Goal: Task Accomplishment & Management: Use online tool/utility

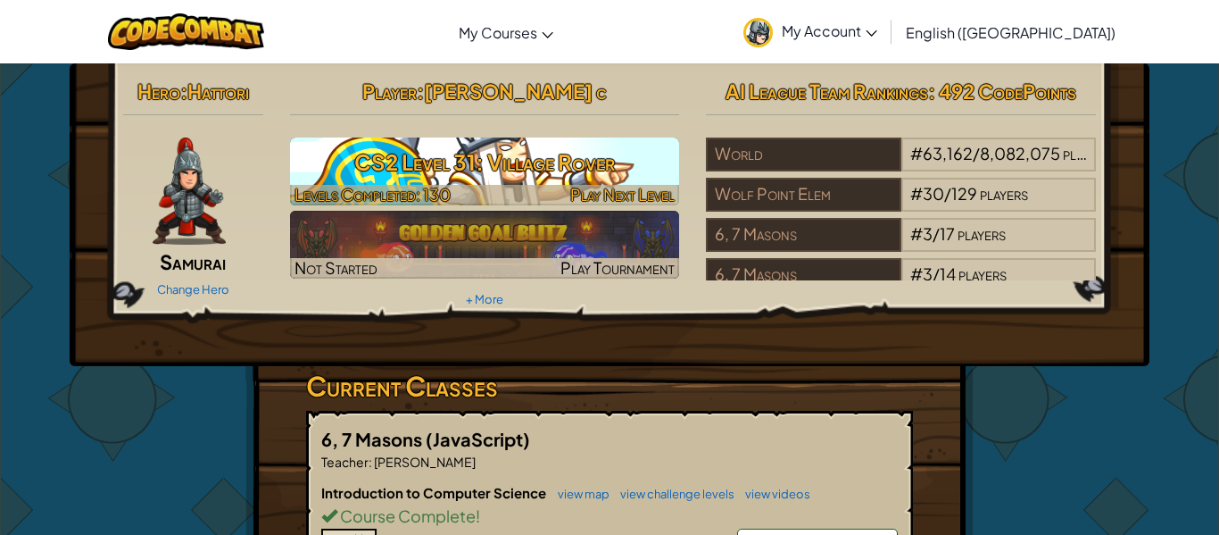
click at [567, 166] on h3 "CS2 Level 31: Village Rover" at bounding box center [485, 162] width 390 height 40
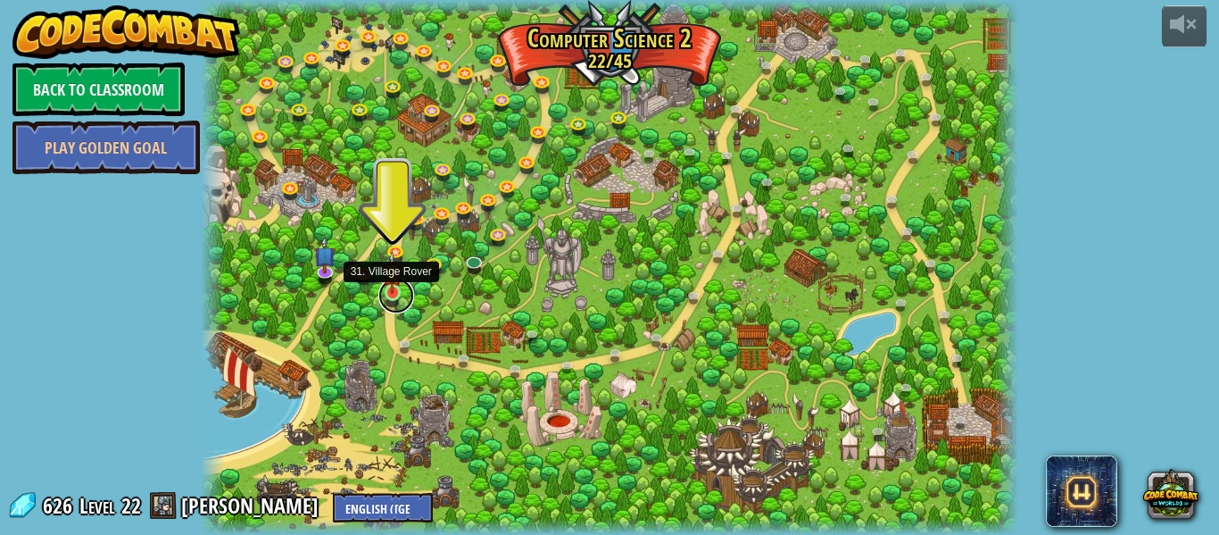
click at [406, 302] on link at bounding box center [396, 296] width 36 height 36
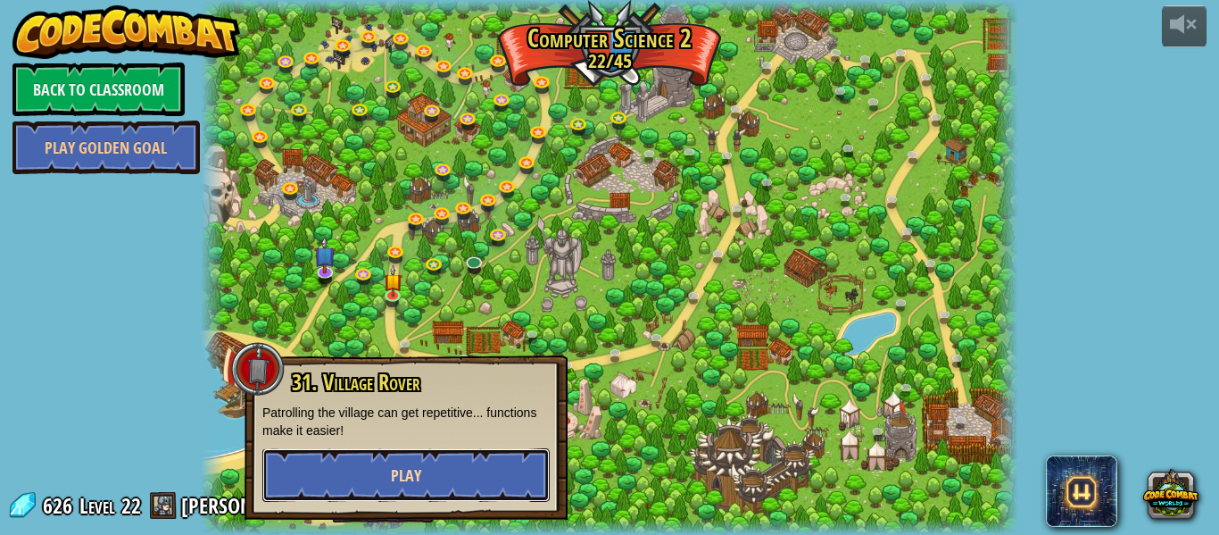
click at [478, 457] on button "Play" at bounding box center [405, 475] width 287 height 54
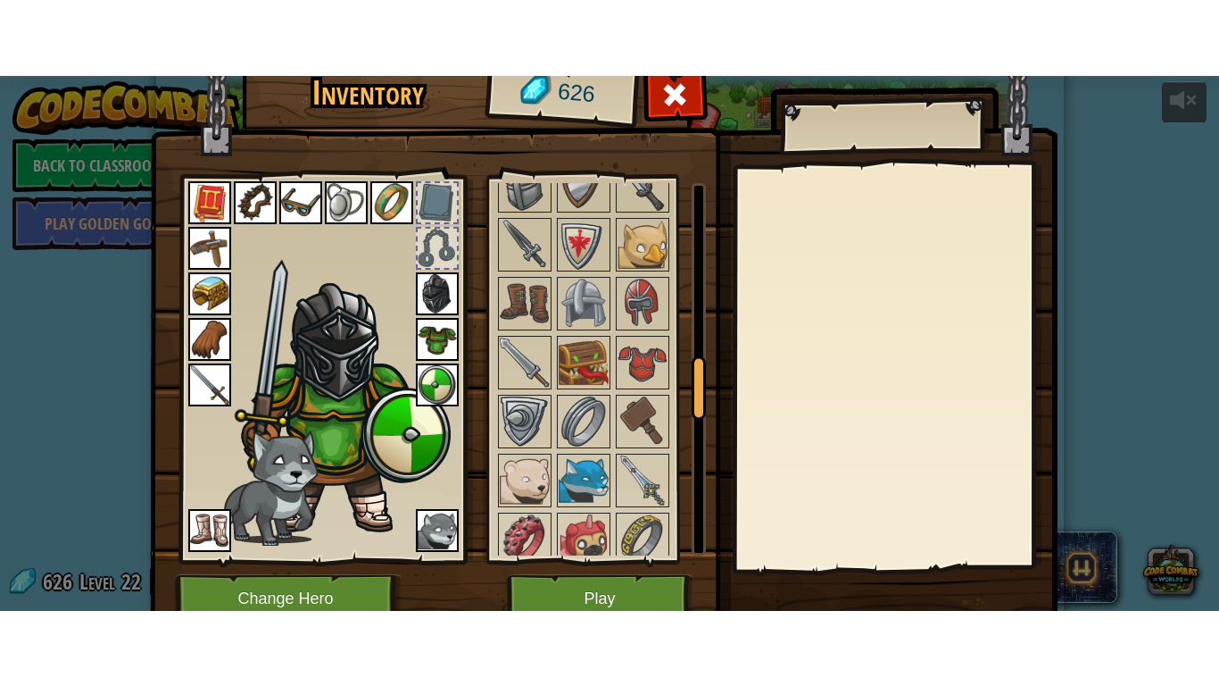
scroll to position [1070, 0]
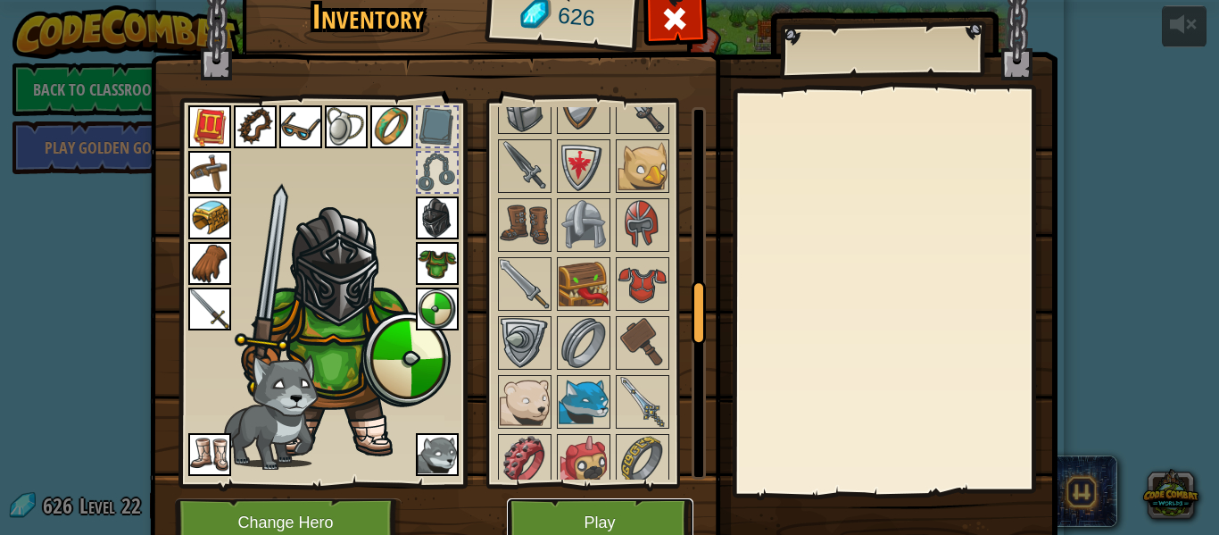
click at [617, 518] on button "Play" at bounding box center [600, 522] width 187 height 49
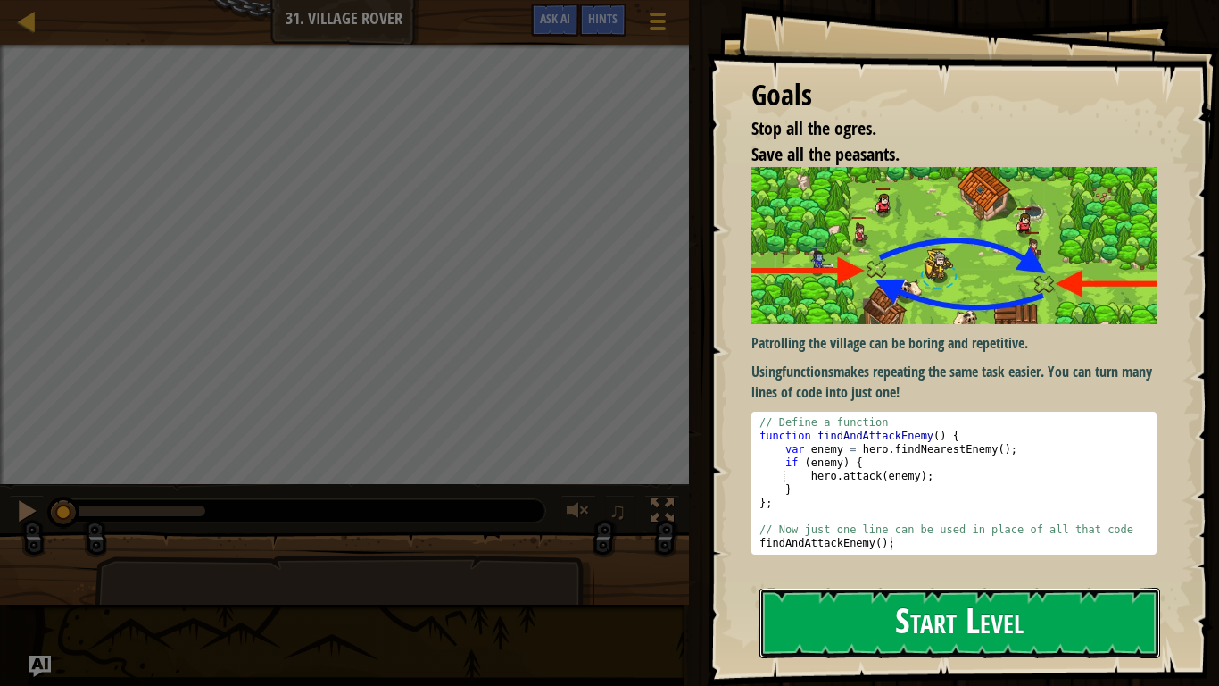
click at [958, 534] on button "Start Level" at bounding box center [960, 622] width 401 height 71
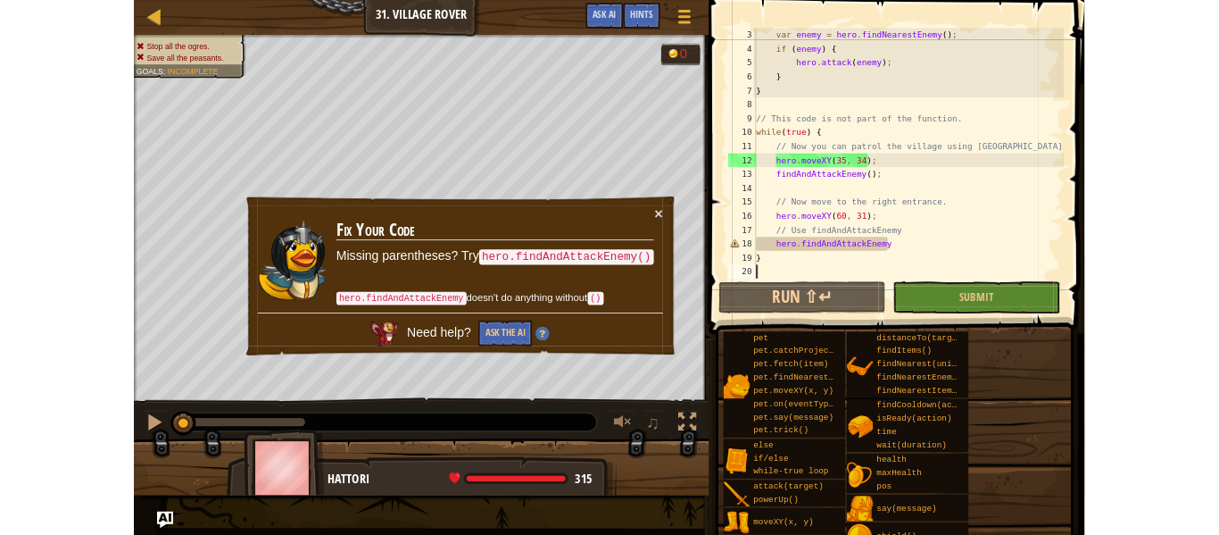
scroll to position [36, 0]
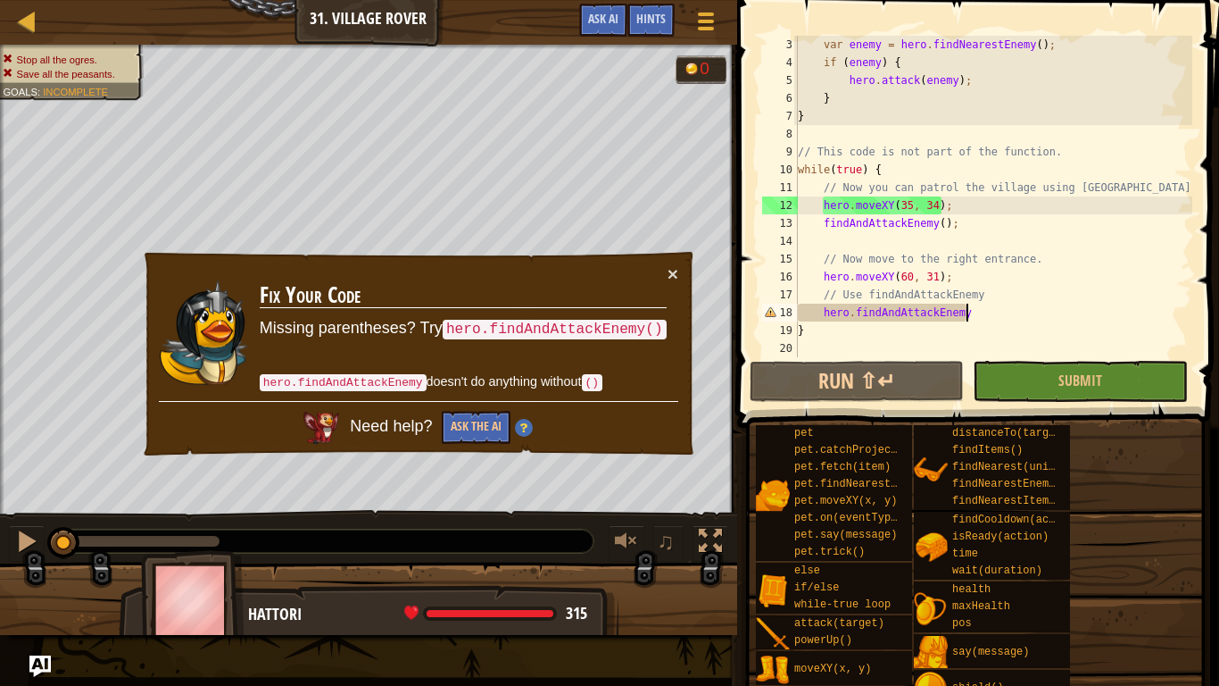
click at [1054, 312] on div "var enemy = hero . findNearestEnemy ( ) ; if ( enemy ) { hero . attack ( enemy …" at bounding box center [993, 214] width 398 height 357
type textarea "hero.findAndAttackEnemy"
click at [486, 433] on button "Ask the AI" at bounding box center [476, 427] width 69 height 33
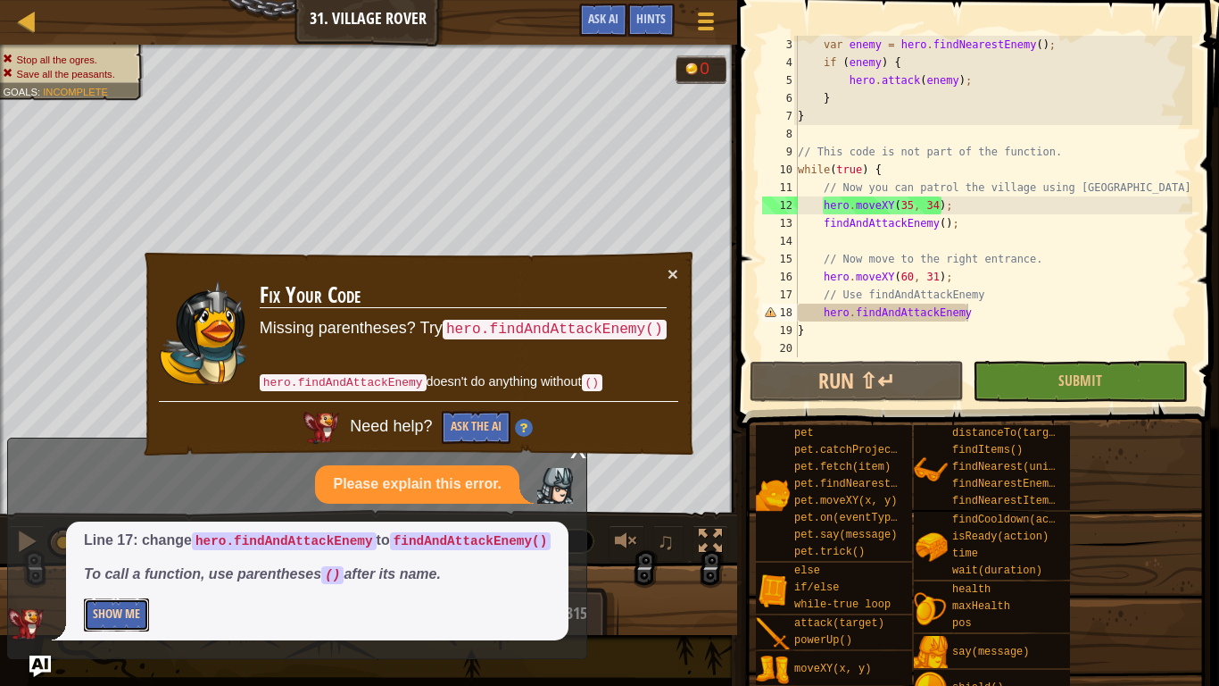
click at [105, 534] on button "Show Me" at bounding box center [116, 614] width 65 height 33
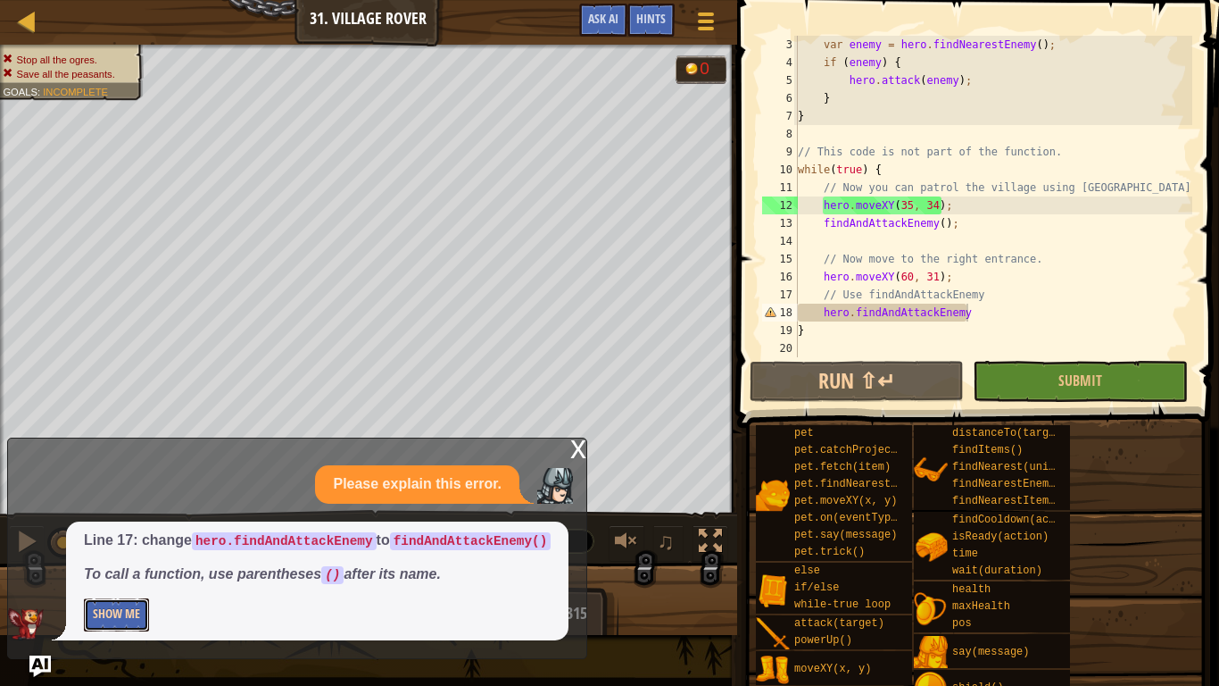
click at [112, 534] on button "Show Me" at bounding box center [116, 614] width 65 height 33
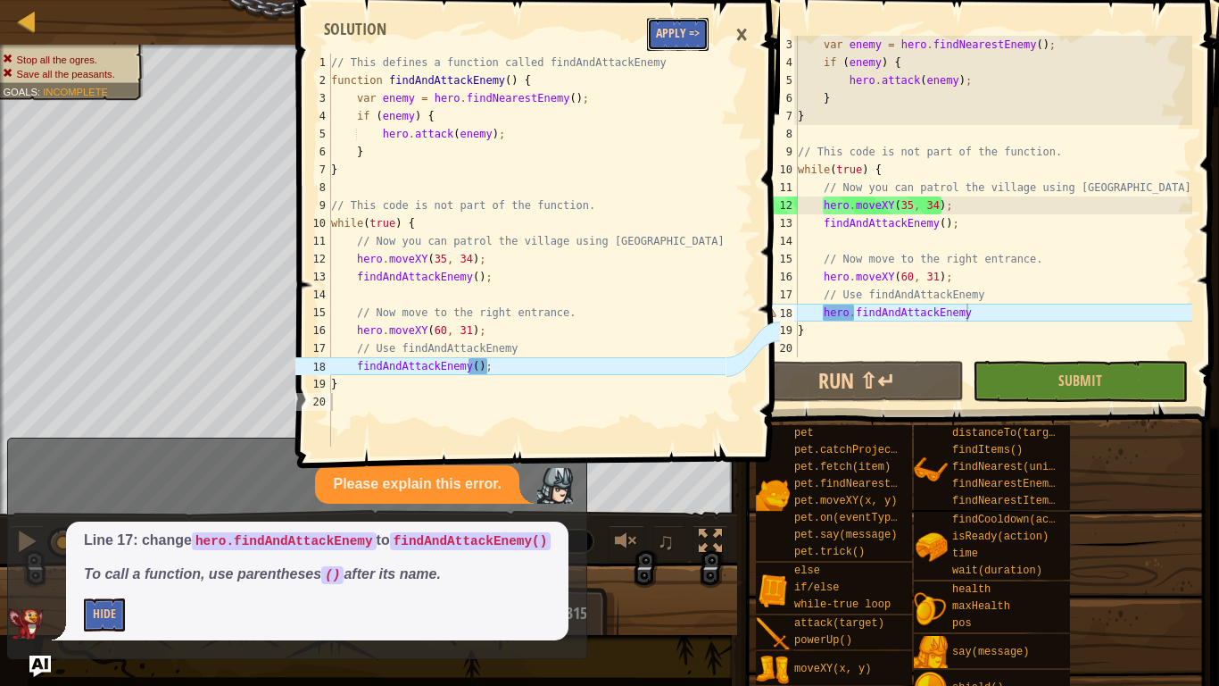
click at [681, 24] on button "Apply =>" at bounding box center [678, 34] width 62 height 33
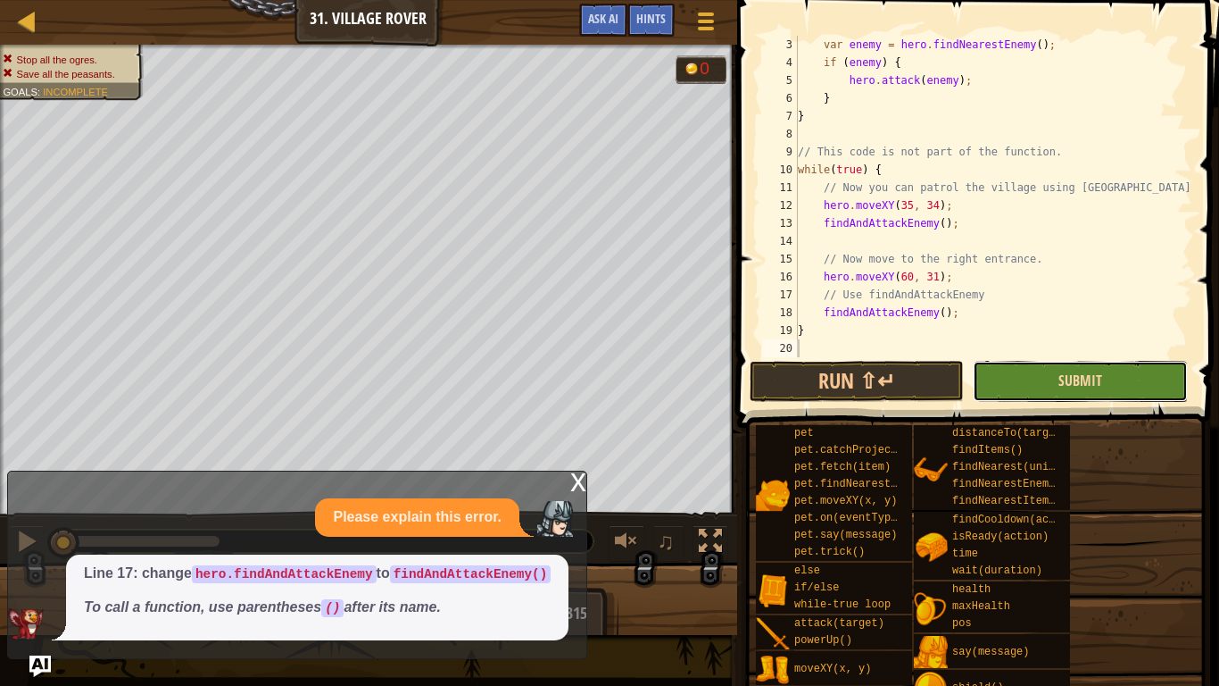
click at [1091, 387] on span "Submit" at bounding box center [1081, 380] width 44 height 20
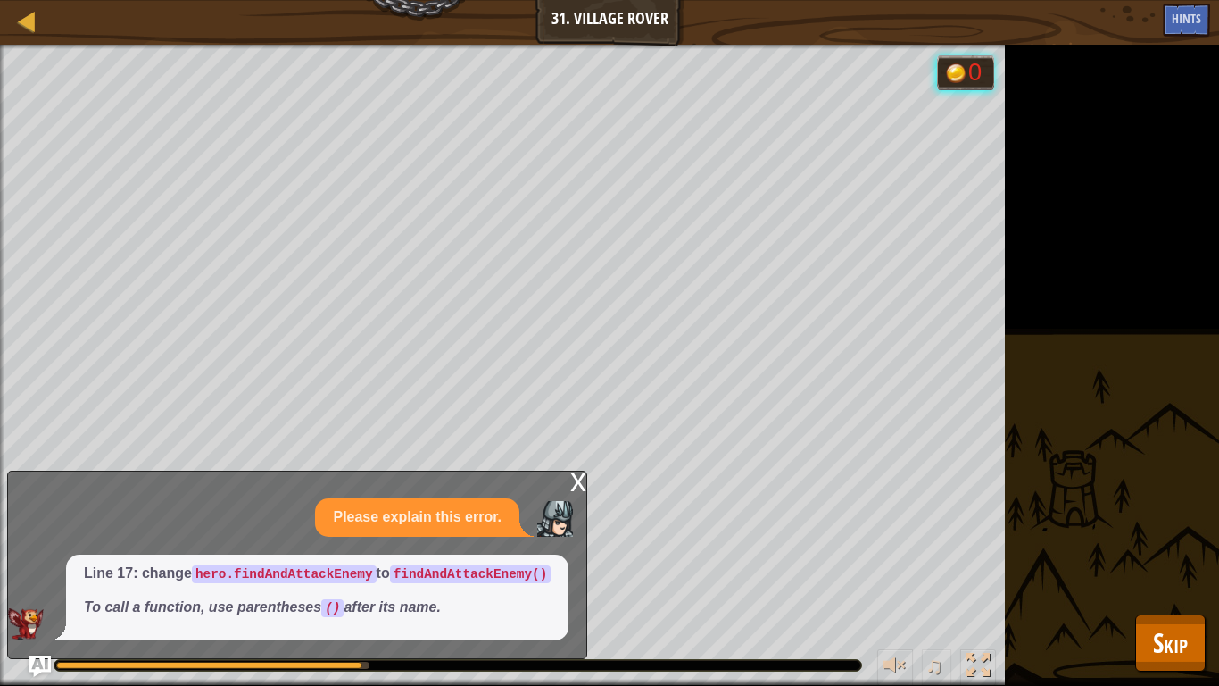
click at [1091, 387] on div "Stop all the ogres. Save all the peasants. Goals : Running... 0 ♫ Hattori 315 x…" at bounding box center [609, 365] width 1219 height 641
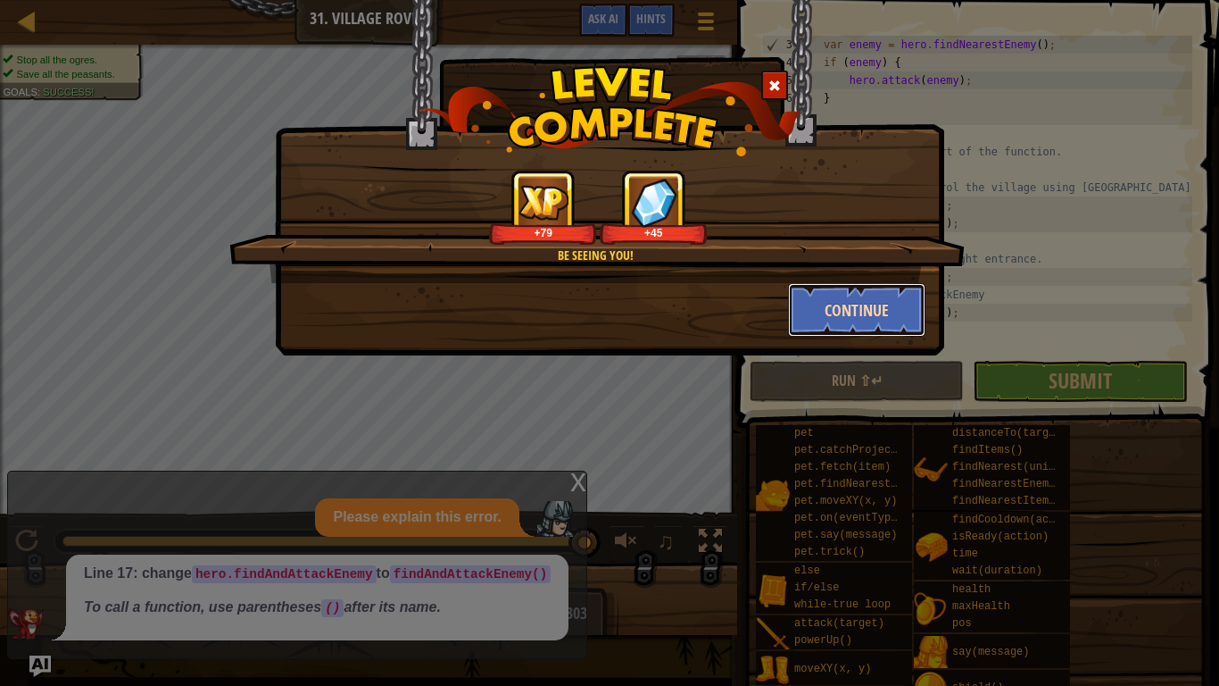
click at [807, 296] on button "Continue" at bounding box center [857, 310] width 138 height 54
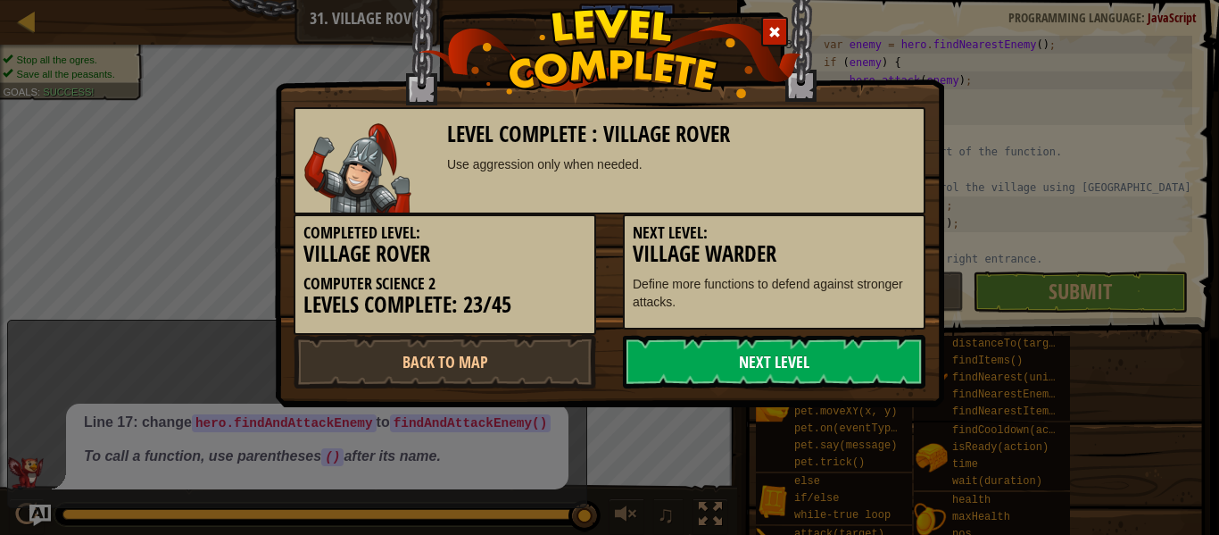
click at [833, 347] on link "Next Level" at bounding box center [774, 362] width 303 height 54
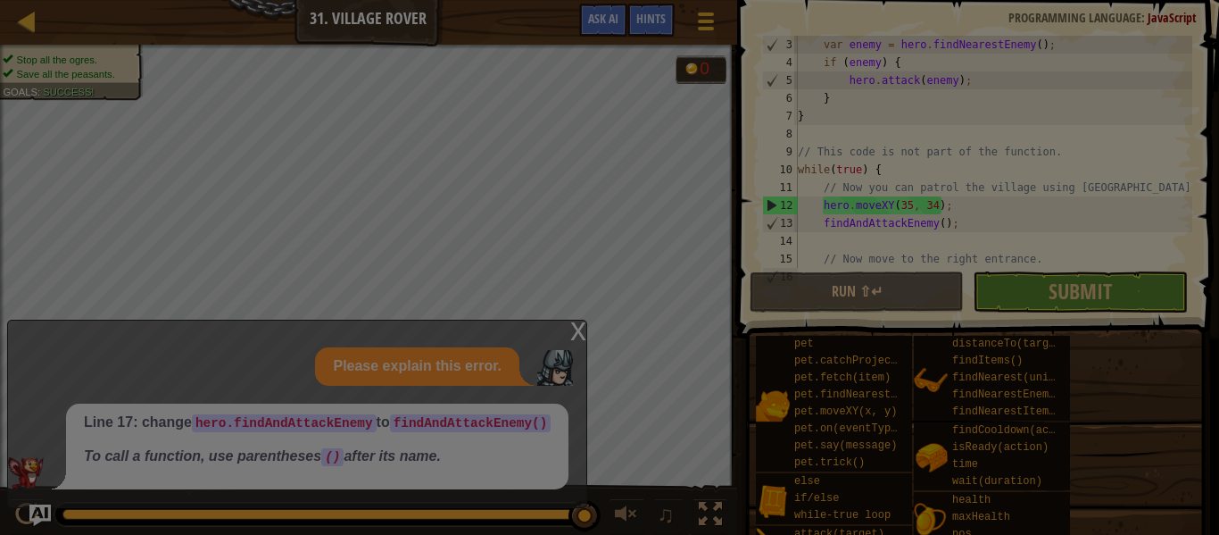
click at [833, 347] on div at bounding box center [609, 267] width 1219 height 535
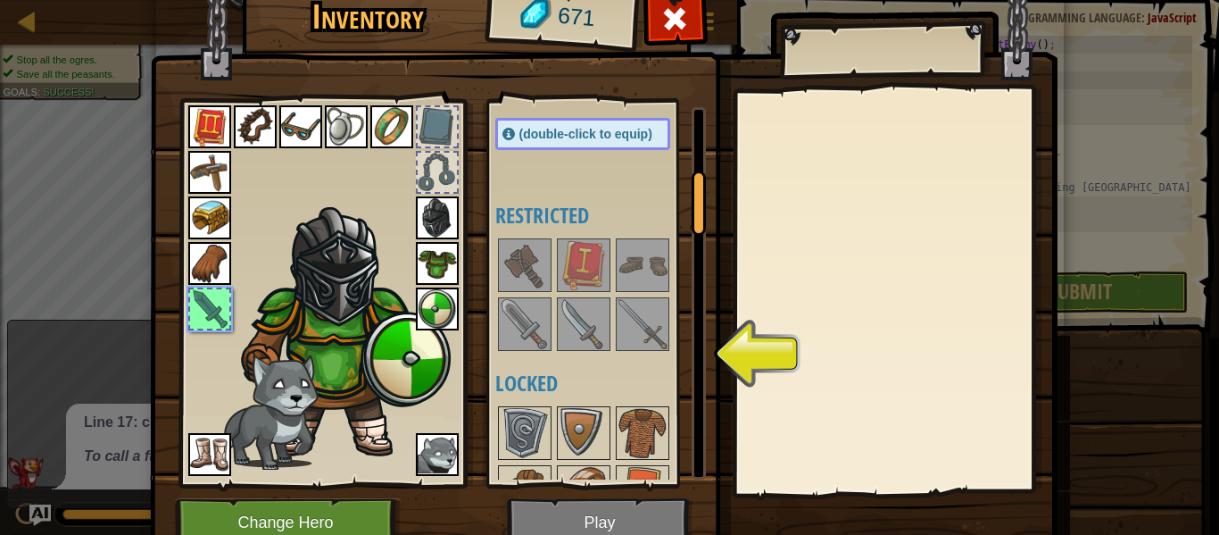
scroll to position [383, 0]
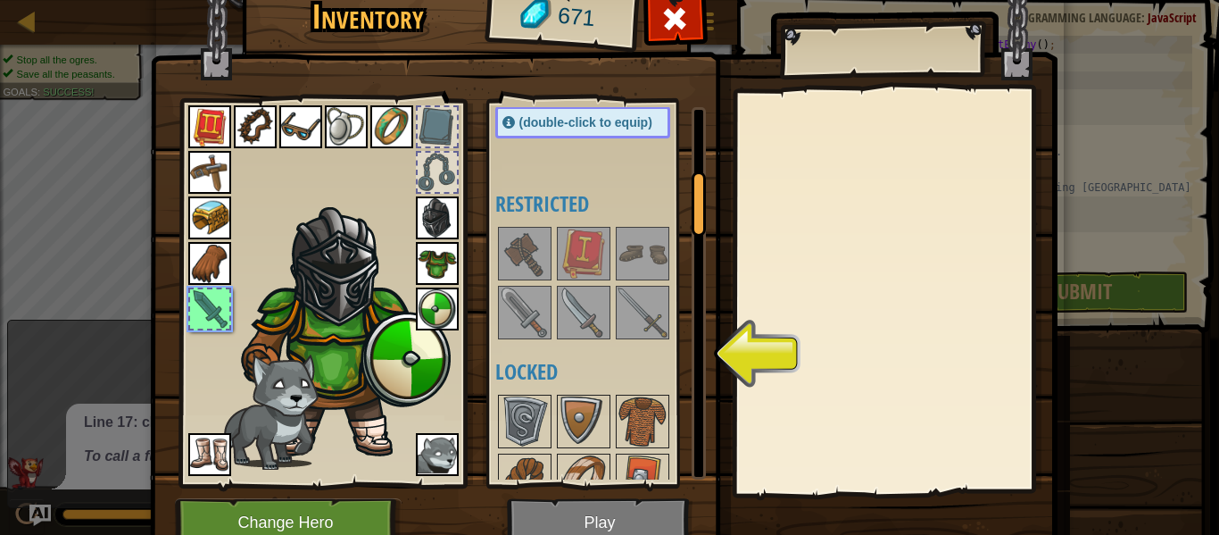
click at [647, 318] on img at bounding box center [643, 312] width 50 height 50
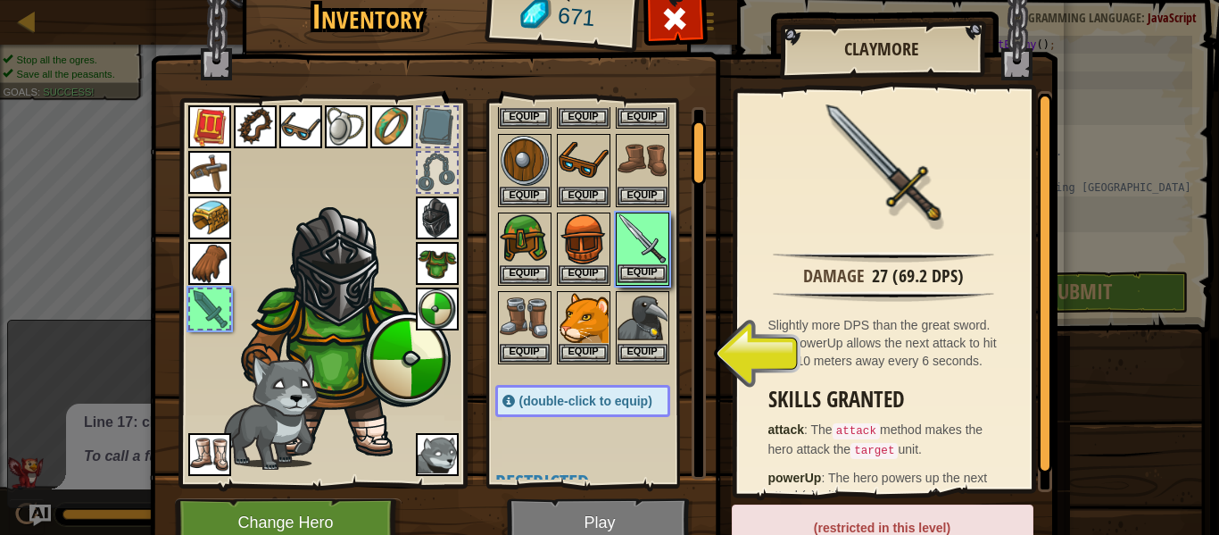
scroll to position [59, 0]
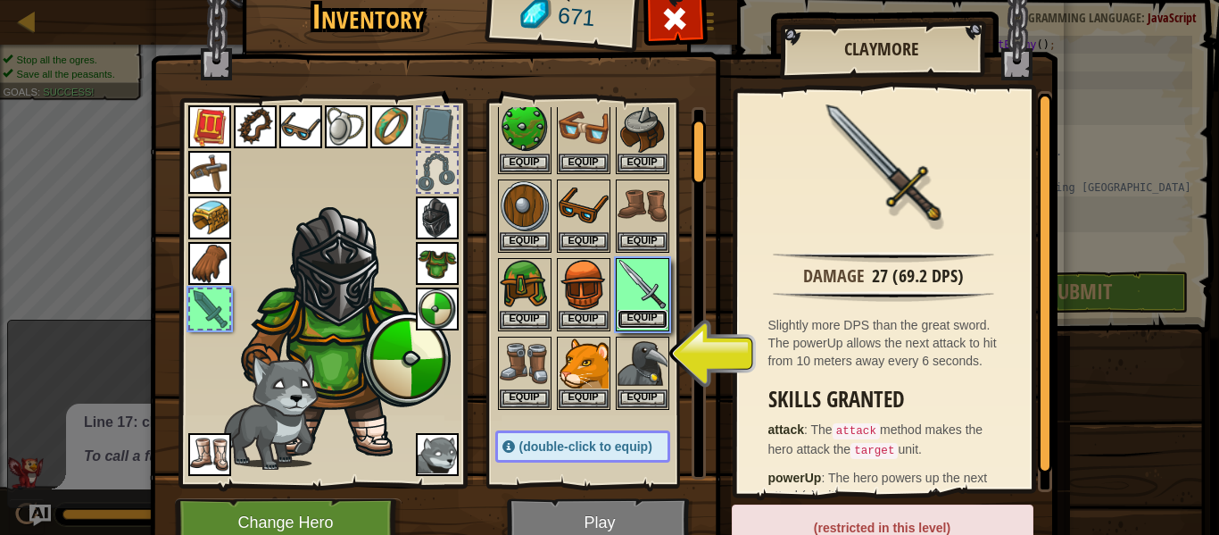
click at [649, 312] on button "Equip" at bounding box center [643, 319] width 50 height 19
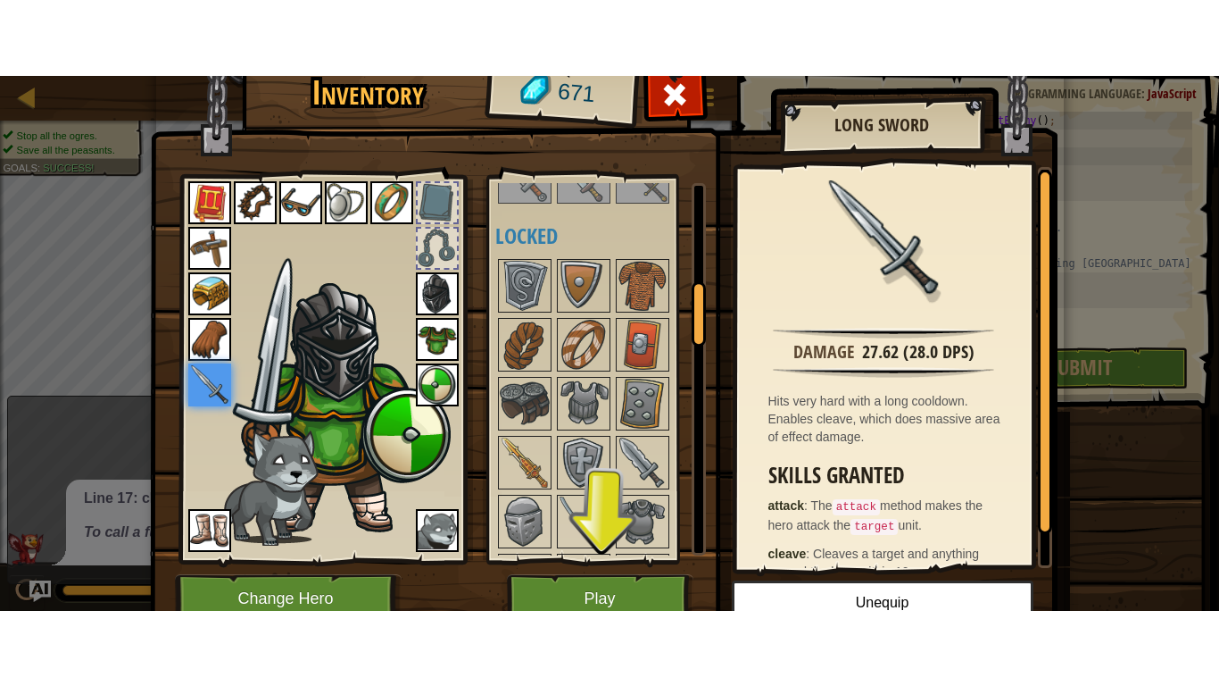
scroll to position [595, 0]
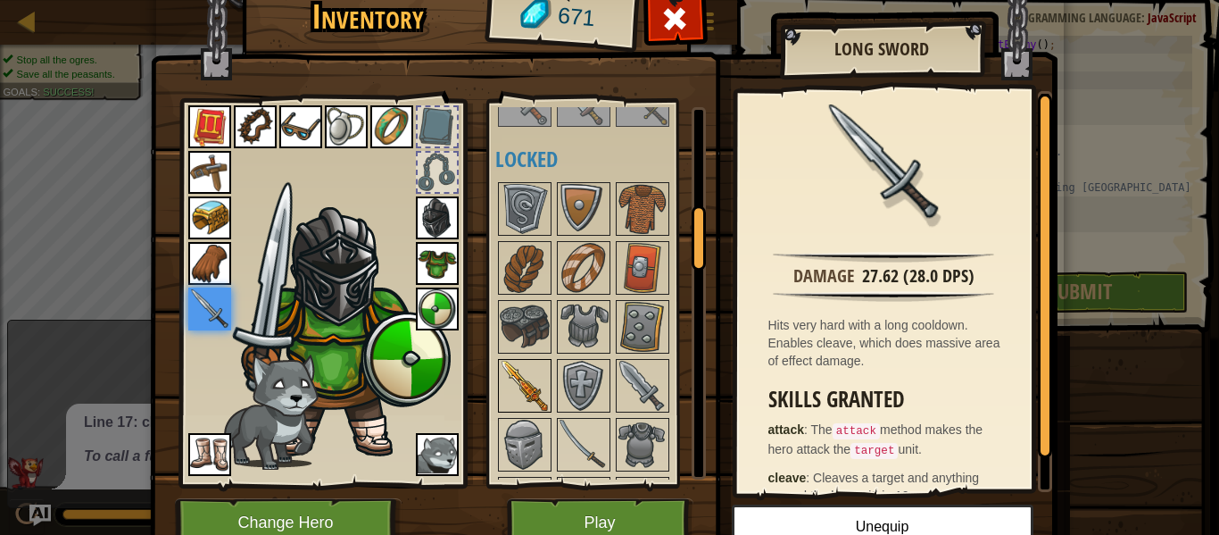
click at [522, 403] on img at bounding box center [525, 386] width 50 height 50
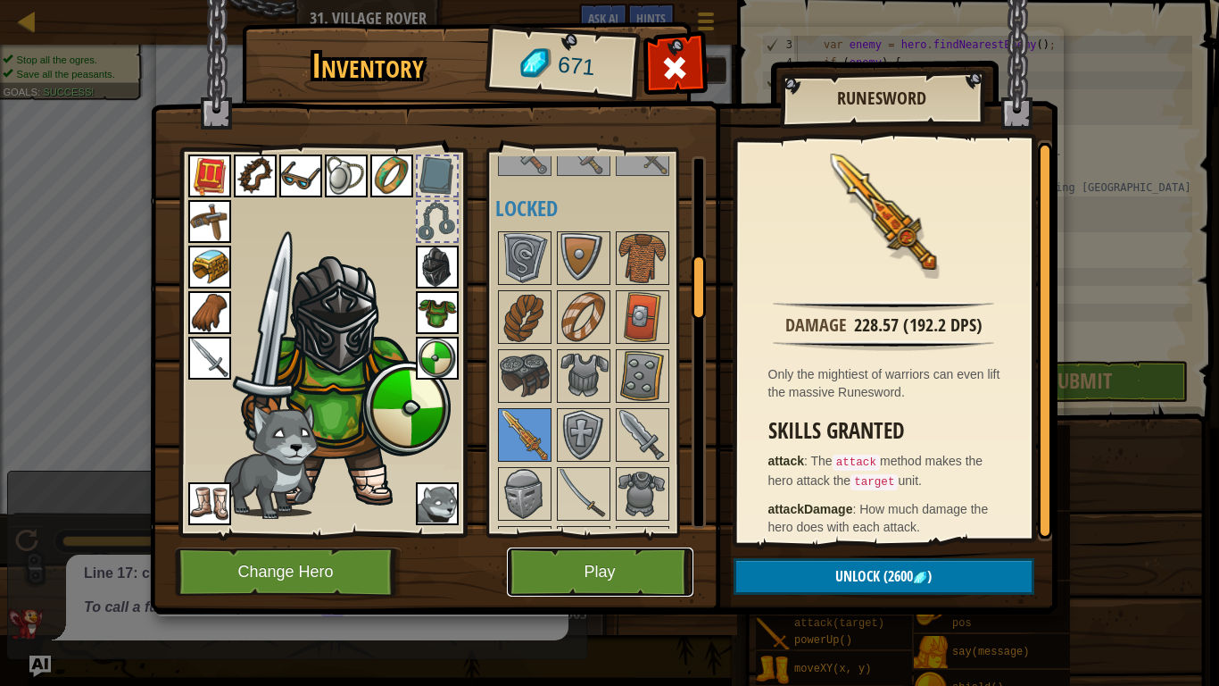
click at [563, 534] on button "Play" at bounding box center [600, 571] width 187 height 49
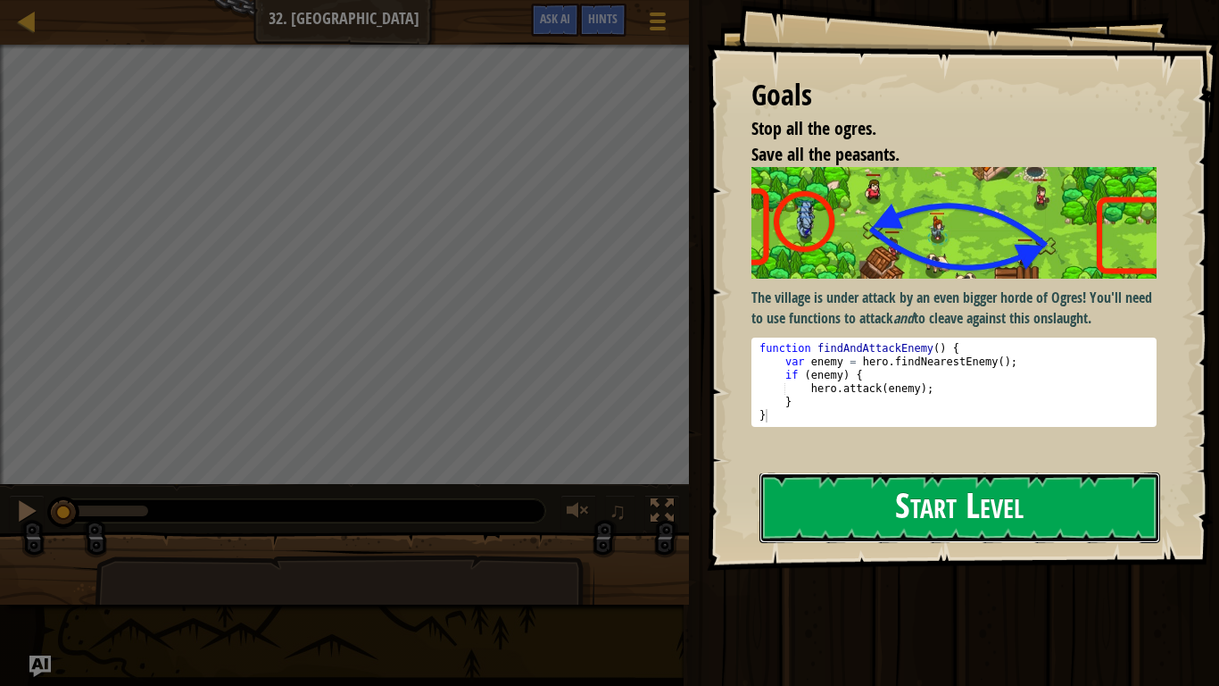
click at [901, 472] on button "Start Level" at bounding box center [960, 507] width 401 height 71
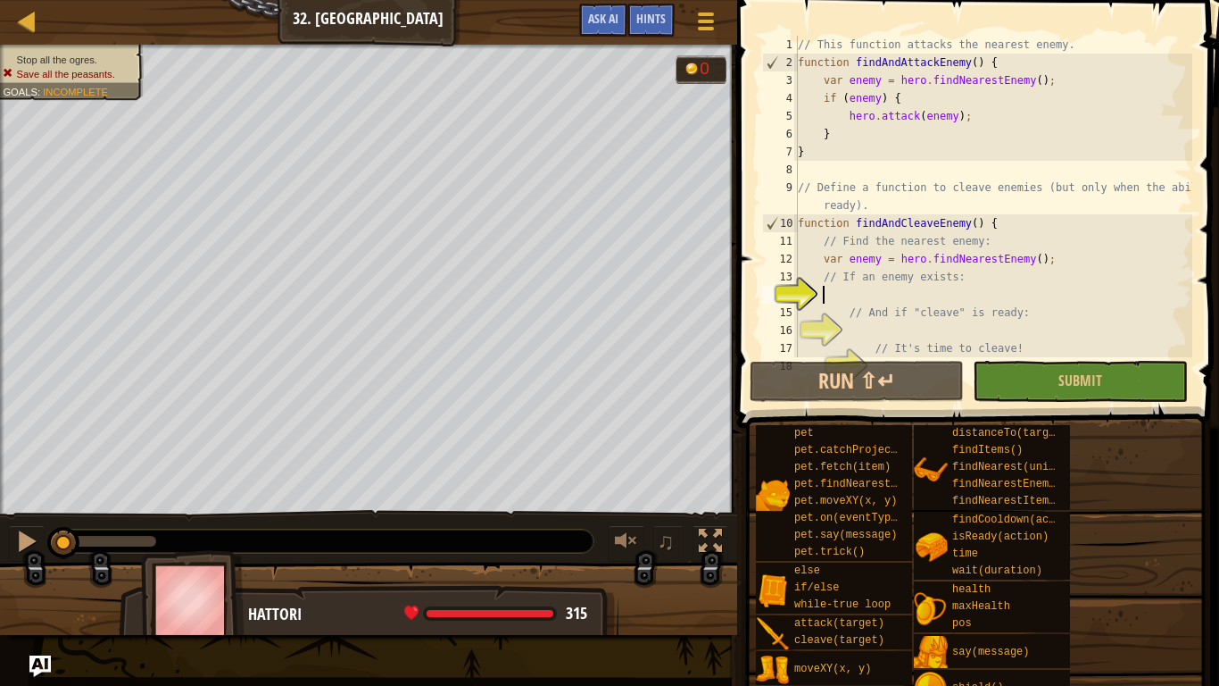
scroll to position [89, 0]
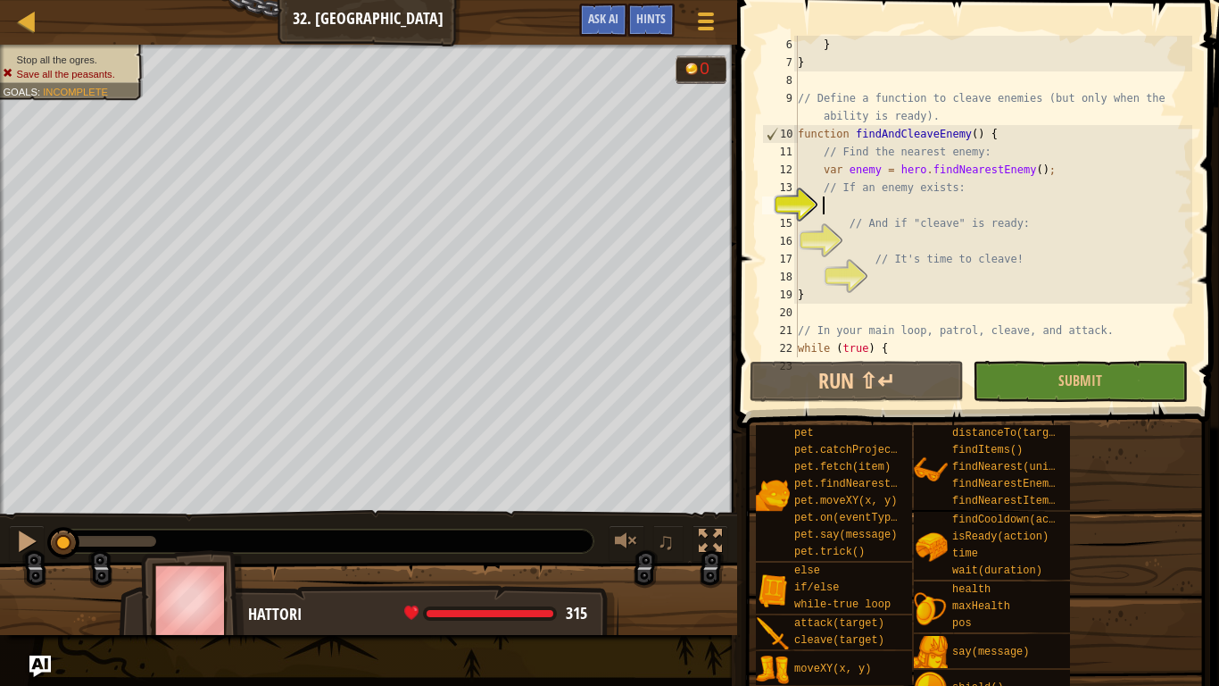
click at [877, 198] on div "} } // Define a function to cleave enemies (but only when the ability is ready)…" at bounding box center [993, 214] width 398 height 357
click at [861, 236] on div "} } // Define a function to cleave enemies (but only when the ability is ready)…" at bounding box center [993, 214] width 398 height 357
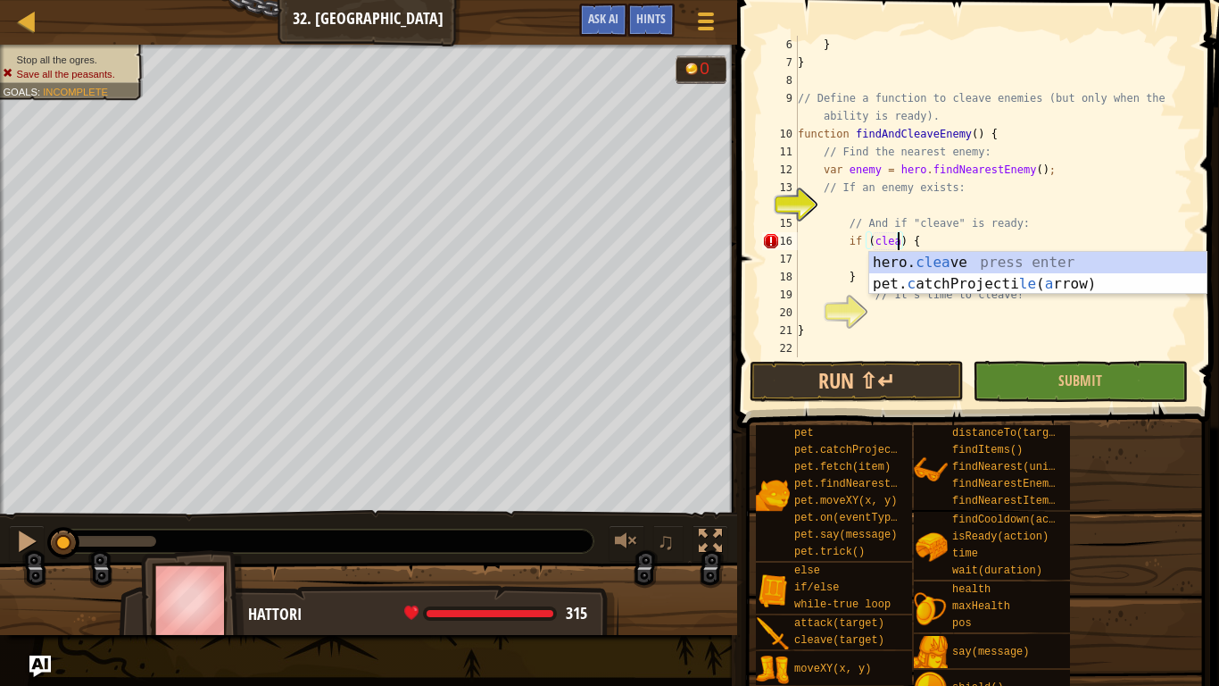
scroll to position [8, 14]
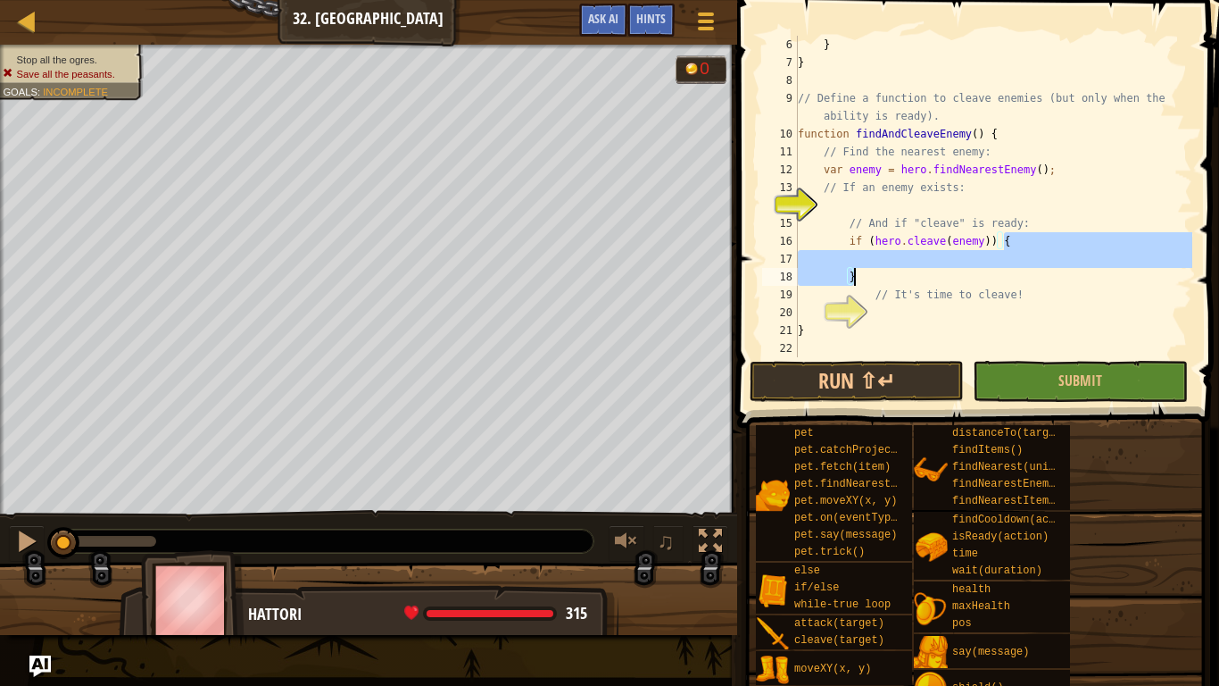
drag, startPoint x: 1044, startPoint y: 237, endPoint x: 860, endPoint y: 278, distance: 189.3
click at [860, 278] on div "} } // Define a function to cleave enemies (but only when the ability is ready)…" at bounding box center [993, 214] width 398 height 357
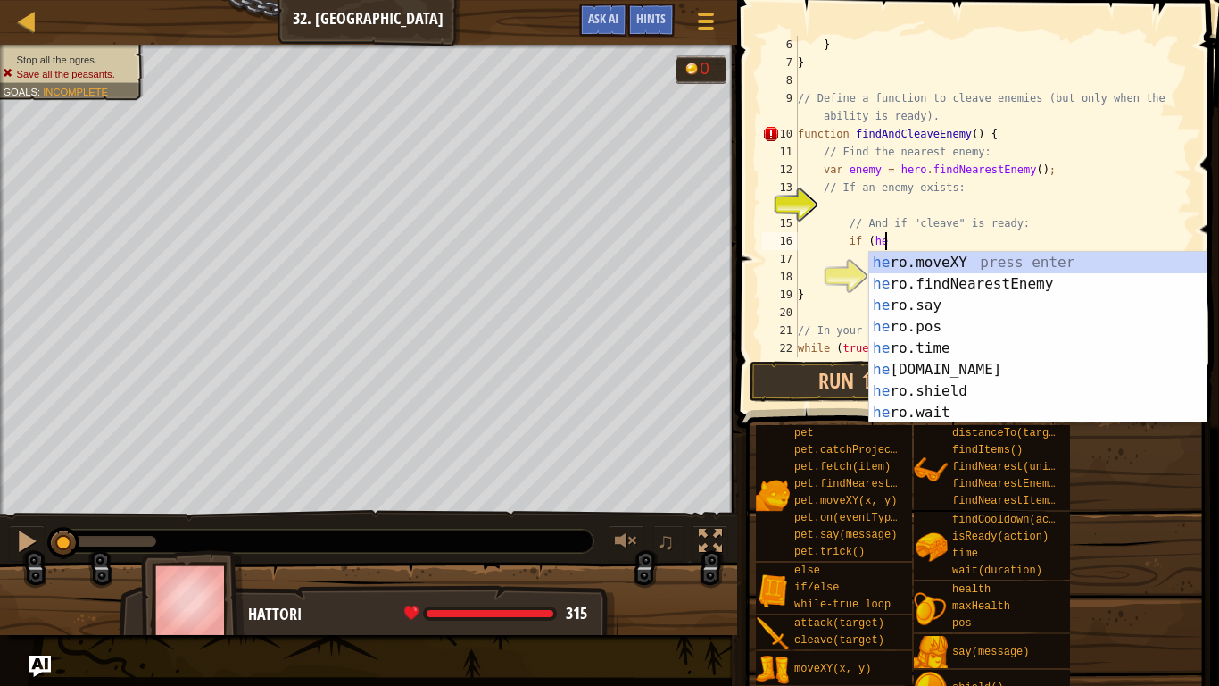
type textarea "i"
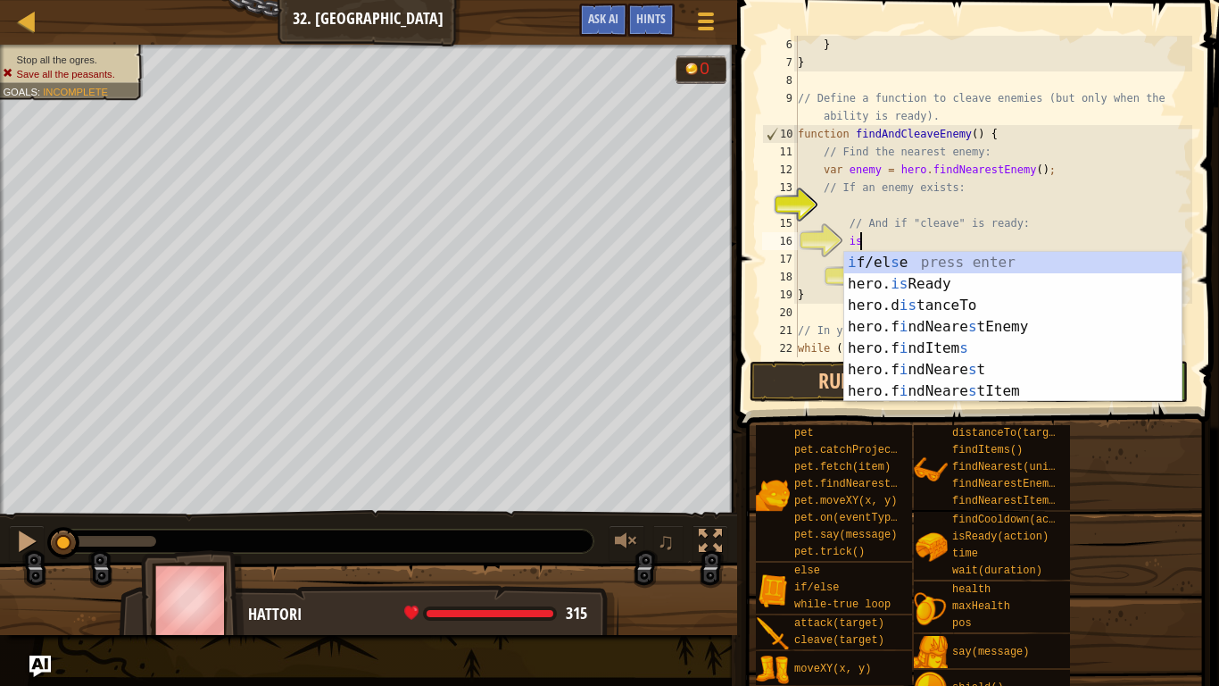
scroll to position [8, 8]
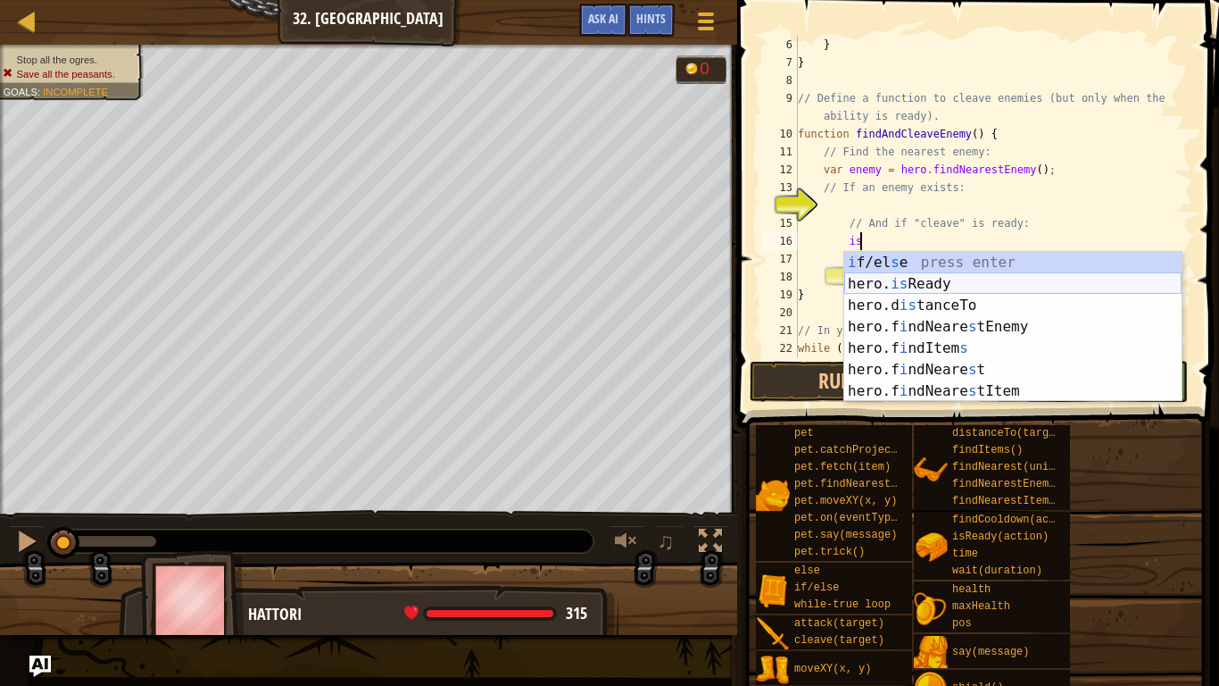
click at [894, 283] on div "i f/el s e press enter hero. is Ready press enter hero.d is tanceTo press enter…" at bounding box center [1012, 348] width 337 height 193
type textarea "var ready = hero.isReady("cleave");"
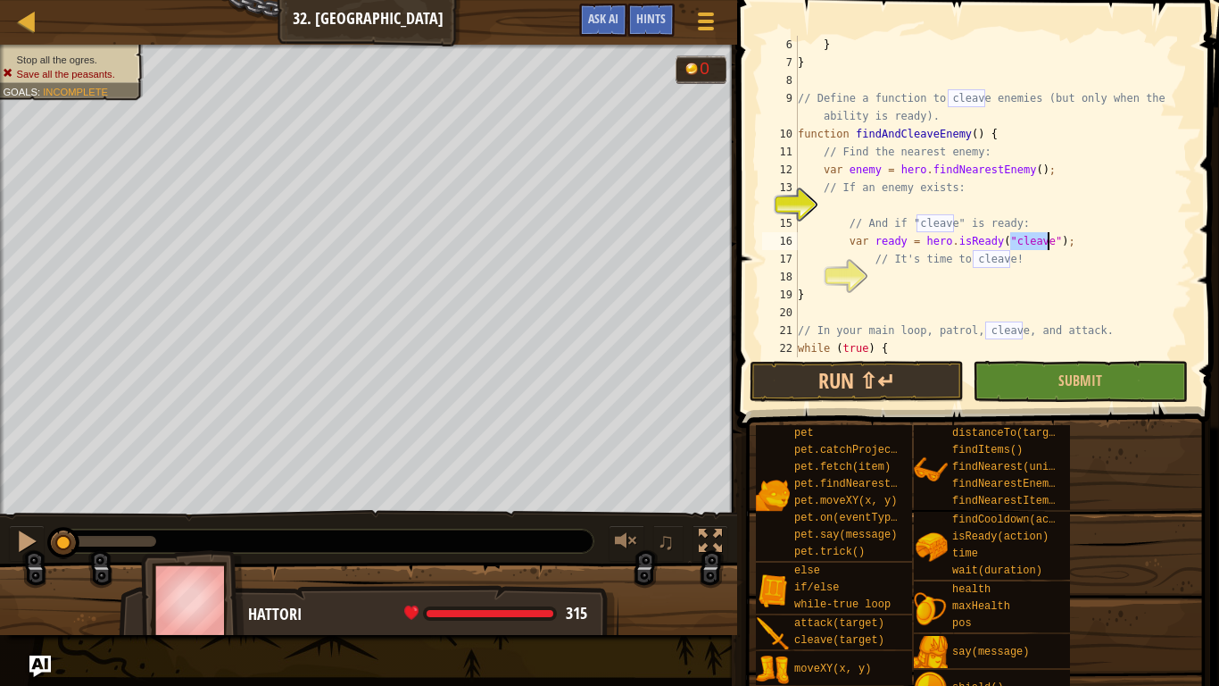
click at [906, 284] on div "} } // Define a function to cleave enemies (but only when the ability is ready)…" at bounding box center [993, 214] width 398 height 357
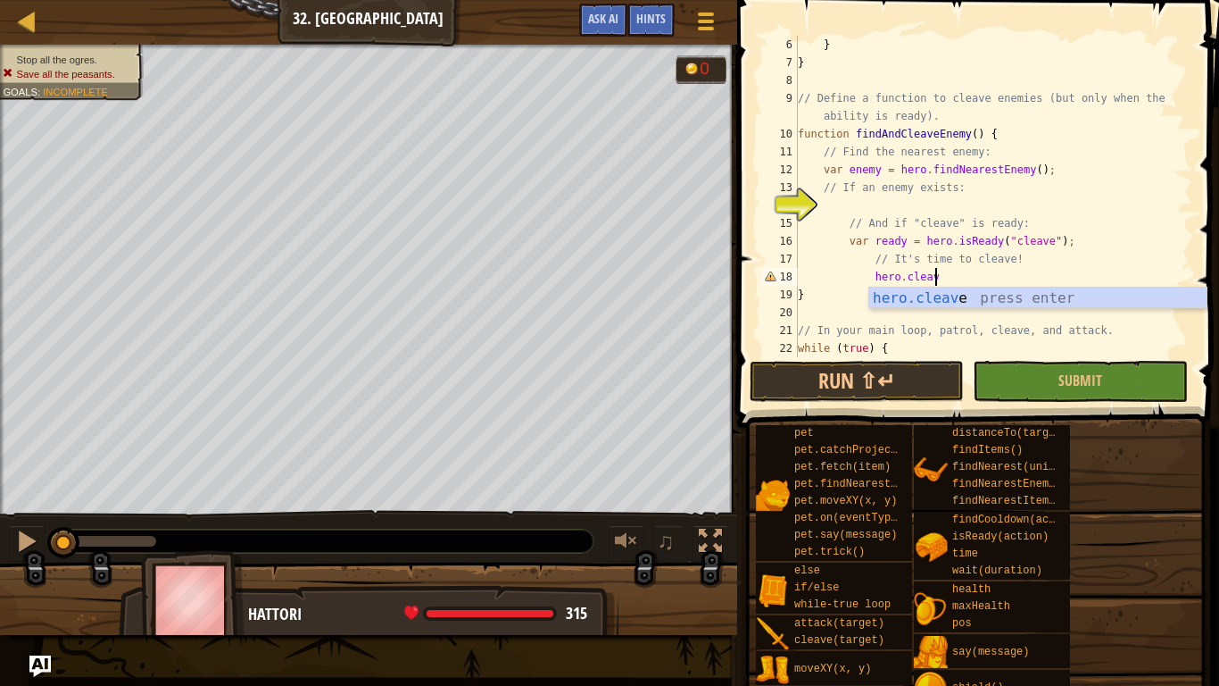
scroll to position [8, 20]
type textarea "hero.cleave(enemy);"
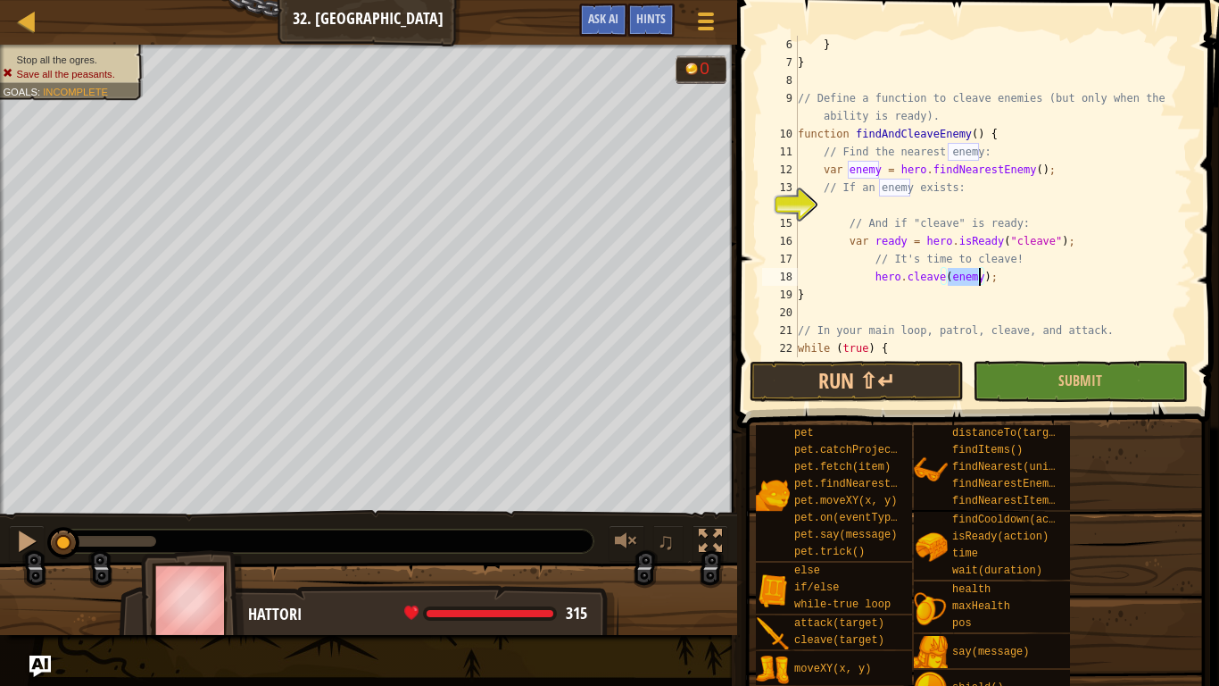
scroll to position [89, 0]
click at [903, 202] on div "} } // Define a function to cleave enemies (but only when the ability is ready)…" at bounding box center [993, 214] width 398 height 357
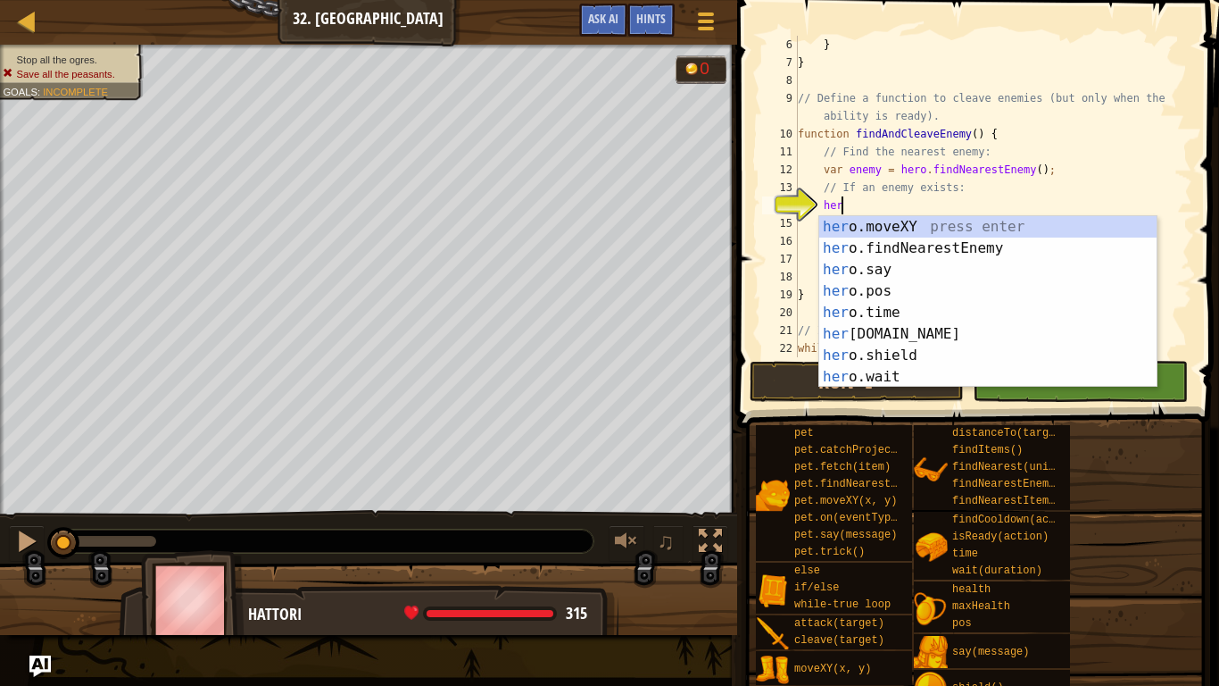
type textarea "hero"
click at [881, 242] on div "hero .moveXY press enter hero .findNearestEnemy press enter hero .say press ent…" at bounding box center [987, 323] width 337 height 214
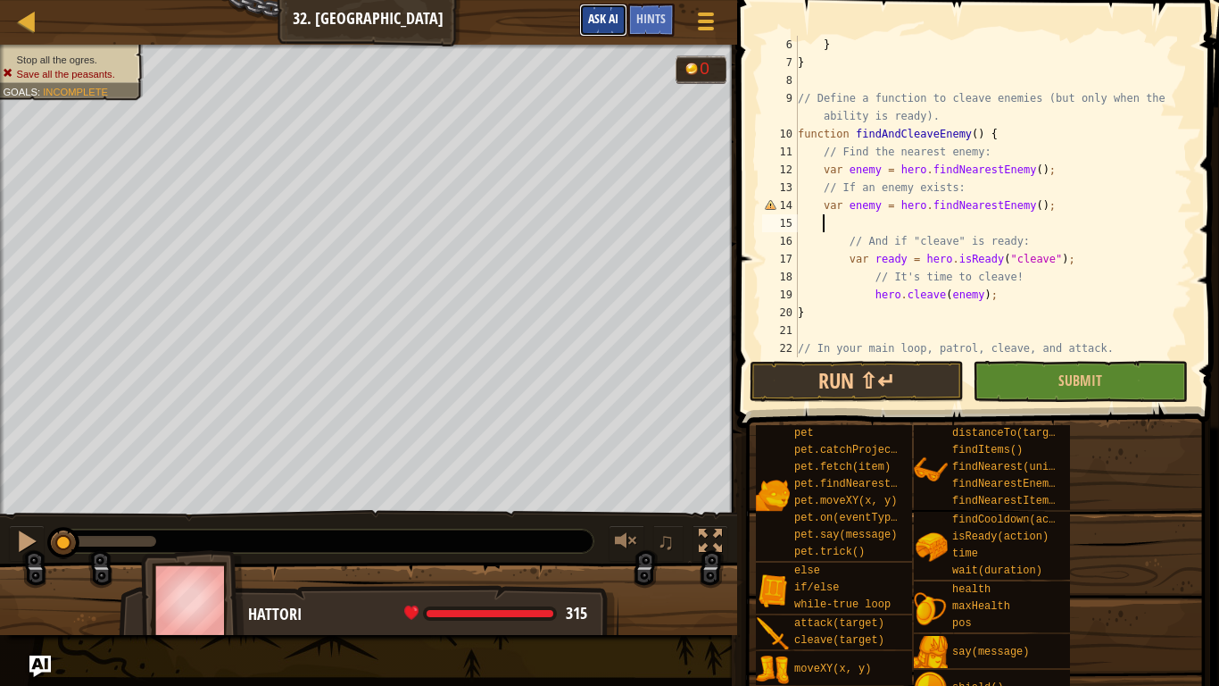
click at [594, 22] on span "Ask AI" at bounding box center [603, 18] width 30 height 17
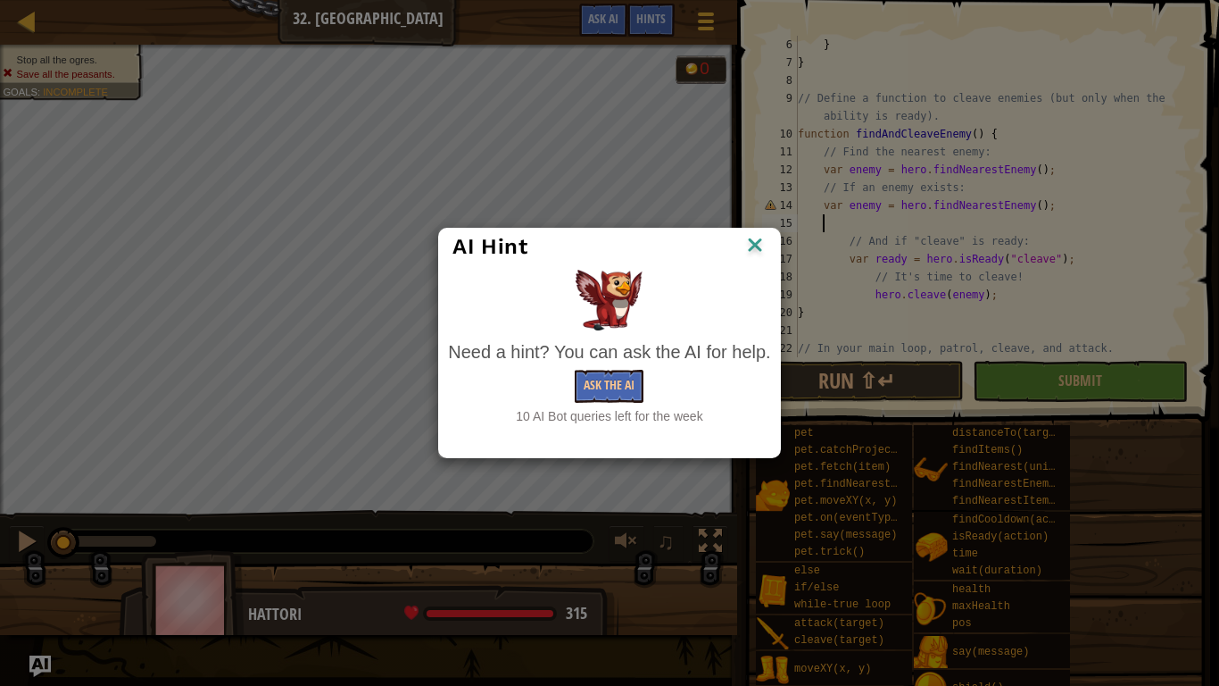
click at [982, 169] on div "AI Hint Need a hint? You can ask the AI for help. Ask the AI 10 AI Bot queries …" at bounding box center [609, 343] width 1219 height 686
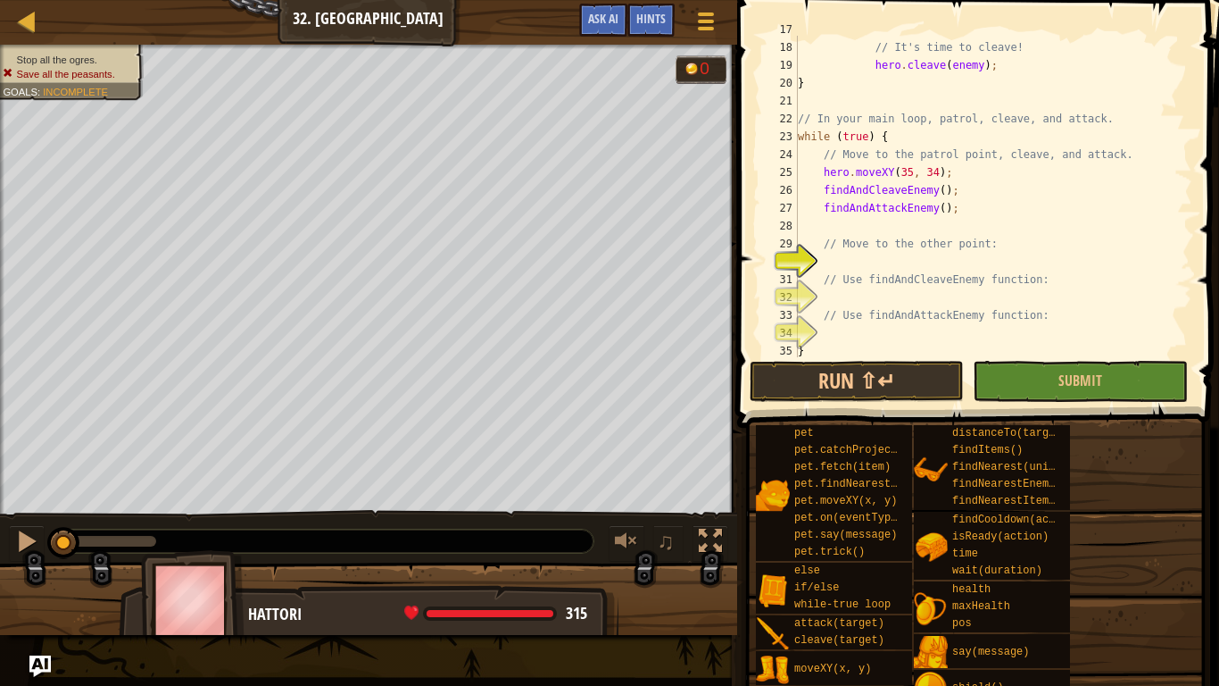
scroll to position [339, 0]
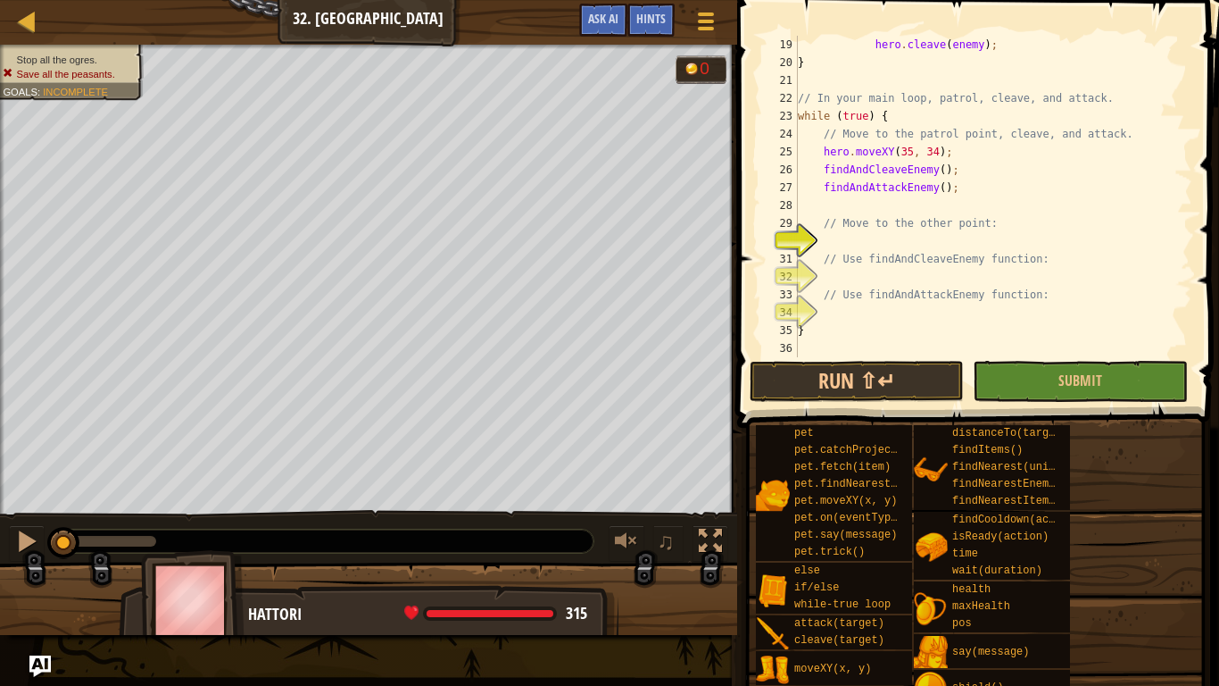
click at [909, 244] on div "hero . cleave ( enemy ) ; } // In your main loop, patrol, cleave, and attack. w…" at bounding box center [993, 214] width 398 height 357
type textarea "hero.moveXY(60, 31);"
click at [876, 274] on div "hero . cleave ( enemy ) ; } // In your main loop, patrol, cleave, and attack. w…" at bounding box center [993, 214] width 398 height 357
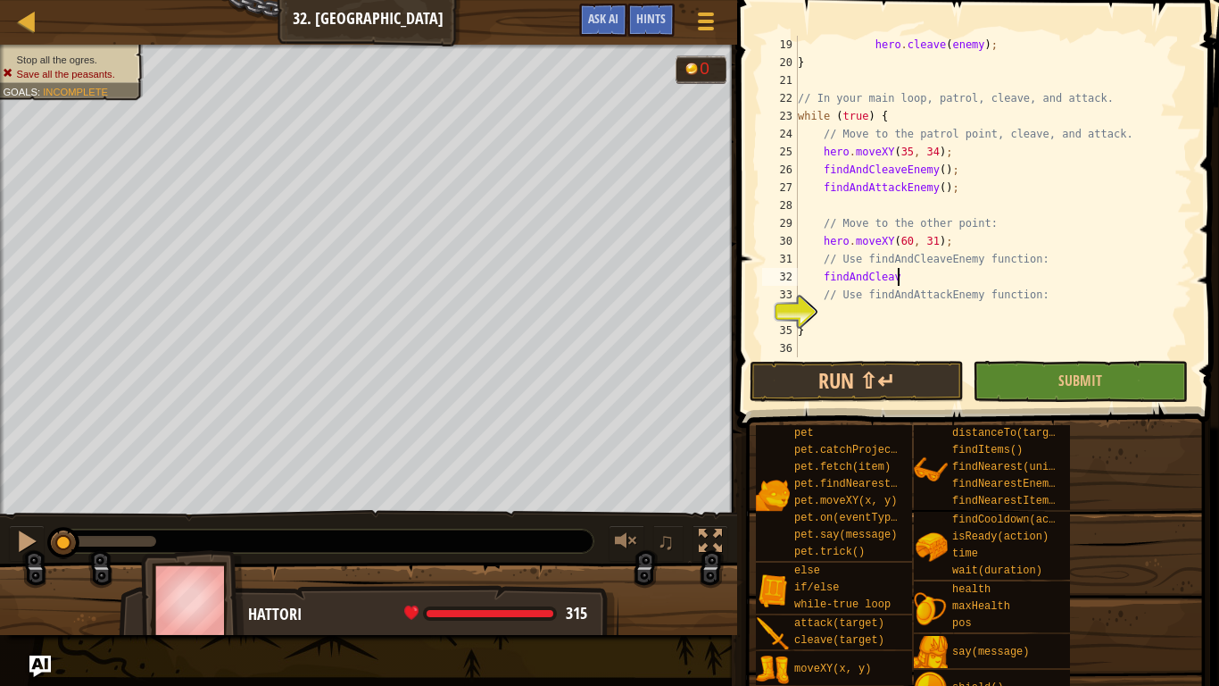
scroll to position [8, 14]
type textarea "findAndCleaveEnemy"
click at [896, 314] on div "hero . cleave ( enemy ) ; } // In your main loop, patrol, cleave, and attack. w…" at bounding box center [993, 214] width 398 height 357
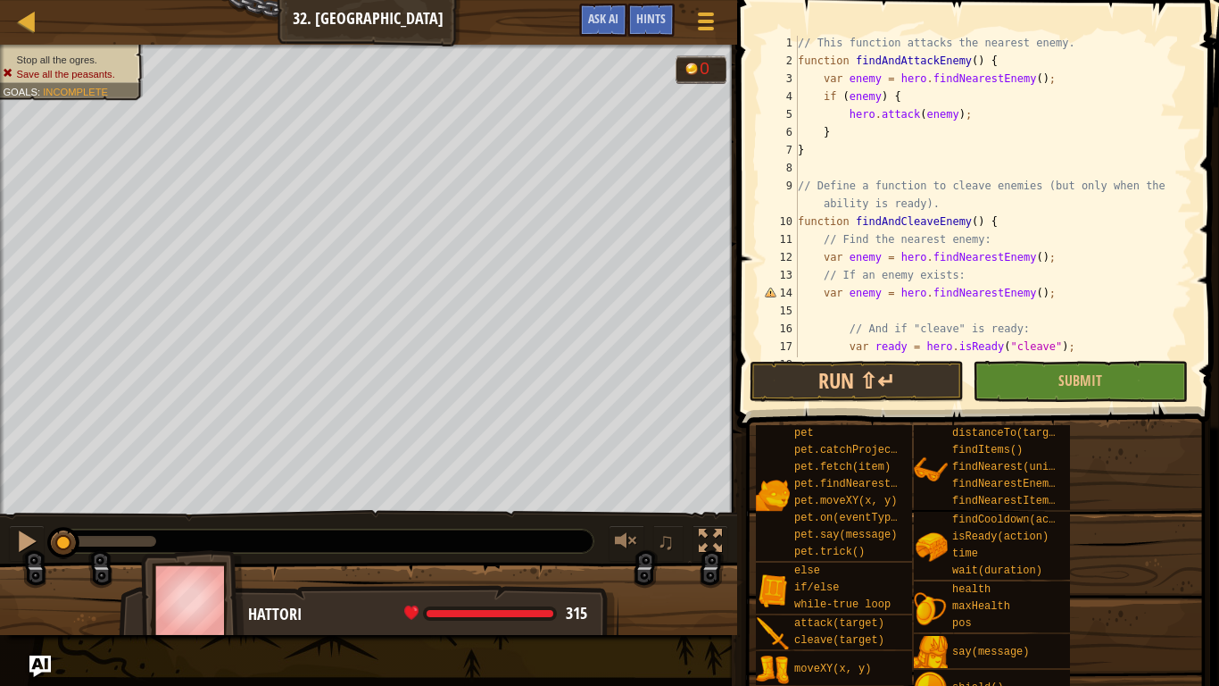
scroll to position [3, 0]
click at [824, 294] on div "// This function attacks the nearest enemy. function findAndAttackEnemy ( ) { v…" at bounding box center [993, 212] width 398 height 357
click at [819, 294] on div "// This function attacks the nearest enemy. function findAndAttackEnemy ( ) { v…" at bounding box center [993, 212] width 398 height 357
type textarea "var enemy = hero.findNearestEnemy();"
click at [592, 13] on span "Ask AI" at bounding box center [603, 18] width 30 height 17
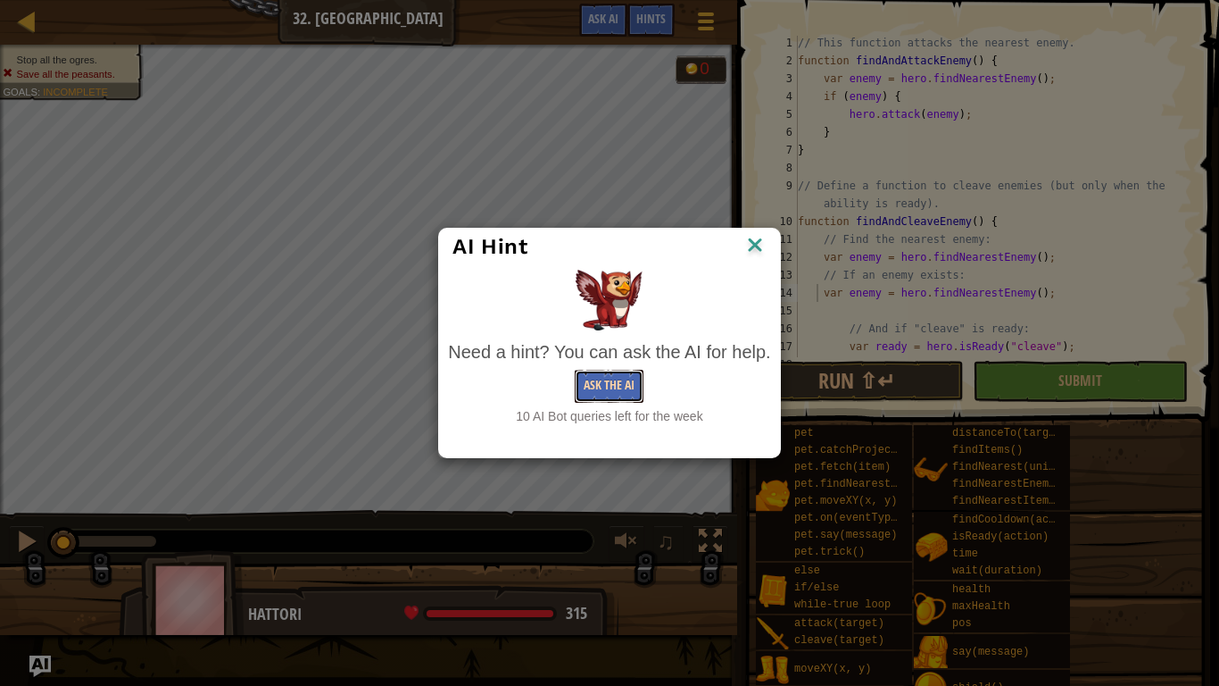
click at [624, 380] on button "Ask the AI" at bounding box center [609, 386] width 69 height 33
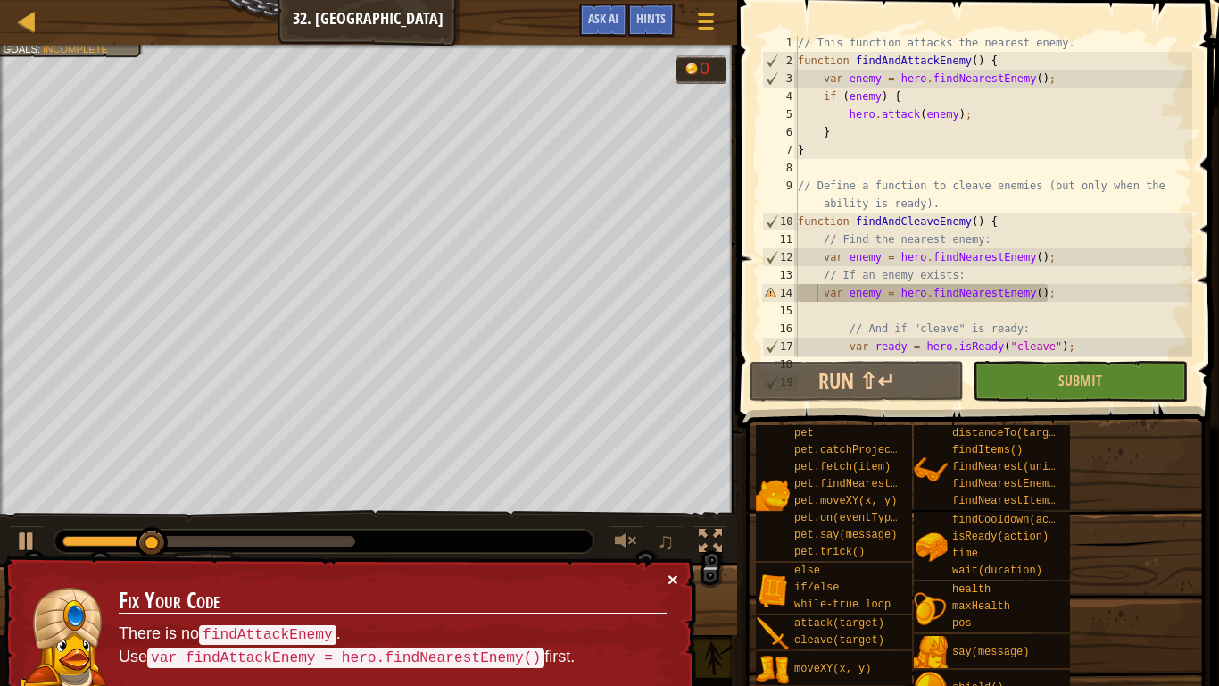
click at [677, 534] on button "×" at bounding box center [673, 578] width 11 height 19
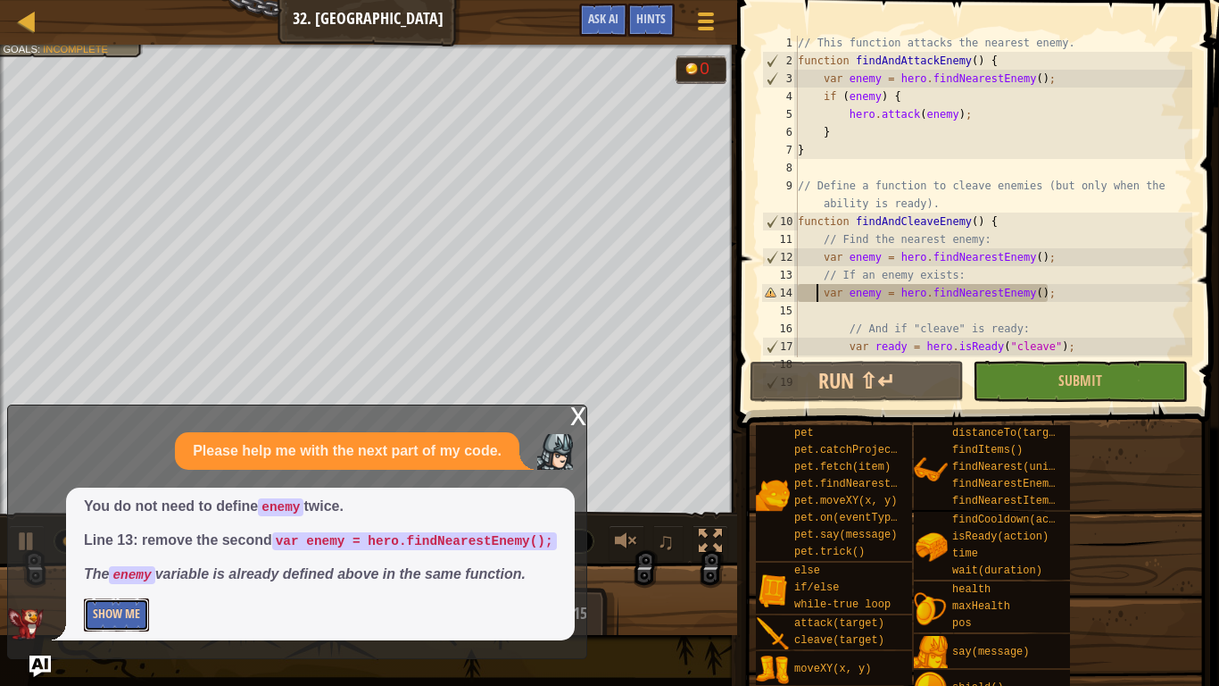
click at [126, 534] on button "Show Me" at bounding box center [116, 614] width 65 height 33
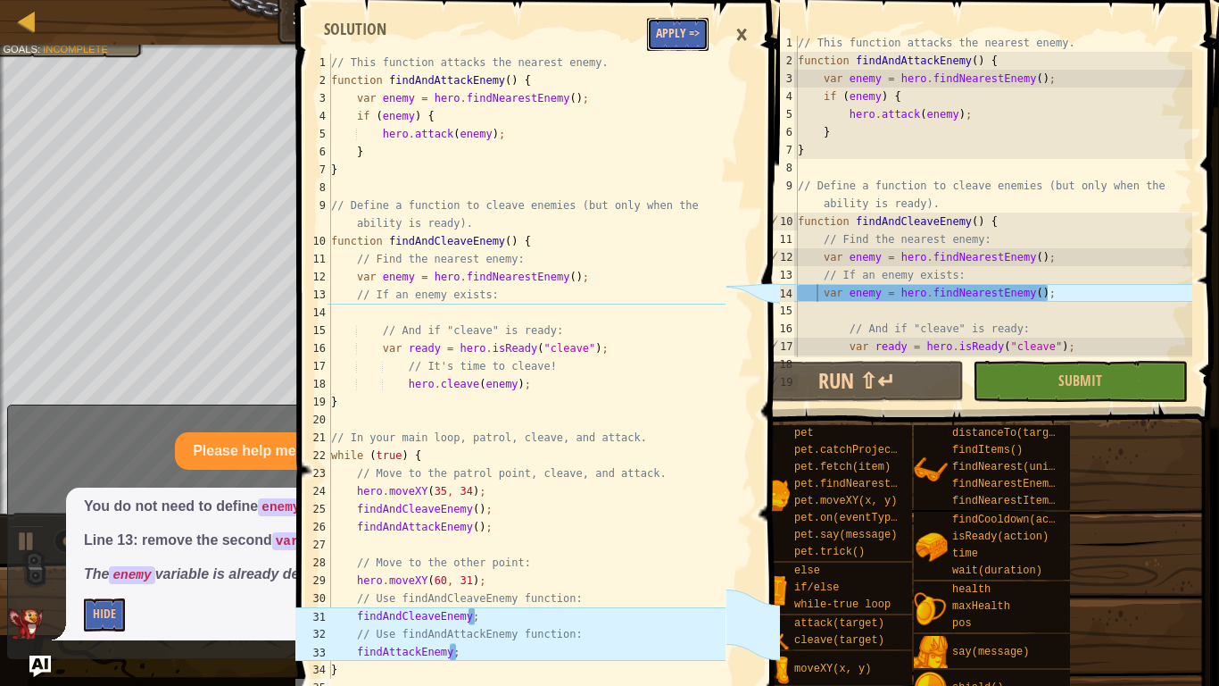
click at [668, 37] on button "Apply =>" at bounding box center [678, 34] width 62 height 33
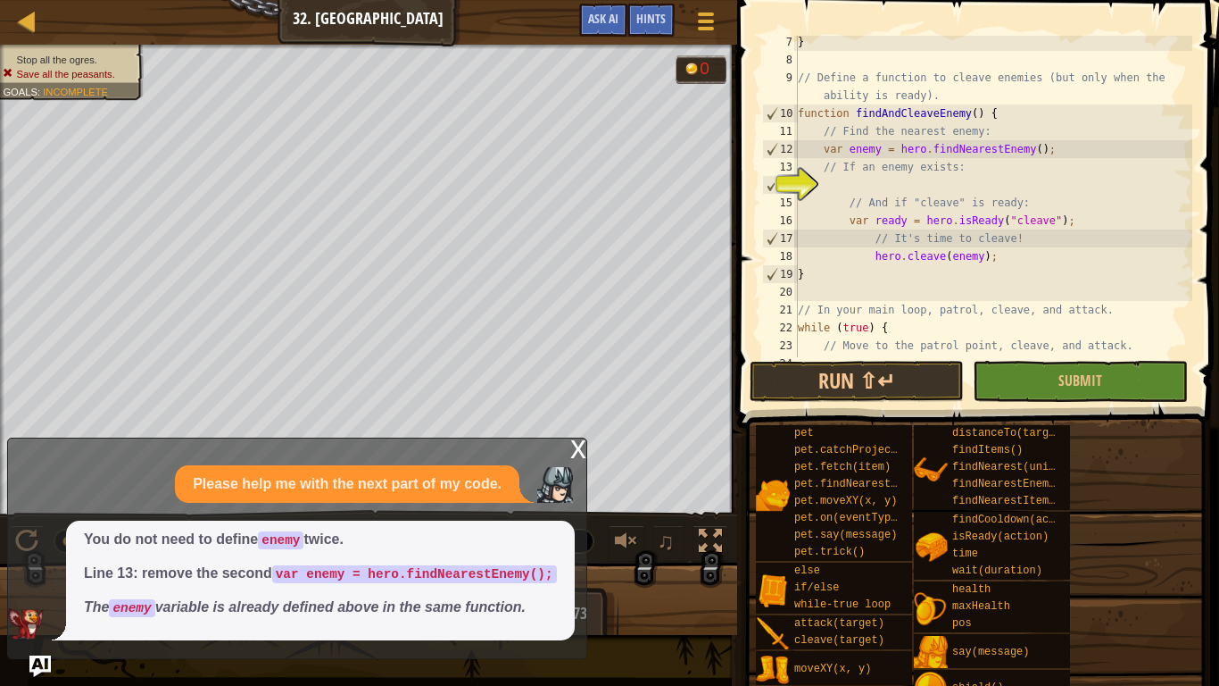
scroll to position [129, 0]
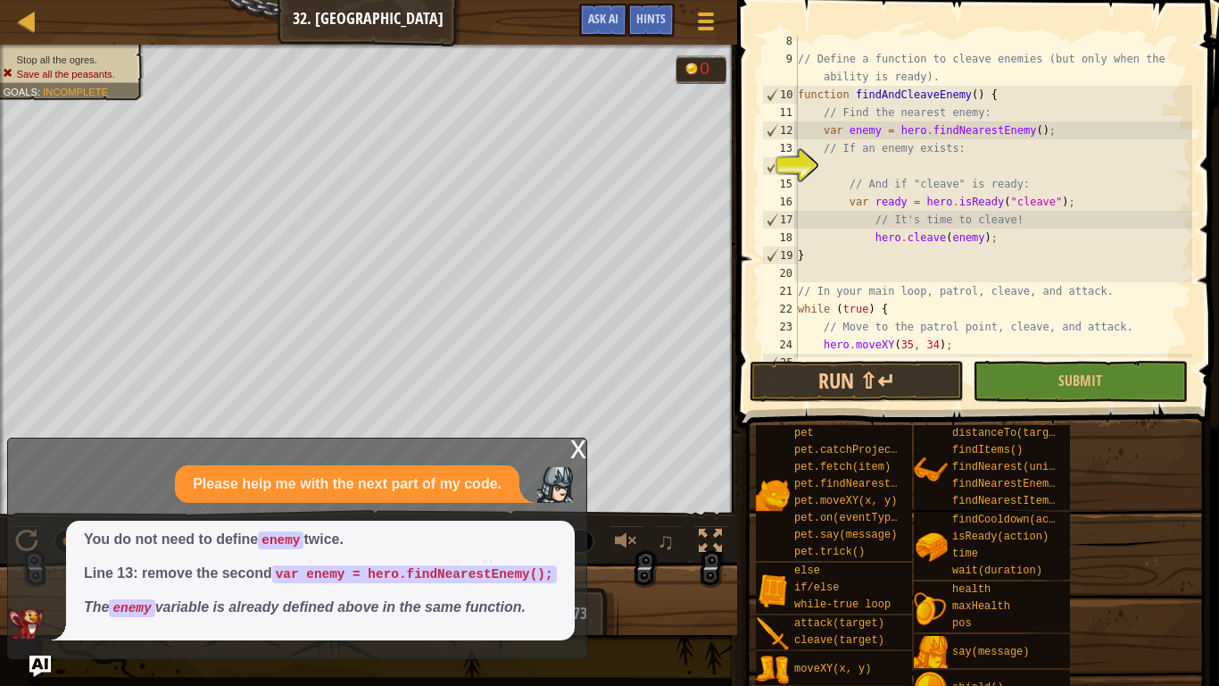
click at [877, 159] on div "// Define a function to cleave enemies (but only when the ability is ready). fu…" at bounding box center [993, 210] width 398 height 357
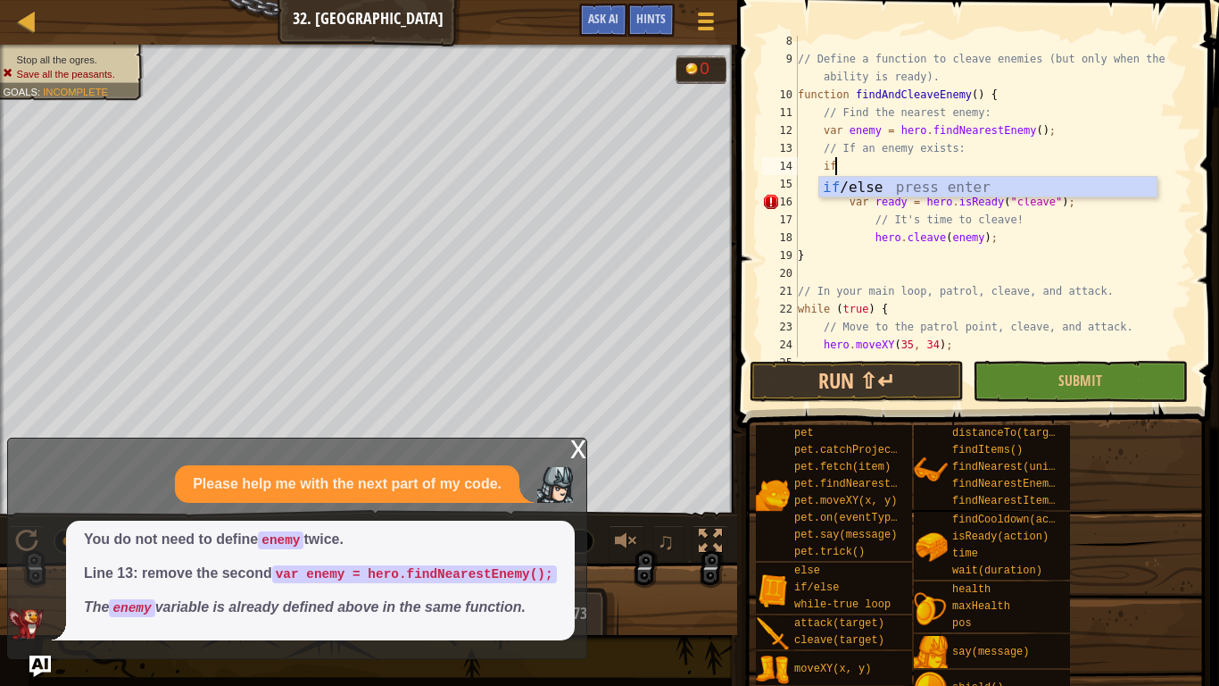
scroll to position [8, 4]
type textarea "if (enemy) {"
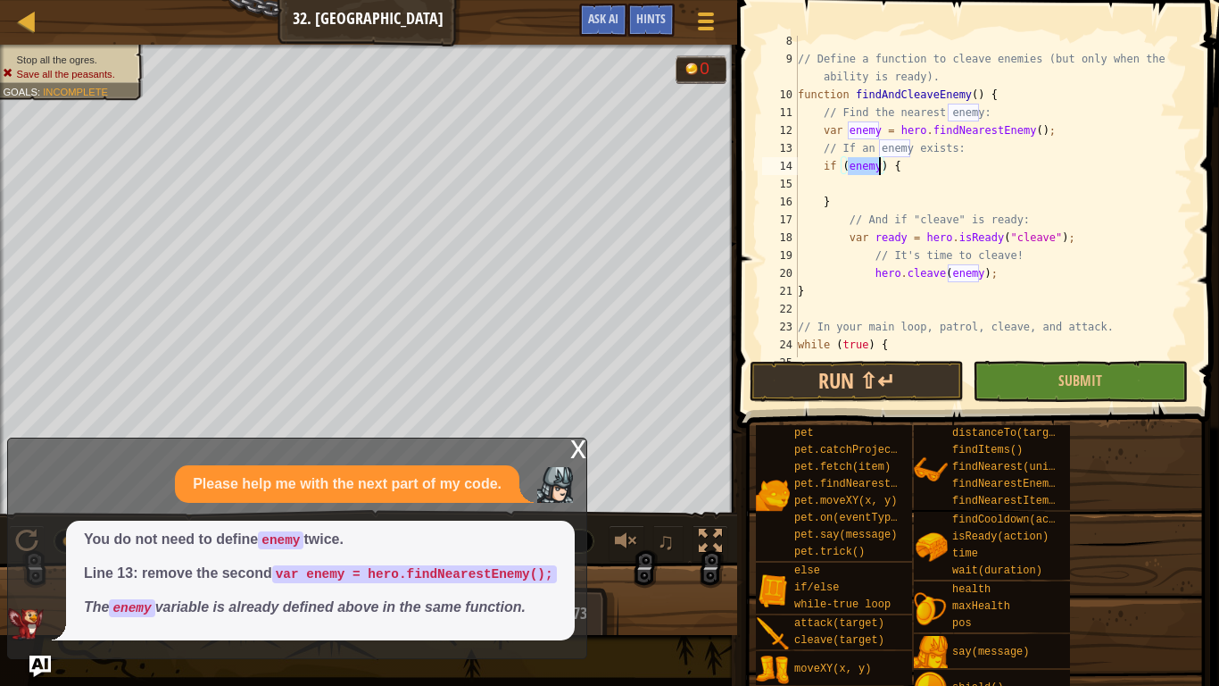
click at [923, 180] on div "// Define a function to cleave enemies (but only when the ability is ready). fu…" at bounding box center [993, 210] width 398 height 357
drag, startPoint x: 835, startPoint y: 202, endPoint x: 822, endPoint y: 202, distance: 12.5
click at [822, 202] on div "// Define a function to cleave enemies (but only when the ability is ready). fu…" at bounding box center [993, 210] width 398 height 357
type textarea "}"
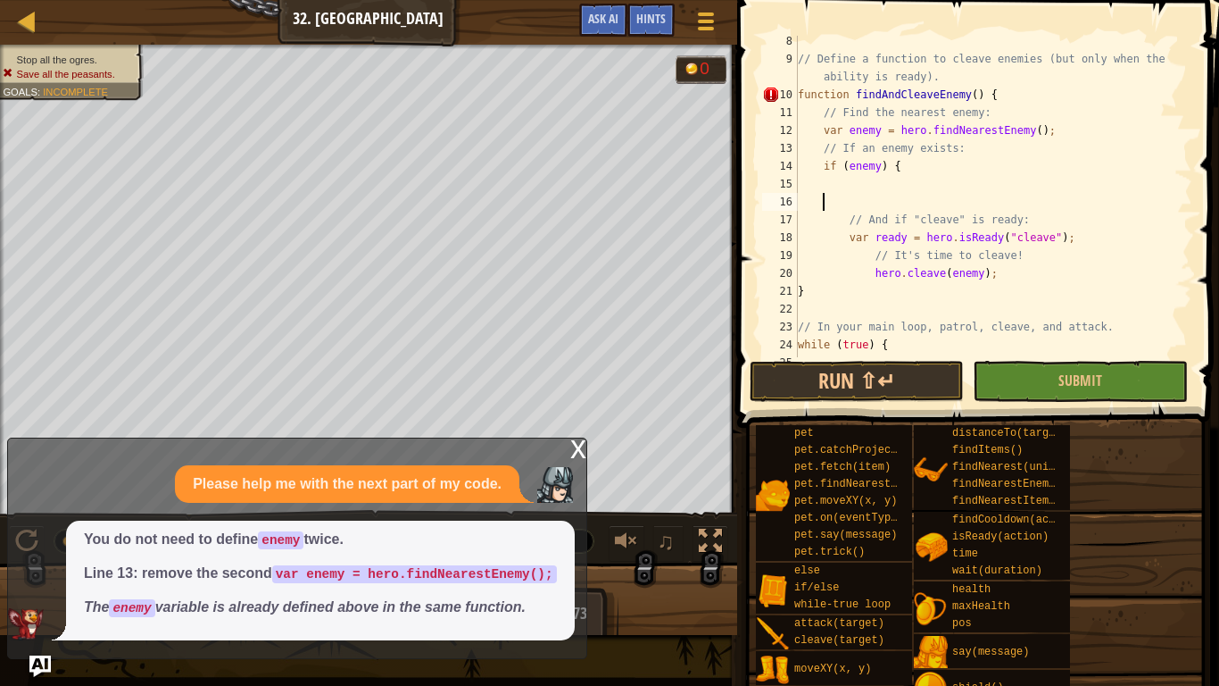
click at [1015, 277] on div "// Define a function to cleave enemies (but only when the ability is ready). fu…" at bounding box center [993, 210] width 398 height 357
paste textarea "}"
click at [577, 438] on div "x" at bounding box center [578, 447] width 16 height 18
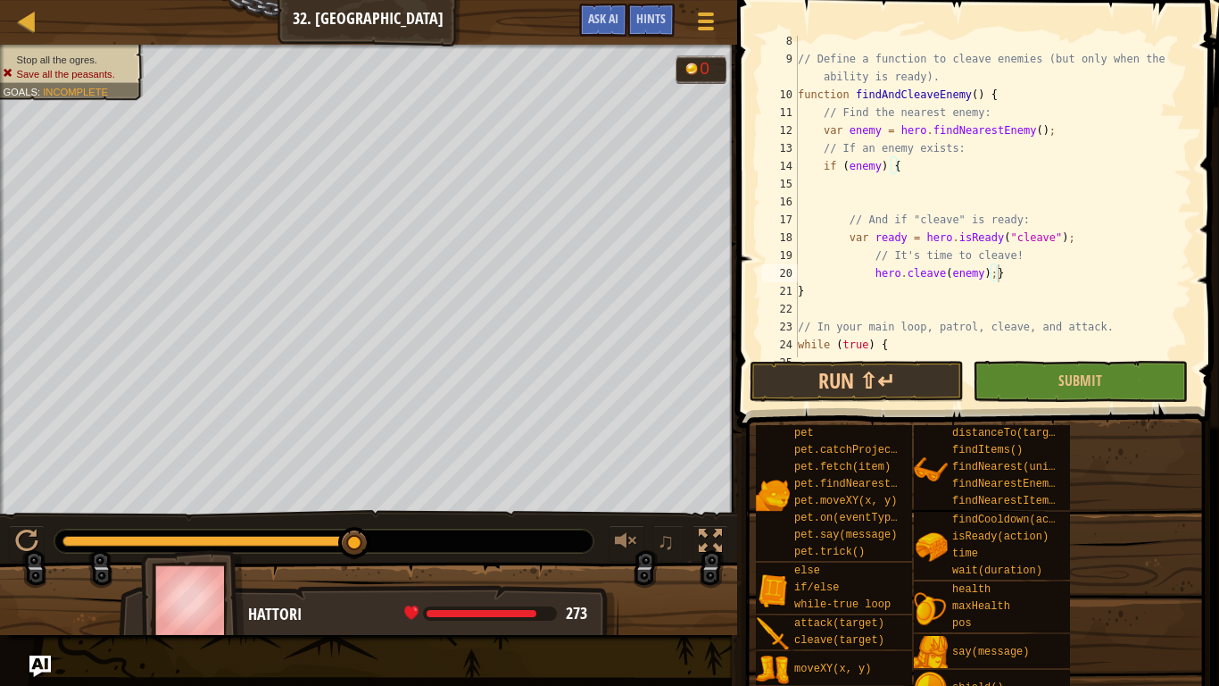
click at [1015, 274] on div "// Define a function to cleave enemies (but only when the ability is ready). fu…" at bounding box center [993, 210] width 398 height 357
click at [1090, 236] on div "// Define a function to cleave enemies (but only when the ability is ready). fu…" at bounding box center [993, 210] width 398 height 357
paste textarea "}"
type textarea "var ready = hero.isReady("cleave");}"
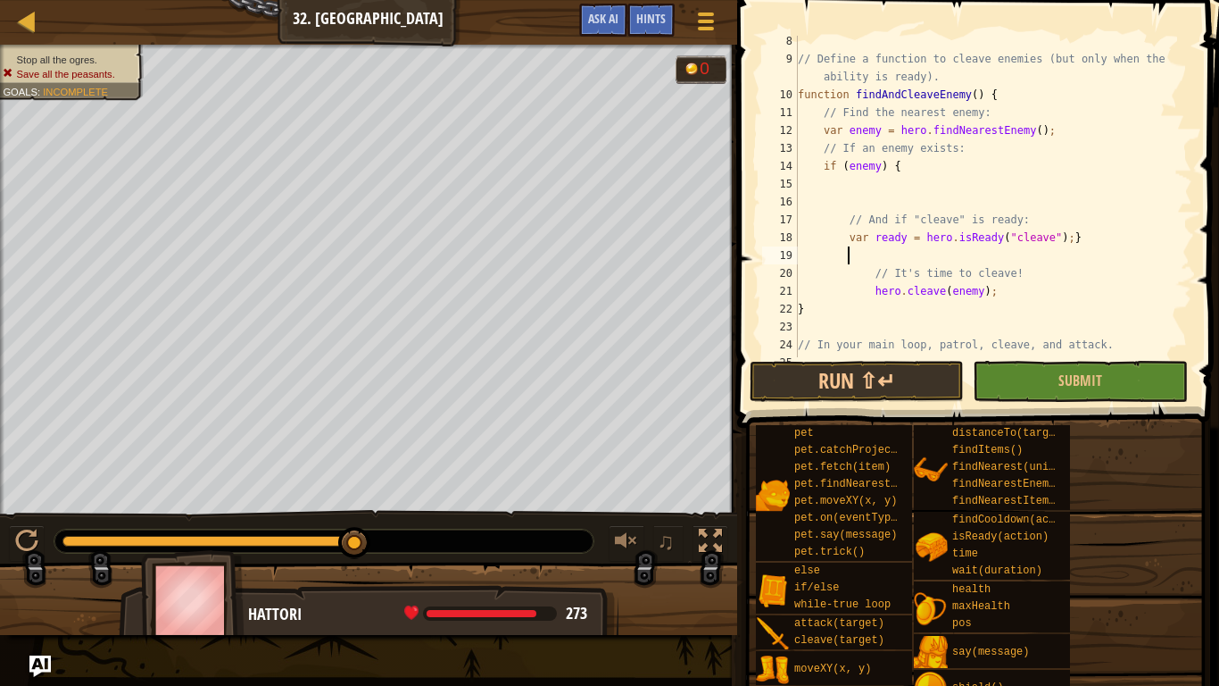
click at [1086, 241] on div "// Define a function to cleave enemies (but only when the ability is ready). fu…" at bounding box center [993, 210] width 398 height 357
type textarea "var ready = hero.isReady("cleave");}"
type textarea "}"
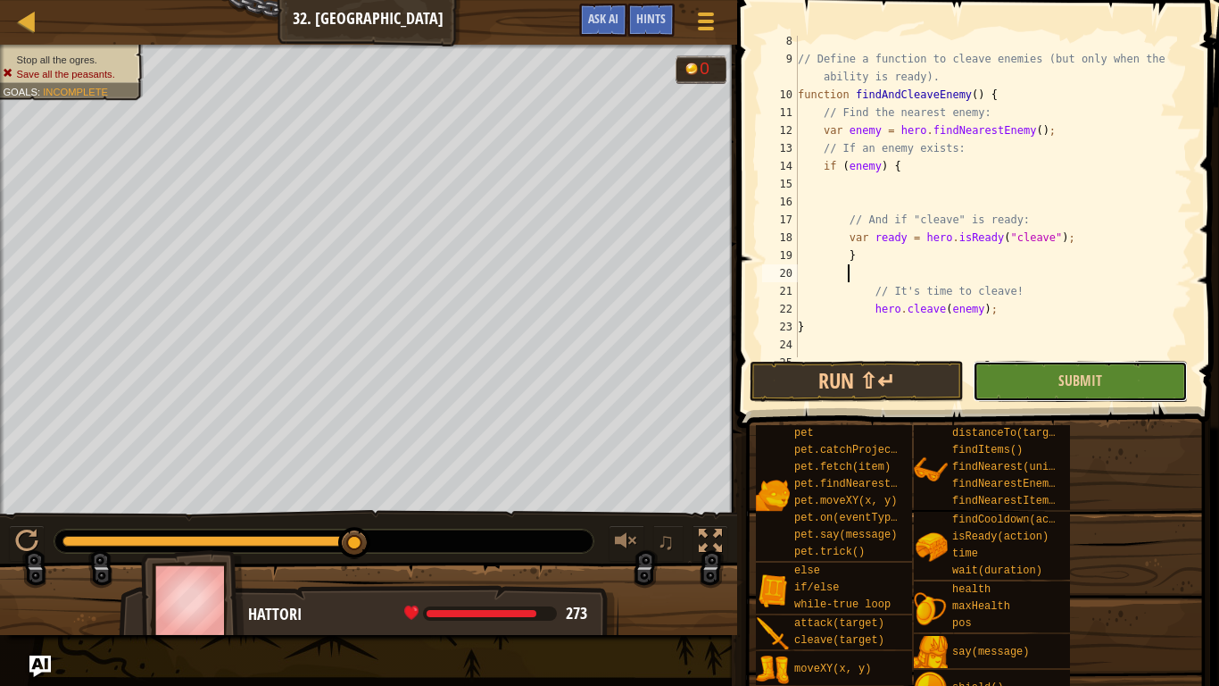
click at [1052, 370] on button "Submit" at bounding box center [1080, 381] width 214 height 41
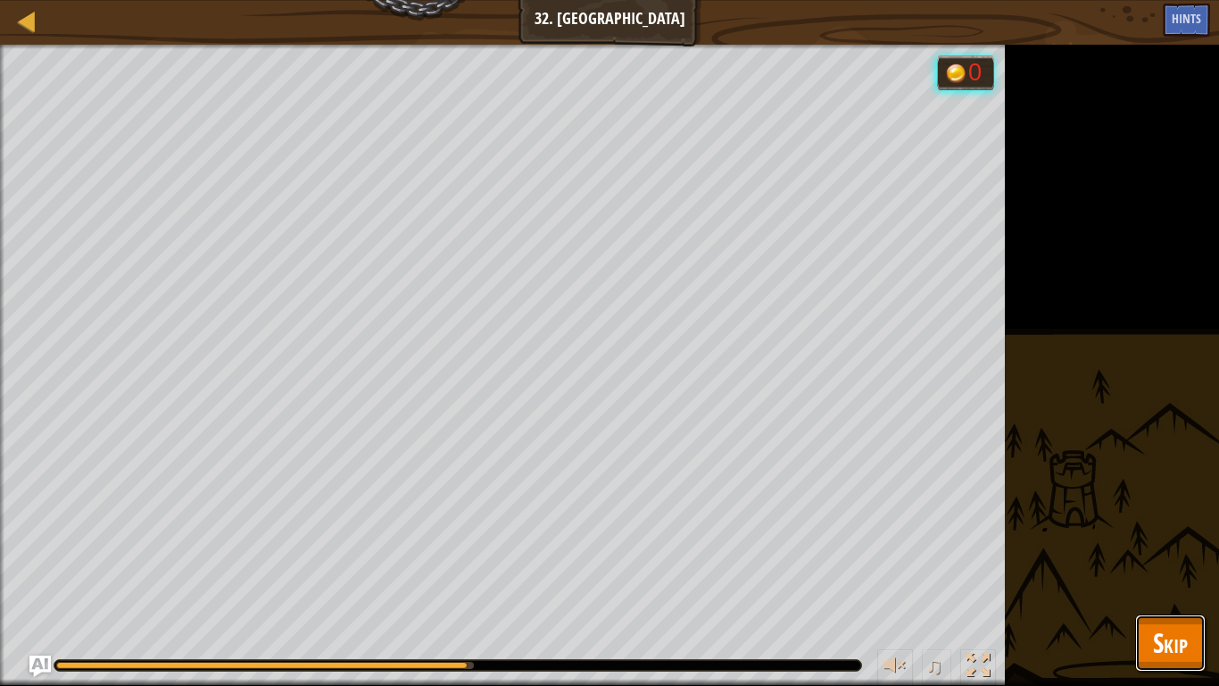
click at [1143, 534] on button "Skip" at bounding box center [1170, 642] width 71 height 57
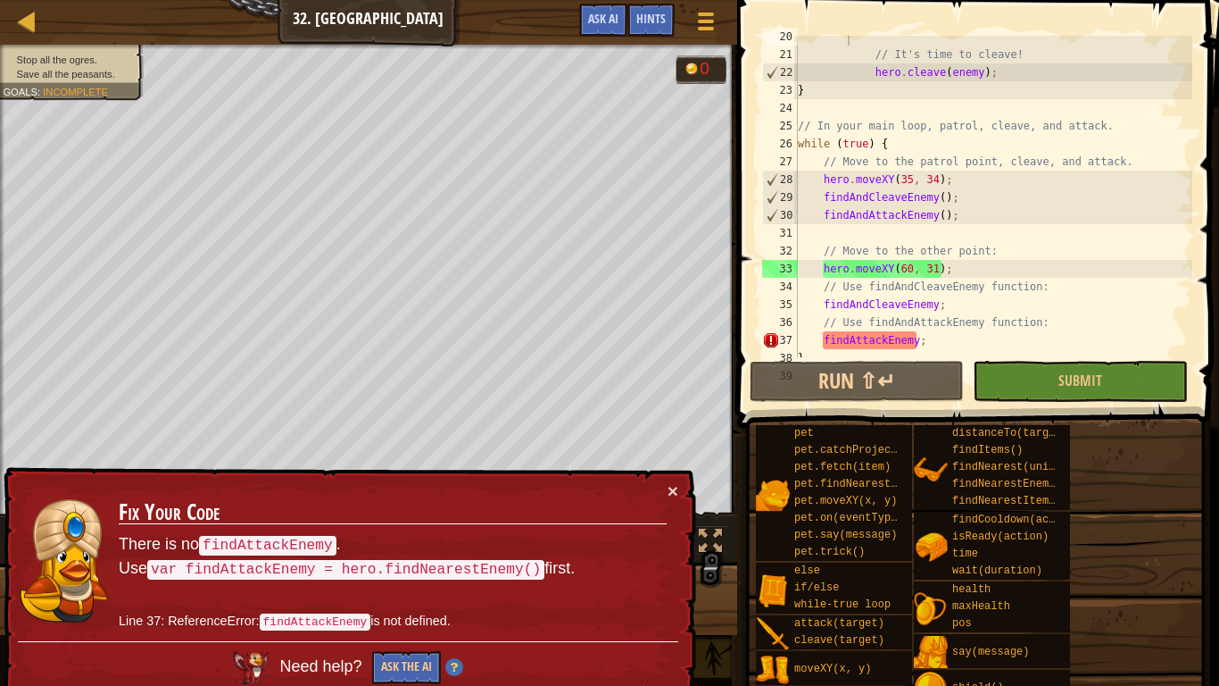
scroll to position [393, 0]
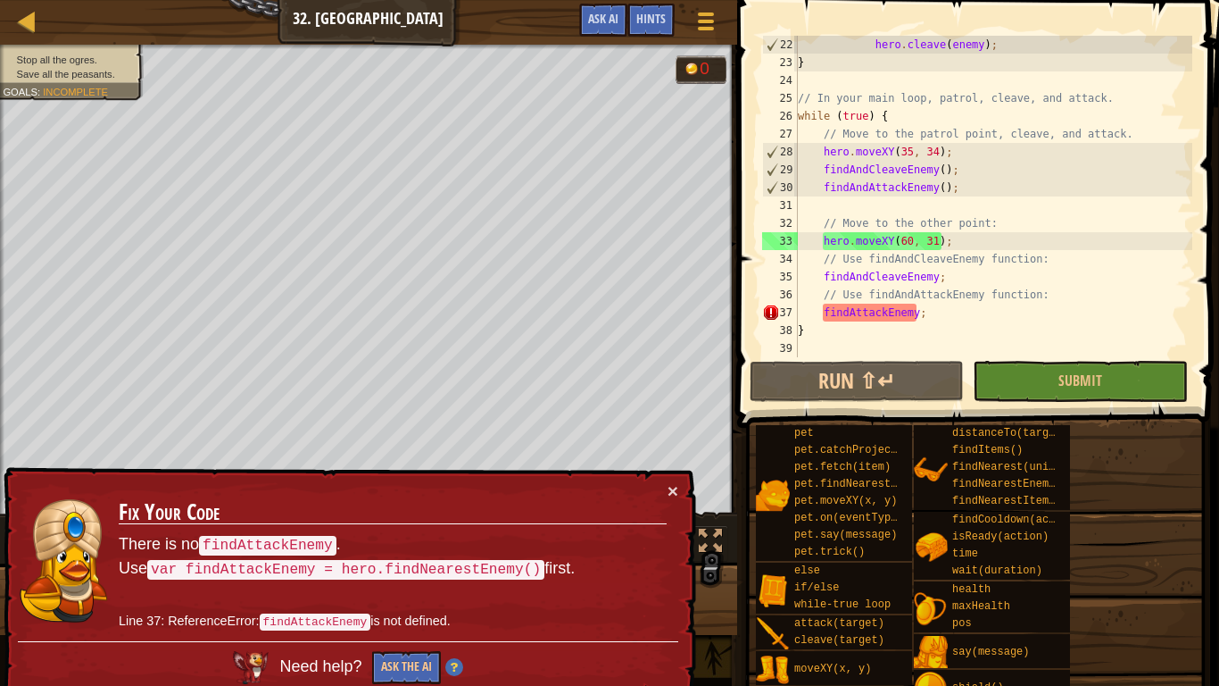
click at [849, 309] on div "hero . cleave ( enemy ) ; } // In your main loop, patrol, cleave, and attack. w…" at bounding box center [993, 214] width 398 height 357
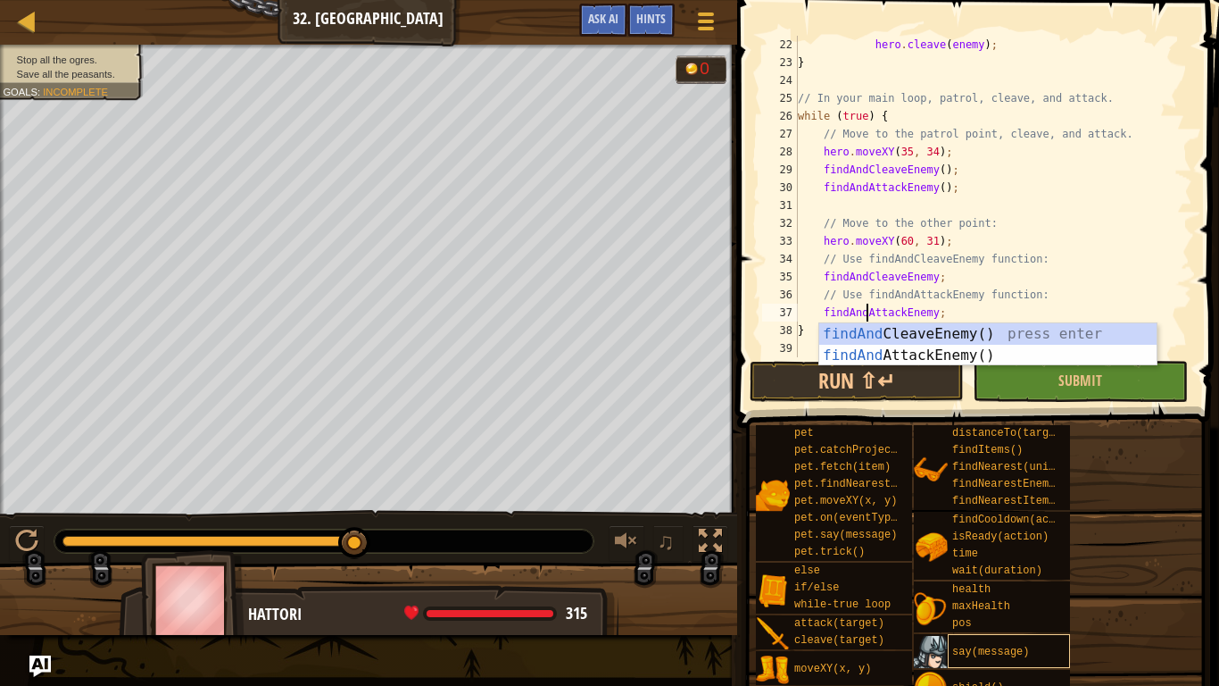
scroll to position [8, 10]
click at [1084, 352] on div "findAnd CleaveEnemy() press enter findAnd AttackEnemy() press enter" at bounding box center [987, 366] width 337 height 86
type textarea "findAndAttackEnemy();"
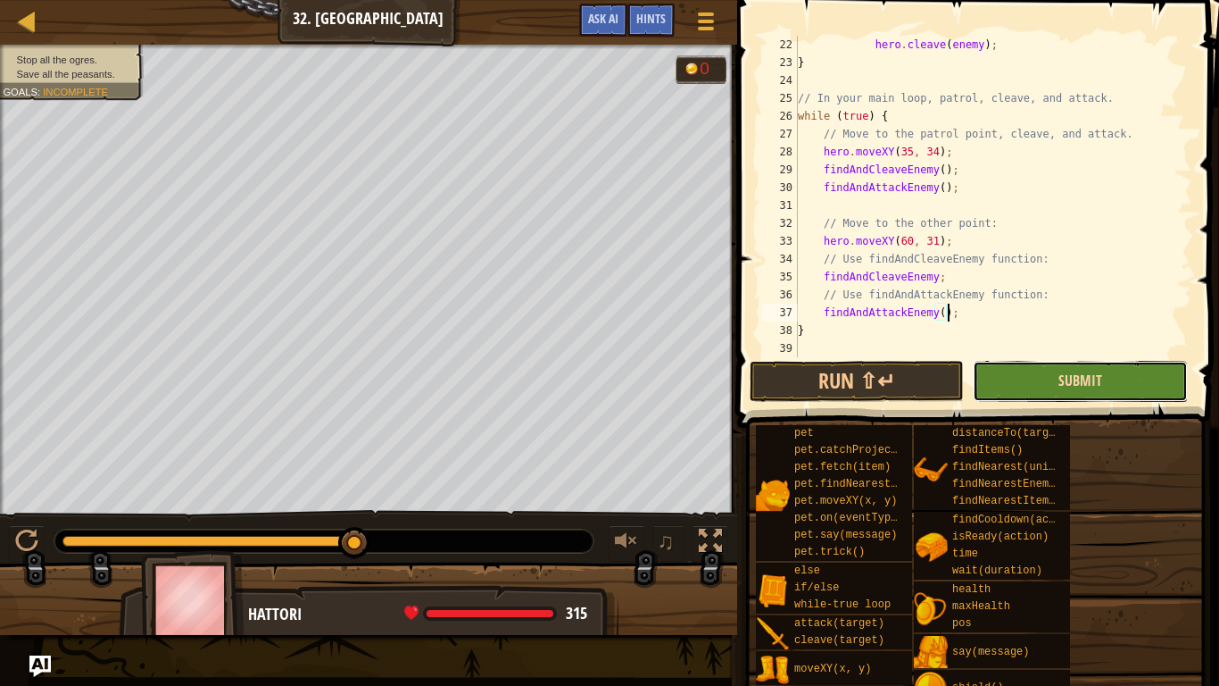
click at [1064, 377] on span "Submit" at bounding box center [1081, 380] width 44 height 20
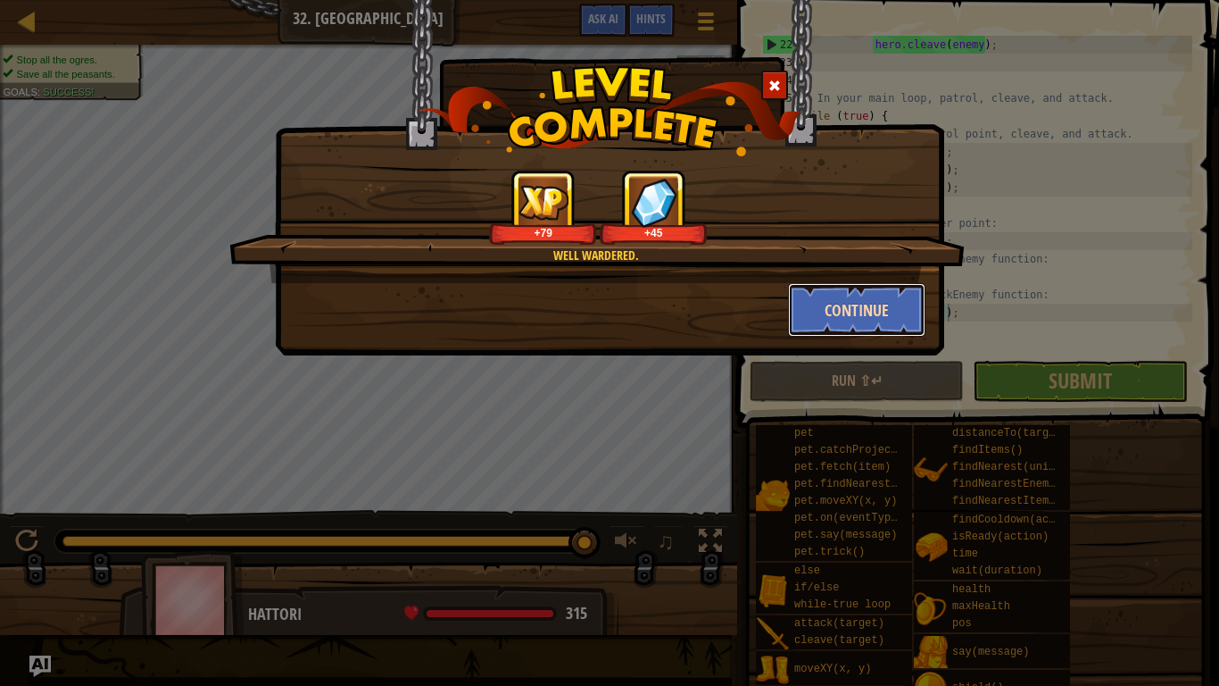
click at [918, 330] on button "Continue" at bounding box center [857, 310] width 138 height 54
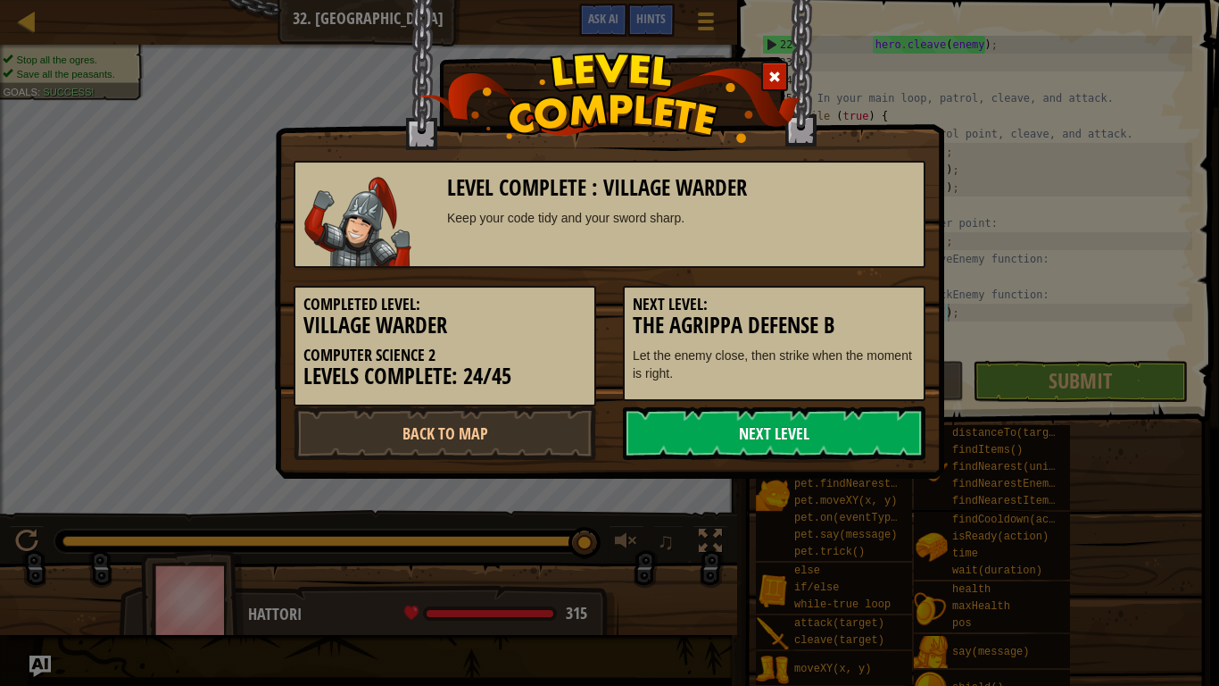
click at [791, 439] on link "Next Level" at bounding box center [774, 433] width 303 height 54
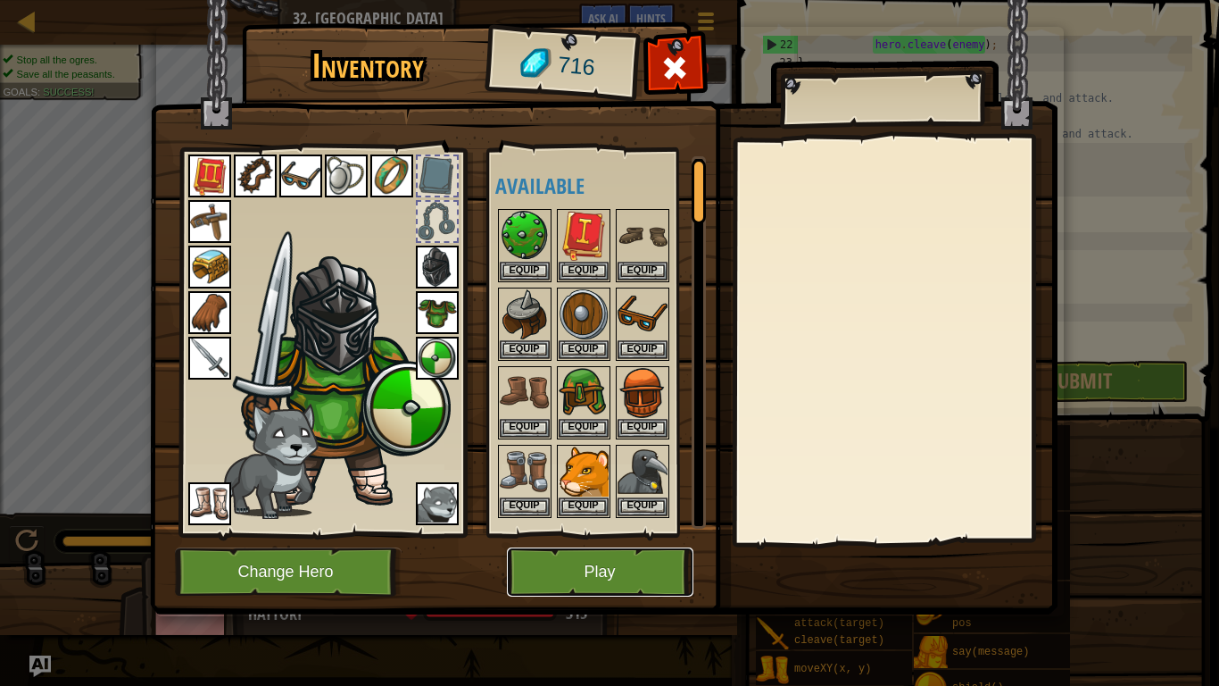
click at [600, 534] on button "Play" at bounding box center [600, 571] width 187 height 49
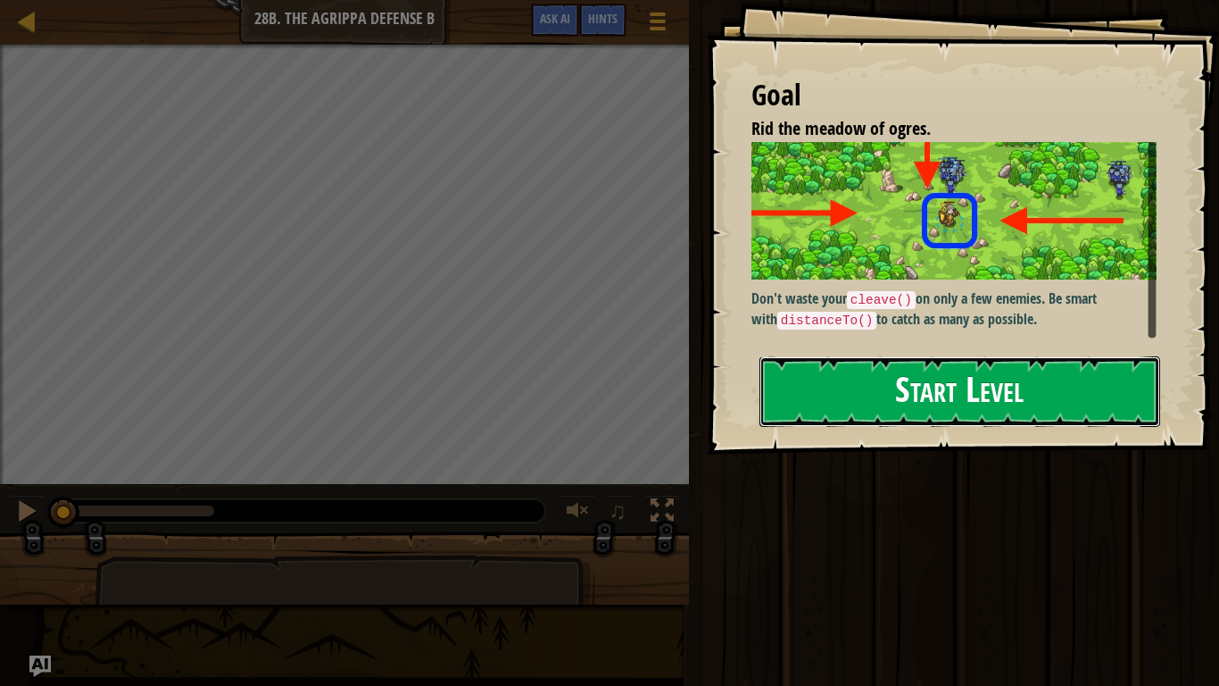
click at [884, 424] on button "Start Level" at bounding box center [960, 391] width 401 height 71
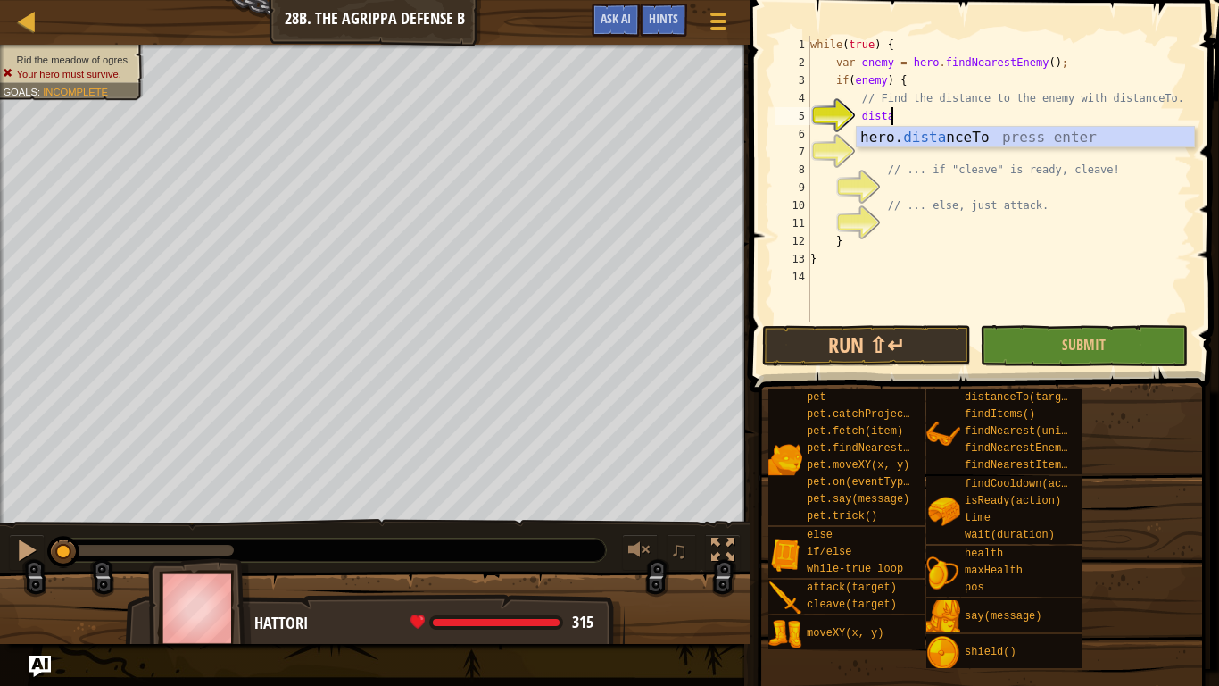
scroll to position [8, 12]
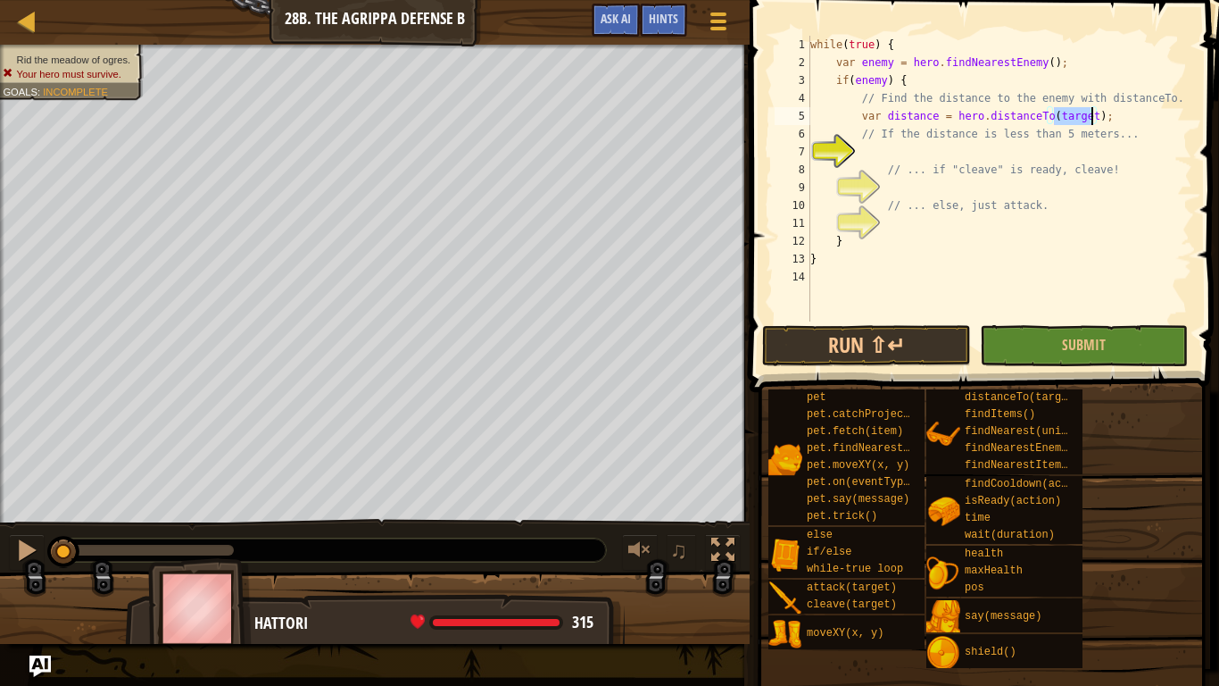
click at [882, 163] on div "while ( true ) { var enemy = hero . findNearestEnemy ( ) ; if ( enemy ) { // Fi…" at bounding box center [1000, 196] width 386 height 321
type textarea "// ... if "cleave" is ready, cleave!"
click at [894, 156] on div "while ( true ) { var enemy = hero . findNearestEnemy ( ) ; if ( enemy ) { // Fi…" at bounding box center [1000, 196] width 386 height 321
click at [1090, 113] on div "while ( true ) { var enemy = hero . findNearestEnemy ( ) ; if ( enemy ) { // Fi…" at bounding box center [1000, 196] width 386 height 321
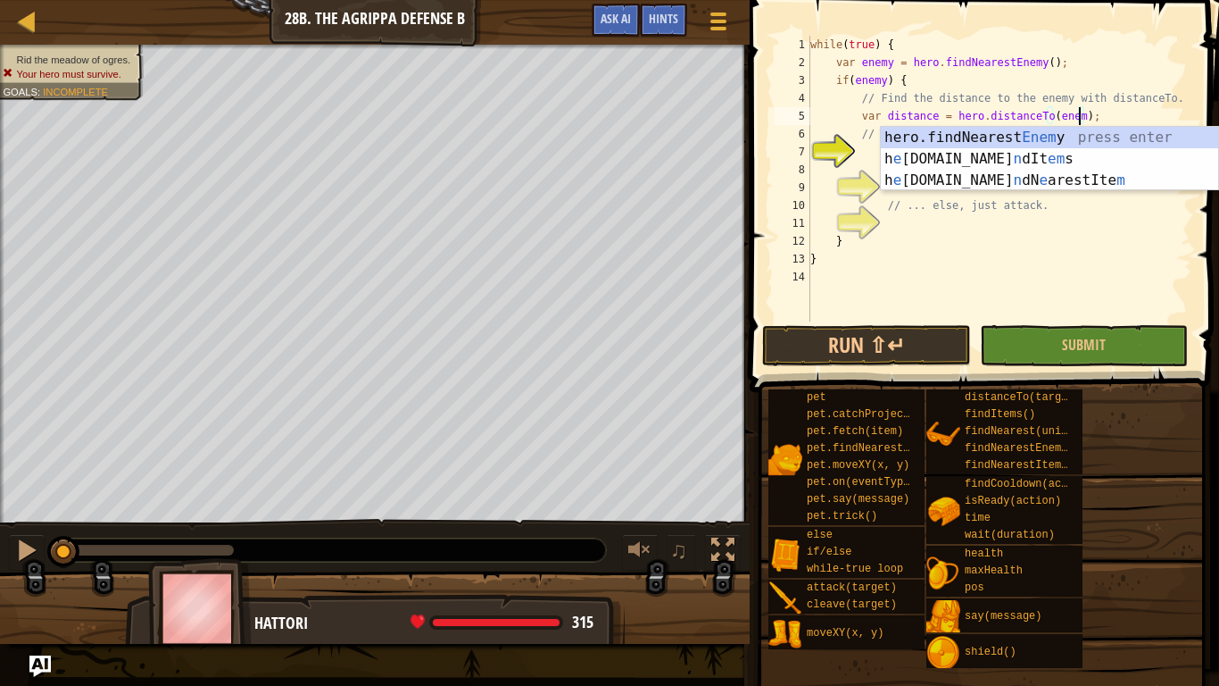
scroll to position [8, 40]
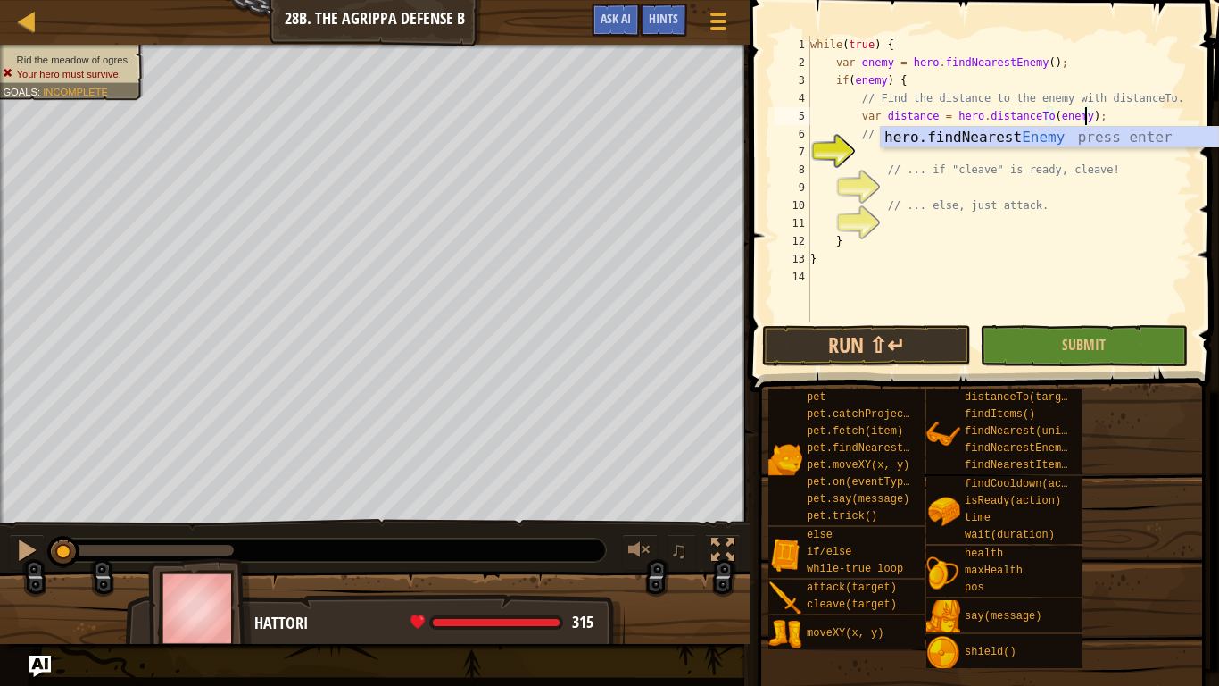
click at [943, 162] on div "while ( true ) { var enemy = hero . findNearestEnemy ( ) ; if ( enemy ) { // Fi…" at bounding box center [1000, 196] width 386 height 321
type textarea "// ... if "cleave" is ready, cleave!"
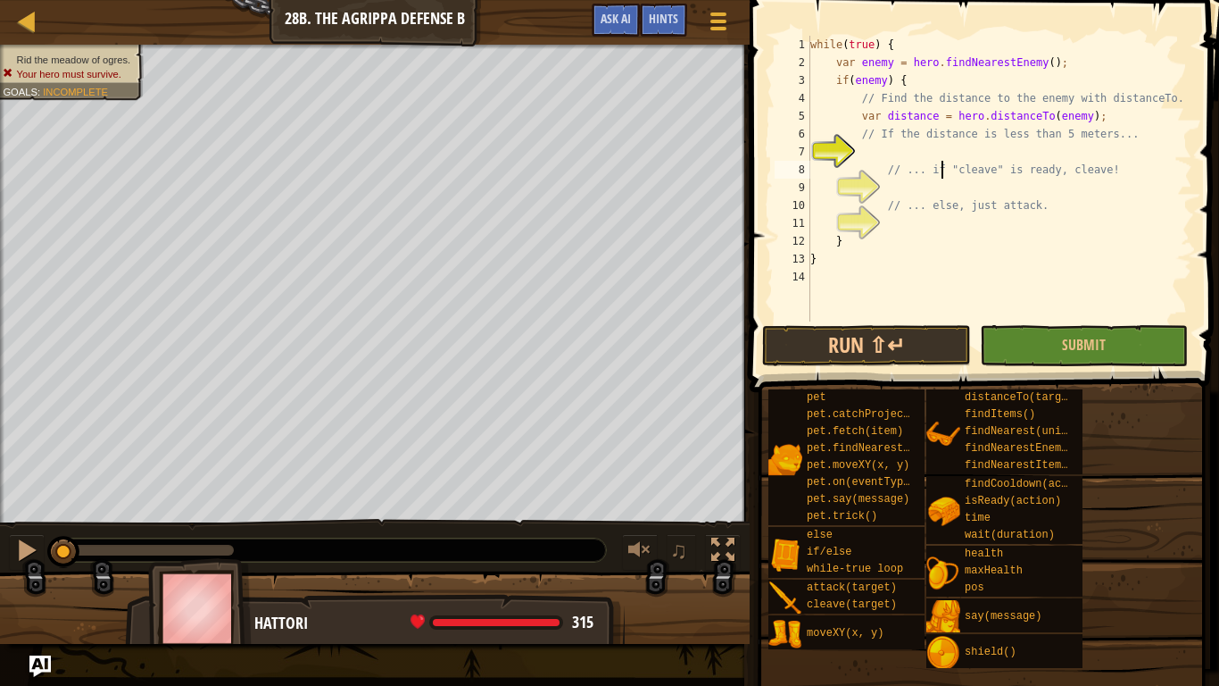
click at [967, 147] on div "while ( true ) { var enemy = hero . findNearestEnemy ( ) ; if ( enemy ) { // Fi…" at bounding box center [1000, 196] width 386 height 321
type textarea "if hero.distanceTo( > 5)"
click at [962, 185] on div "while ( true ) { var enemy = hero . findNearestEnemy ( ) ; if ( enemy ) { // Fi…" at bounding box center [1000, 196] width 386 height 321
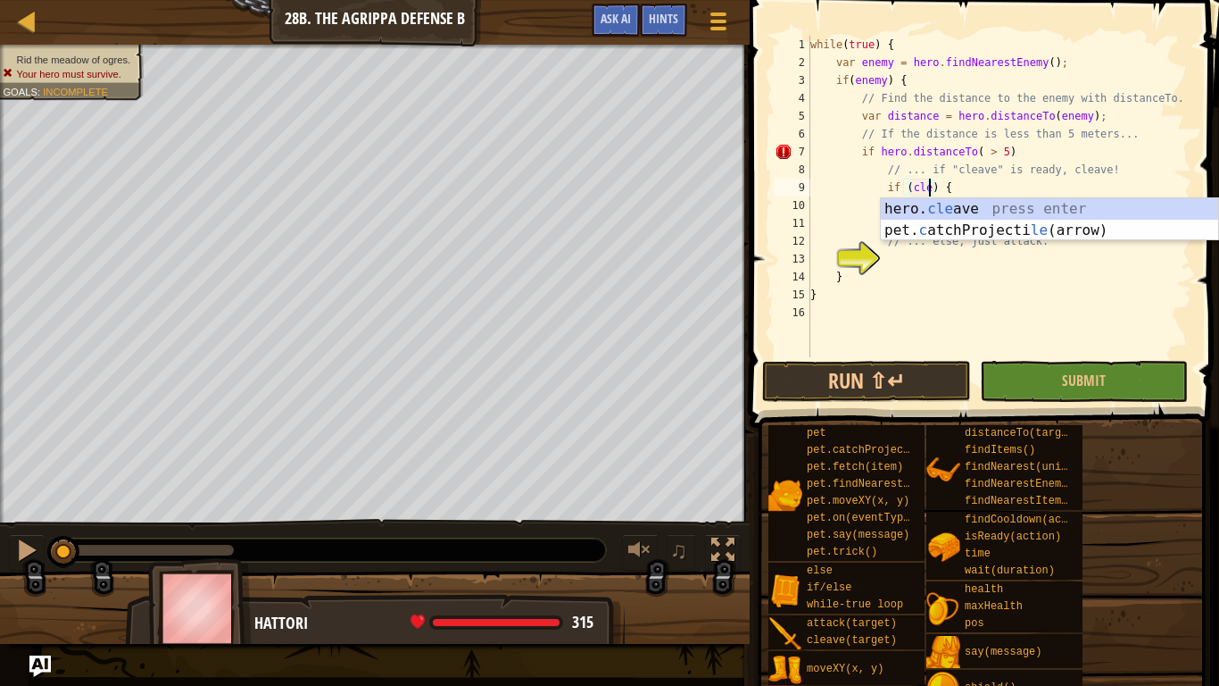
scroll to position [8, 19]
type textarea "if (hero.cleave(enemy)) {"
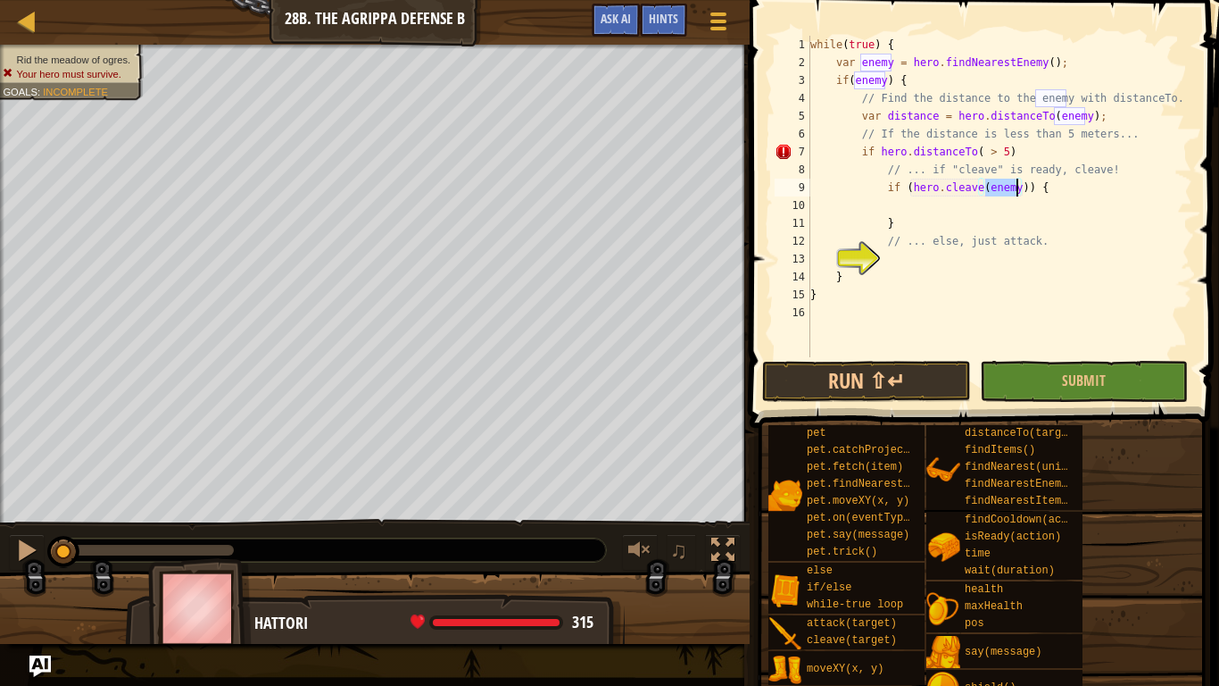
click at [943, 262] on div "while ( true ) { var enemy = hero . findNearestEnemy ( ) ; if ( enemy ) { // Fi…" at bounding box center [1000, 214] width 386 height 357
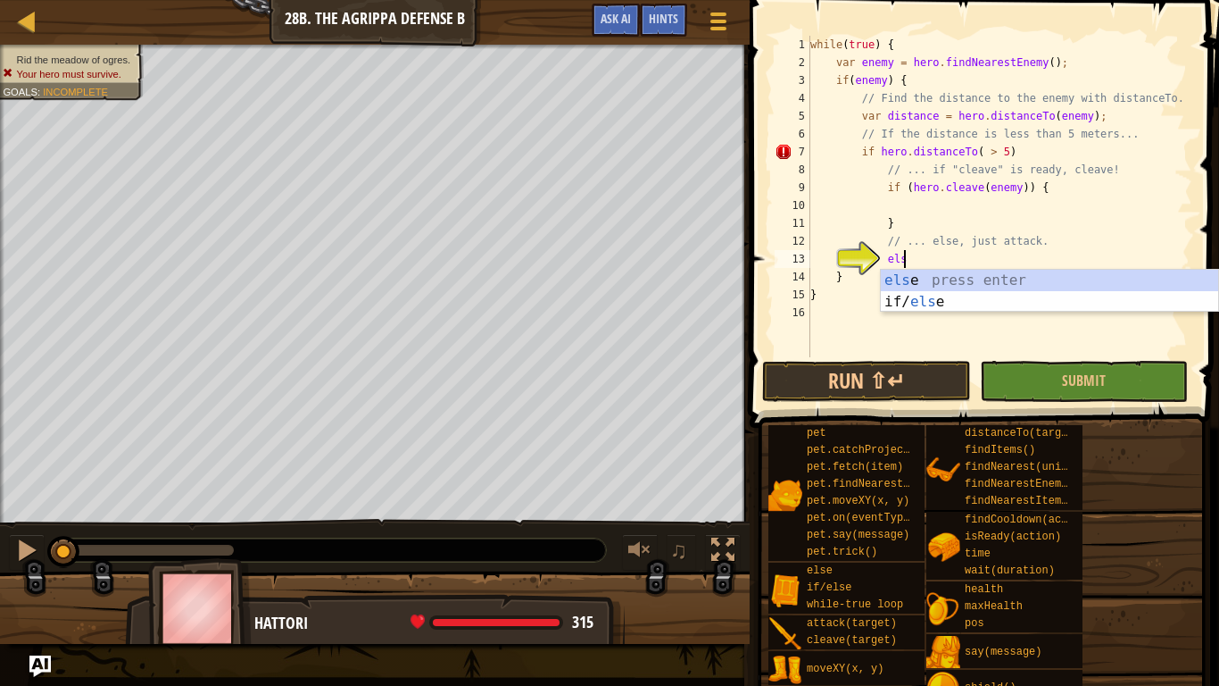
type textarea "else"
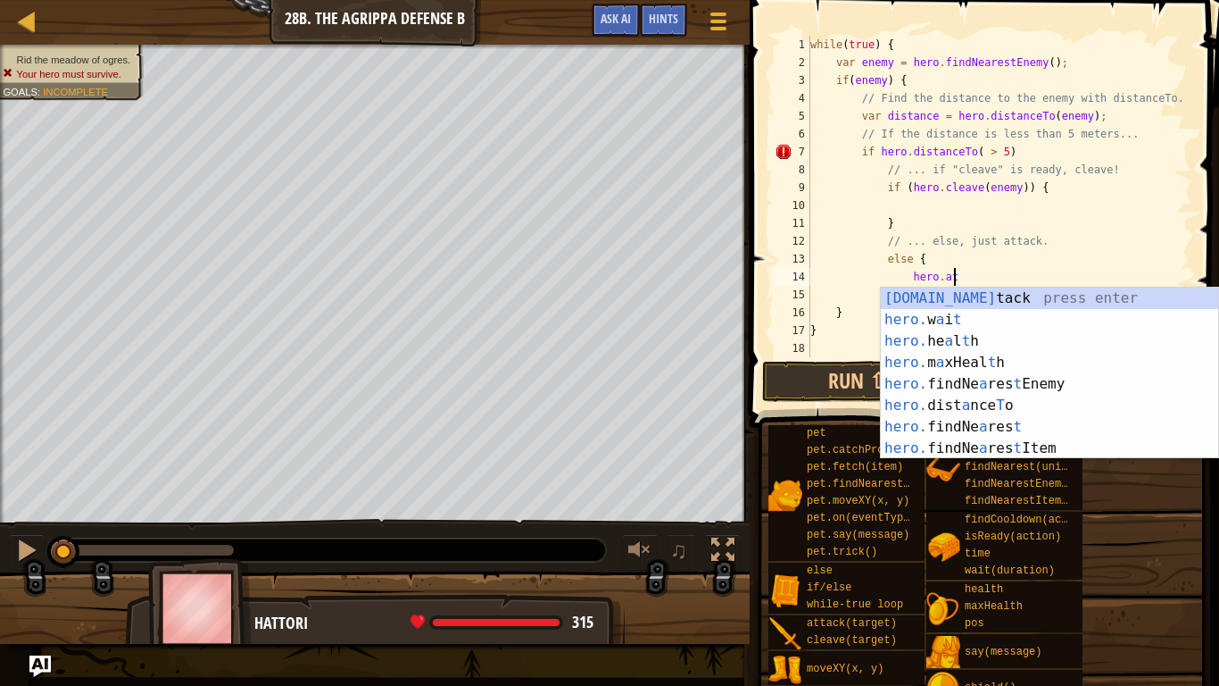
scroll to position [8, 21]
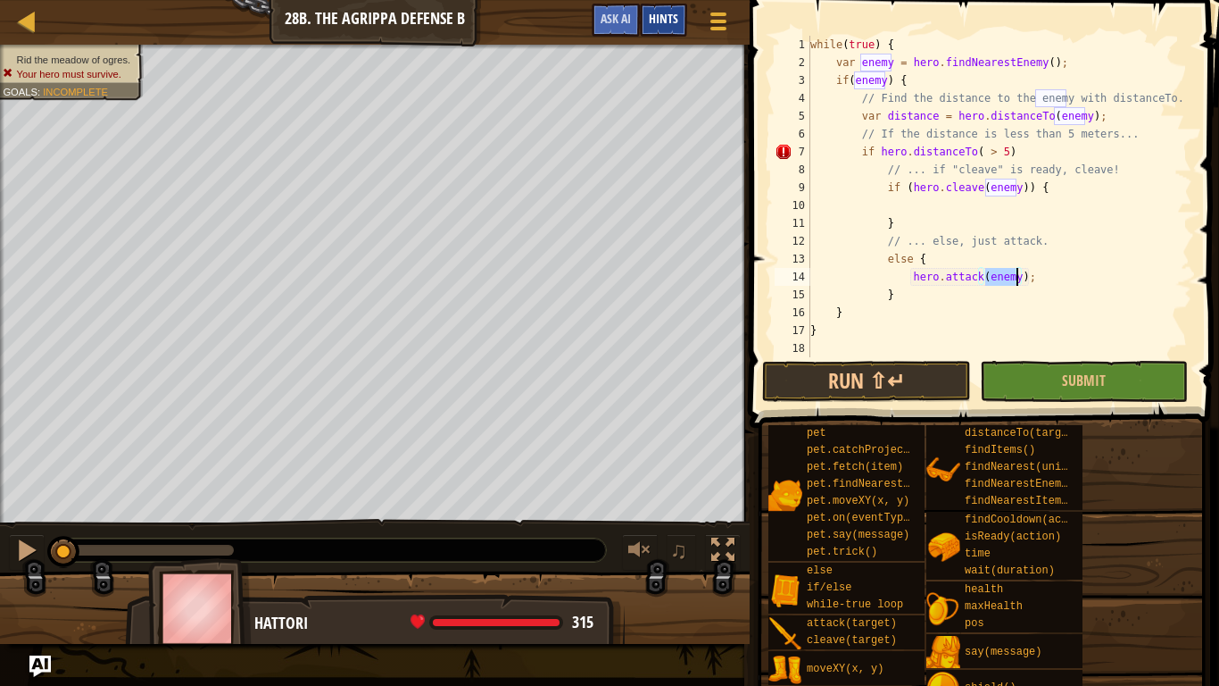
click at [667, 29] on div "Hints" at bounding box center [663, 20] width 47 height 33
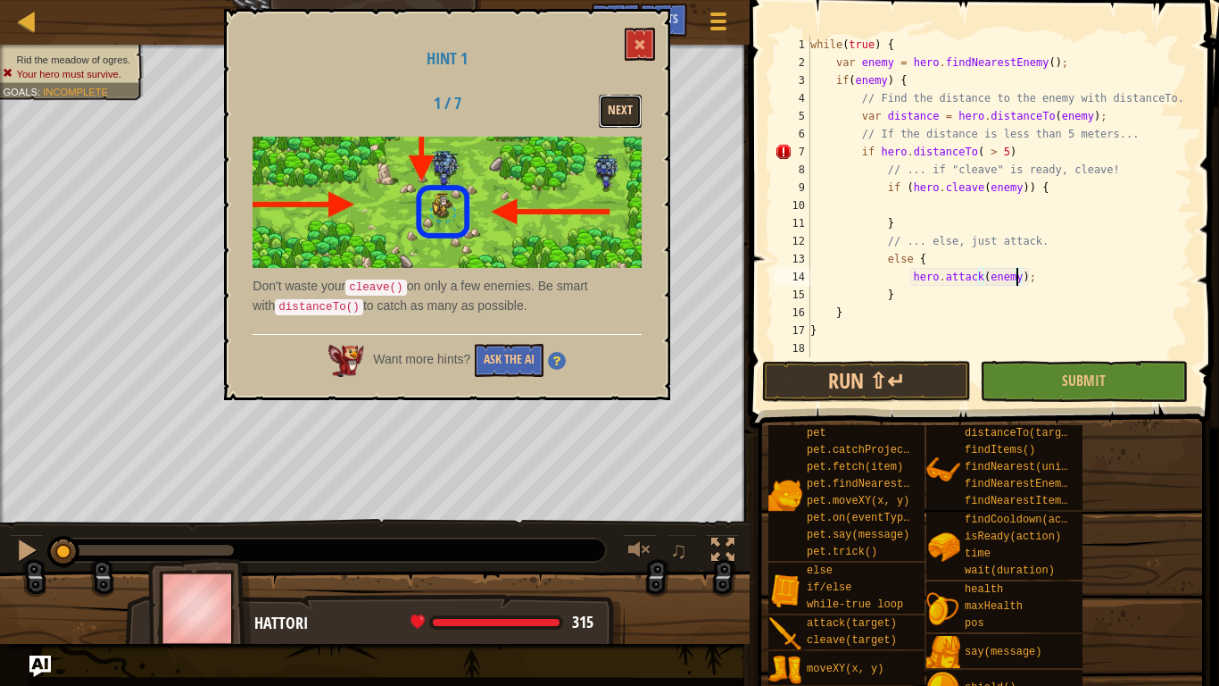
click at [628, 112] on button "Next" at bounding box center [620, 111] width 43 height 33
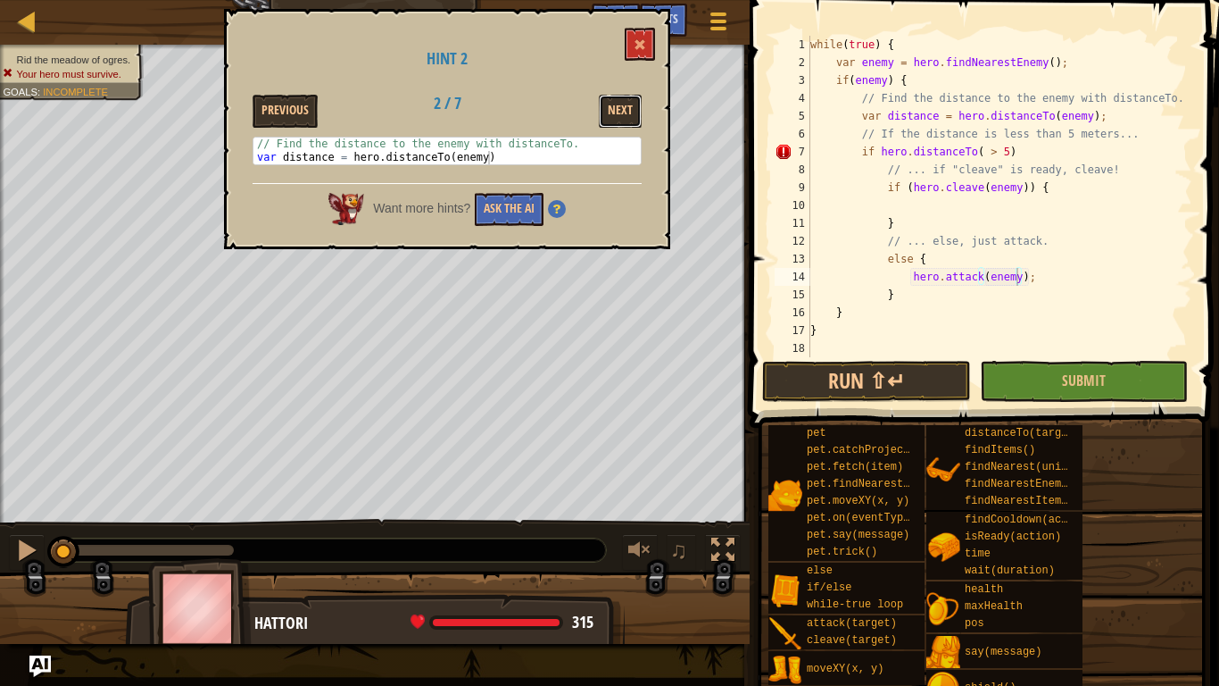
click at [628, 112] on button "Next" at bounding box center [620, 111] width 43 height 33
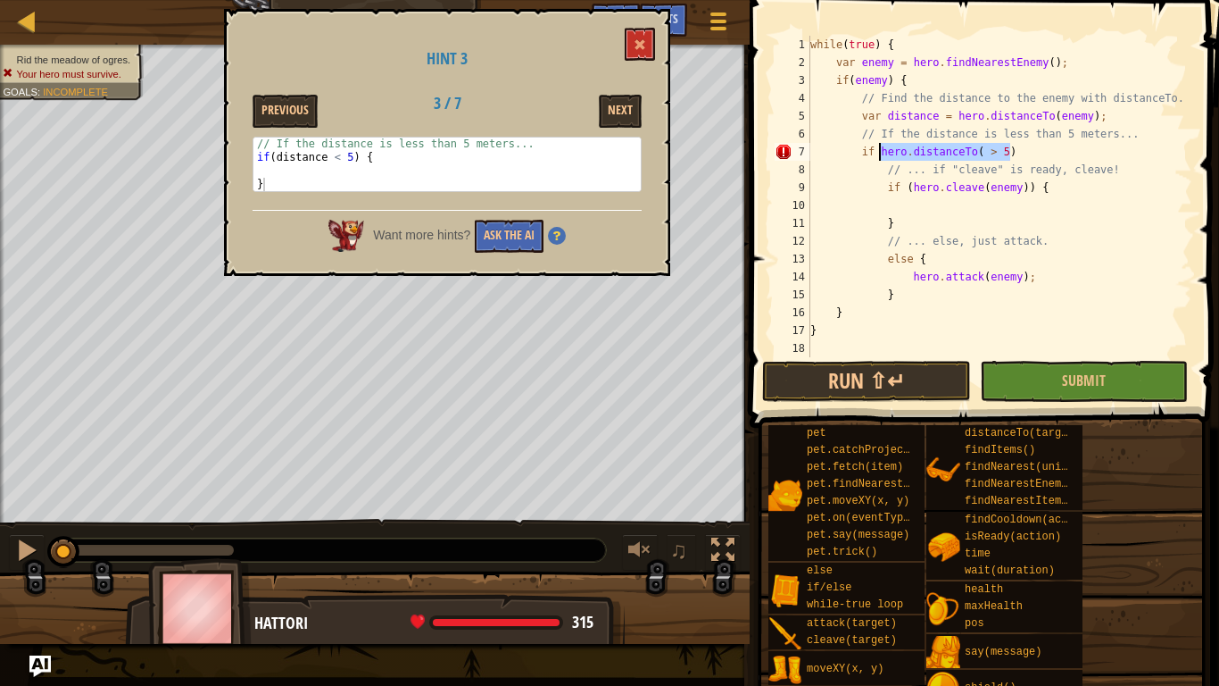
drag, startPoint x: 1026, startPoint y: 144, endPoint x: 877, endPoint y: 145, distance: 150.0
click at [877, 145] on div "while ( true ) { var enemy = hero . findNearestEnemy ( ) ; if ( enemy ) { // Fi…" at bounding box center [1000, 214] width 386 height 357
type textarea "if (hero.cleave(enemy)) {"
type textarea "}"
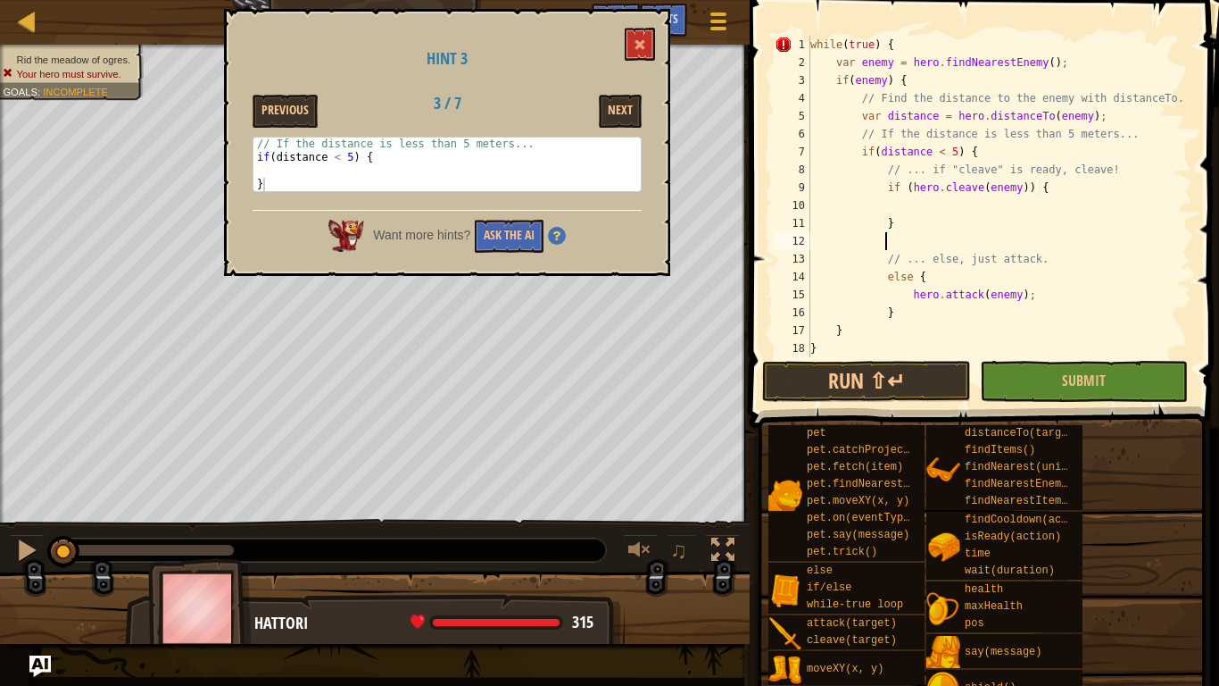
scroll to position [8, 10]
type textarea "// ... else, just attack."
type textarea "}"
click at [1076, 364] on button "Submit" at bounding box center [1084, 381] width 208 height 41
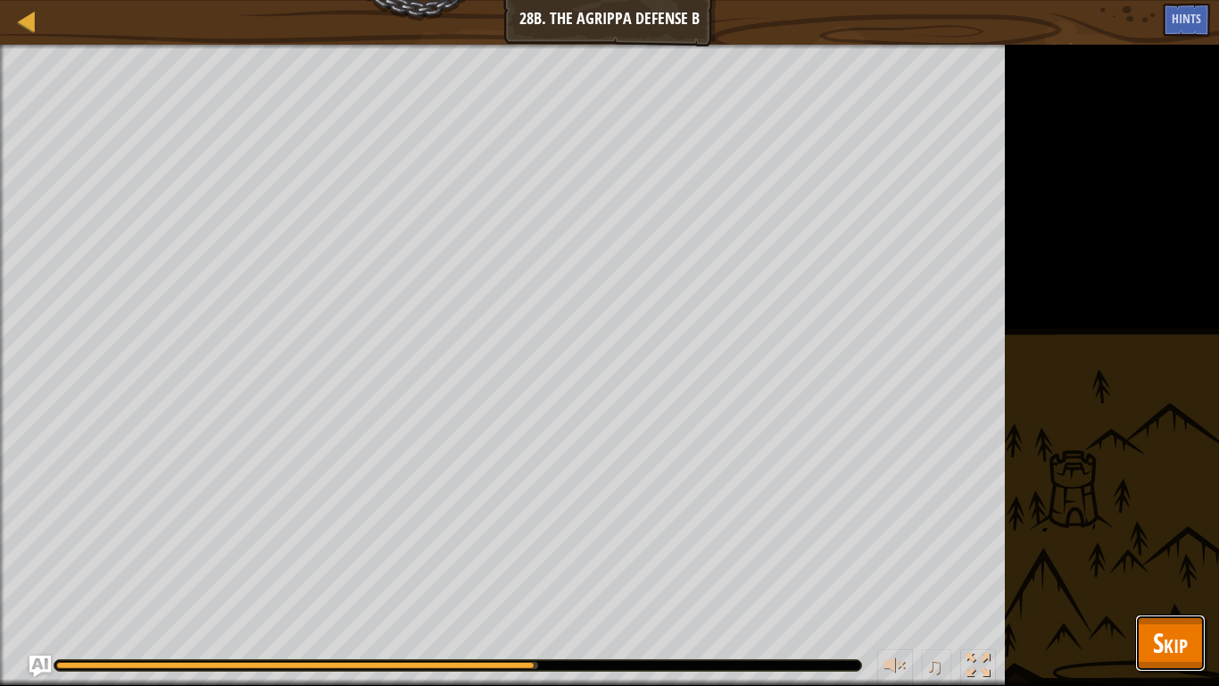
click at [1163, 534] on span "Skip" at bounding box center [1170, 642] width 35 height 37
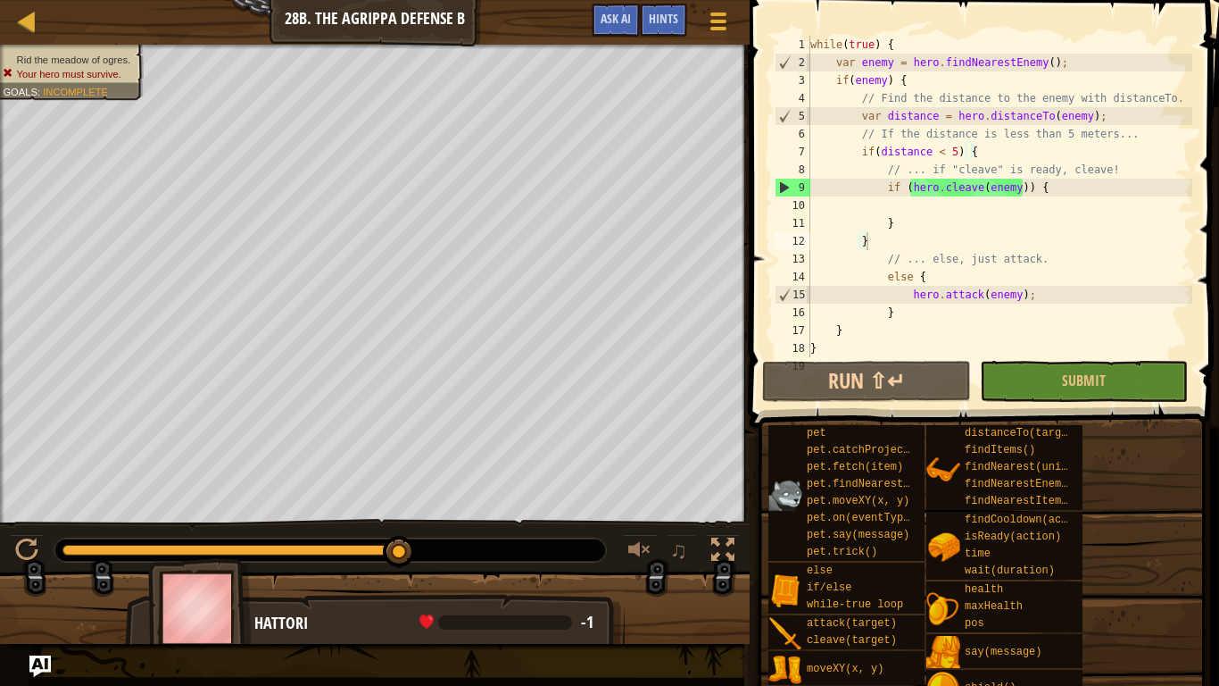
click at [445, 462] on div "Rid the meadow of ogres. Your hero must survive. Goals : Incomplete ♫ Hattori -…" at bounding box center [609, 344] width 1219 height 599
click at [596, 29] on button "Ask AI" at bounding box center [616, 20] width 48 height 33
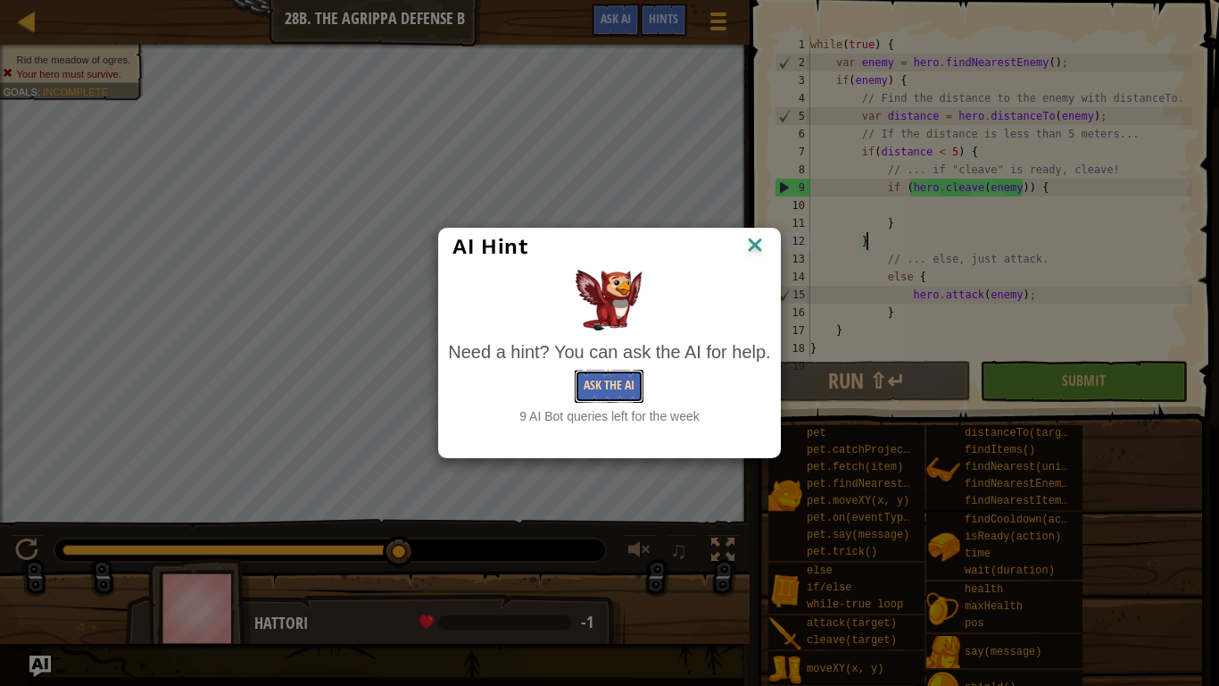
click at [614, 383] on button "Ask the AI" at bounding box center [609, 386] width 69 height 33
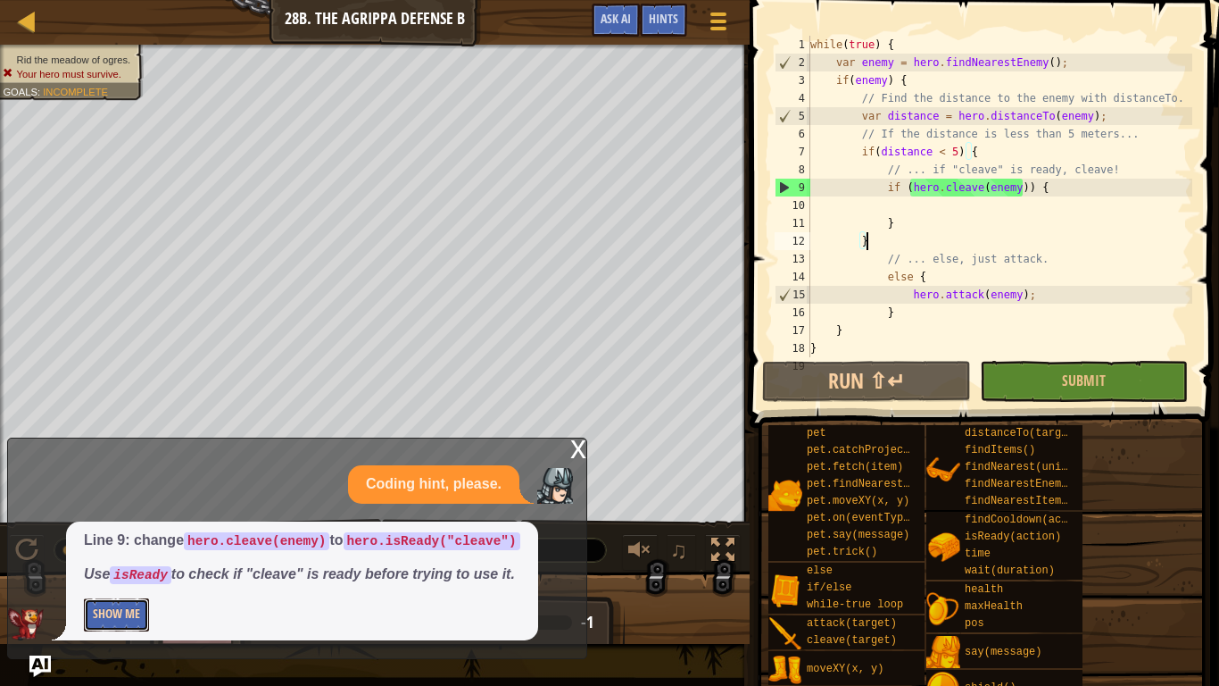
click at [113, 534] on button "Show Me" at bounding box center [116, 614] width 65 height 33
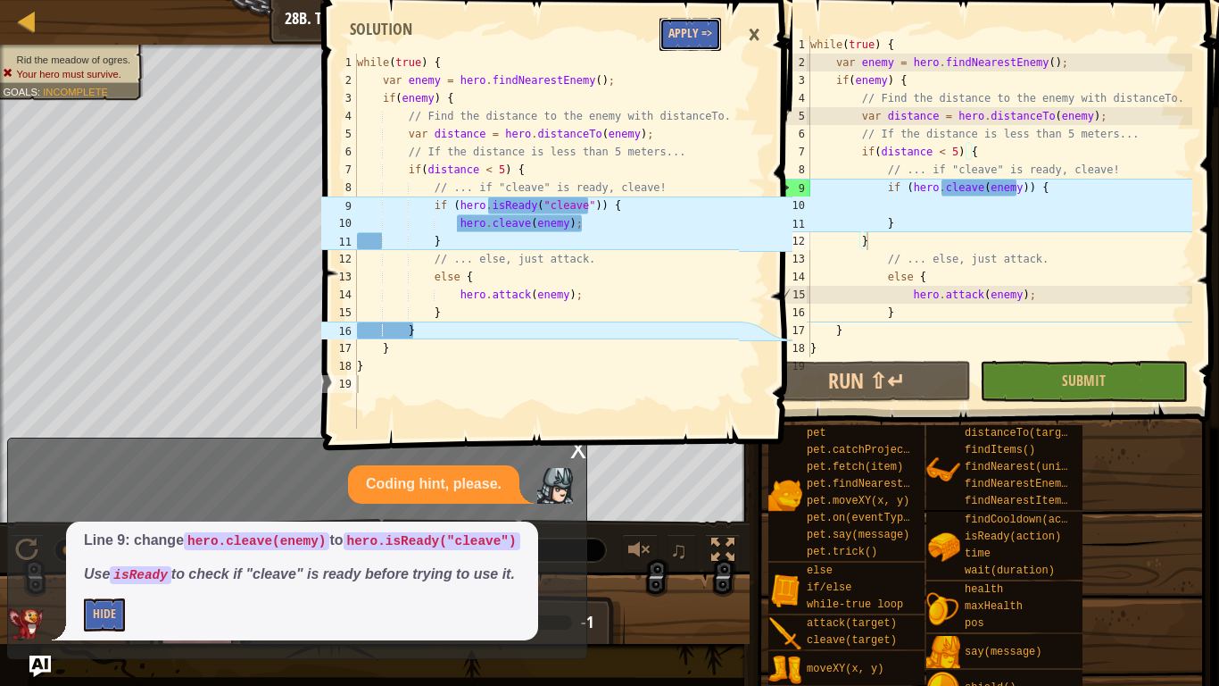
click at [707, 42] on button "Apply =>" at bounding box center [691, 34] width 62 height 33
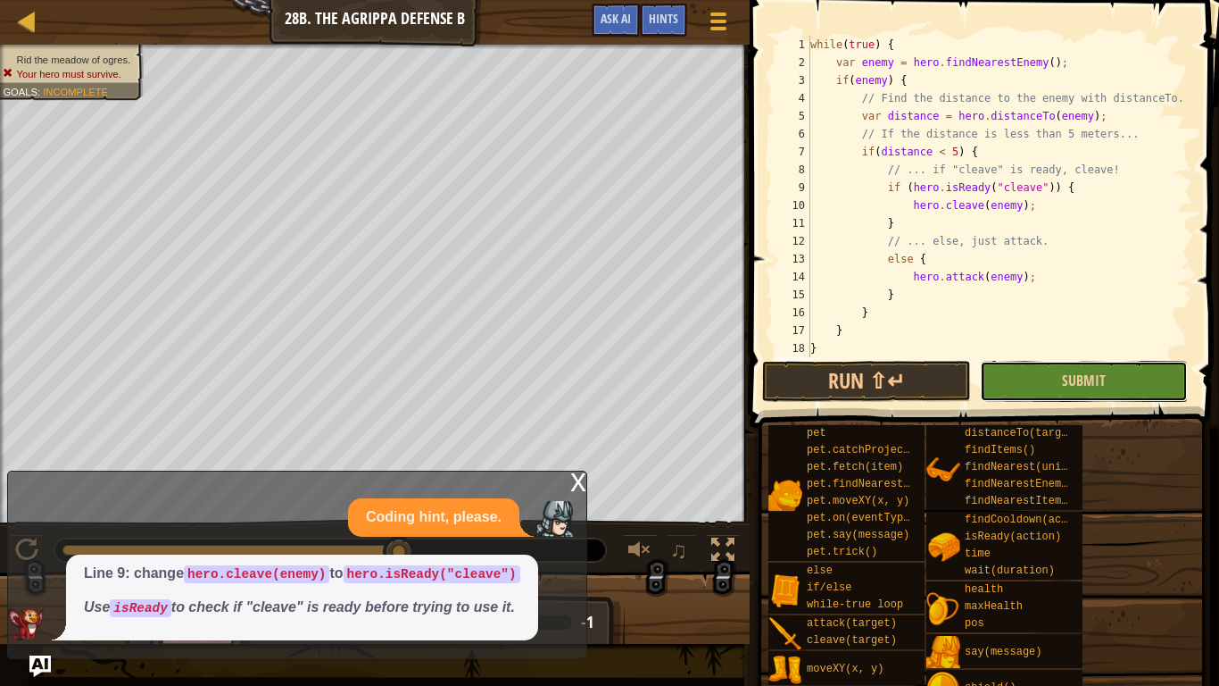
click at [1020, 389] on button "Submit" at bounding box center [1084, 381] width 208 height 41
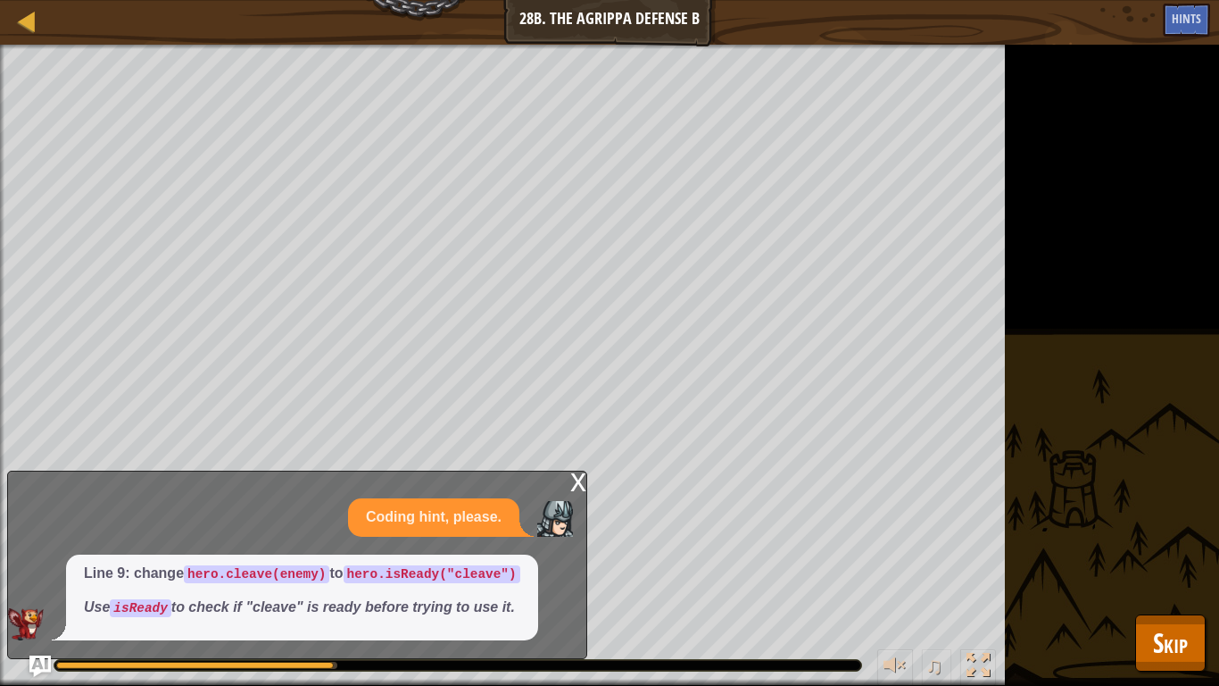
click at [573, 482] on div "x" at bounding box center [578, 480] width 16 height 18
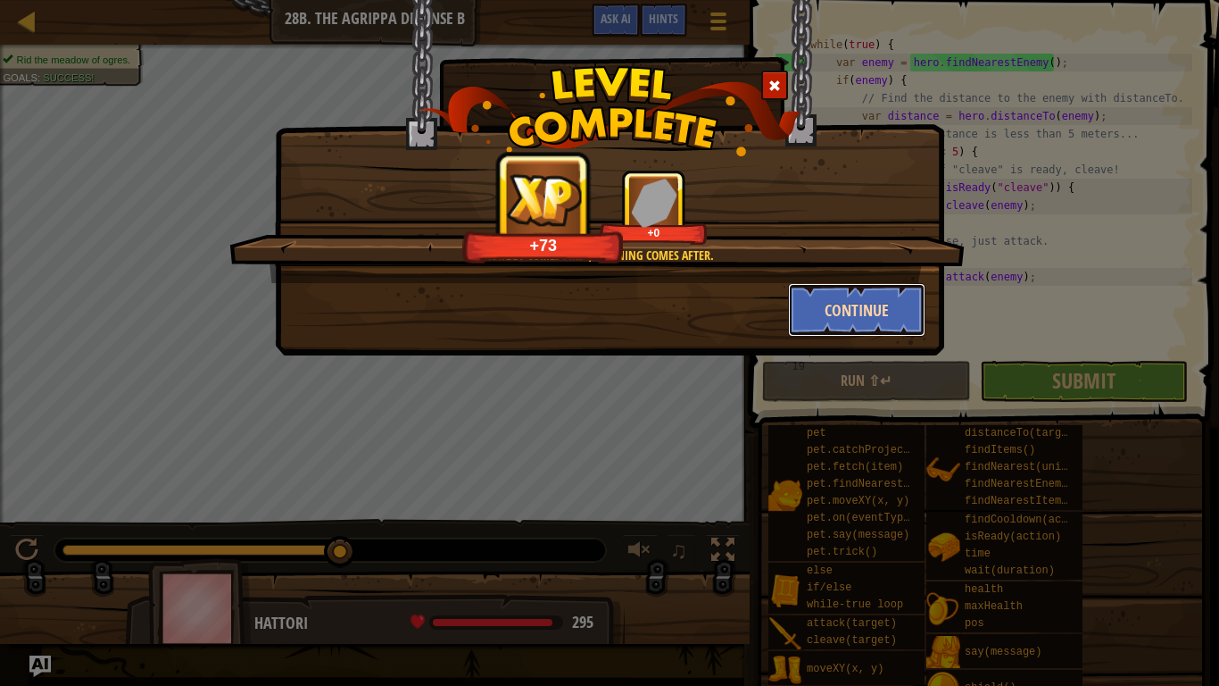
click at [804, 300] on button "Continue" at bounding box center [857, 310] width 138 height 54
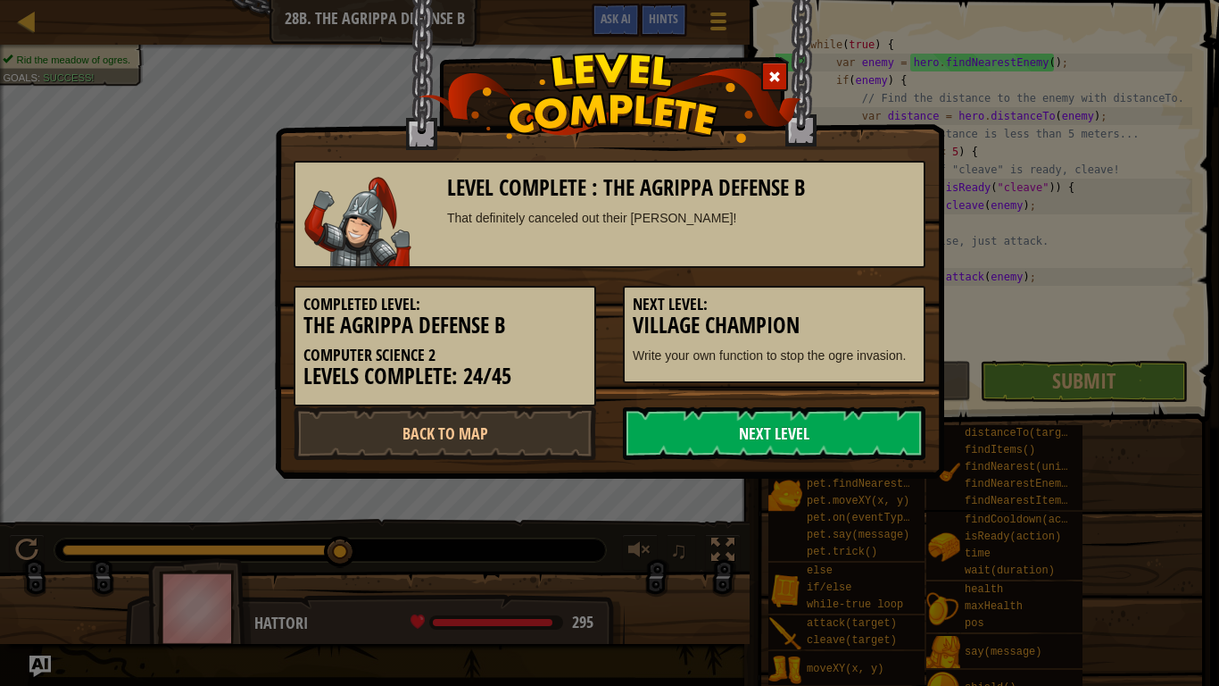
click at [814, 444] on link "Next Level" at bounding box center [774, 433] width 303 height 54
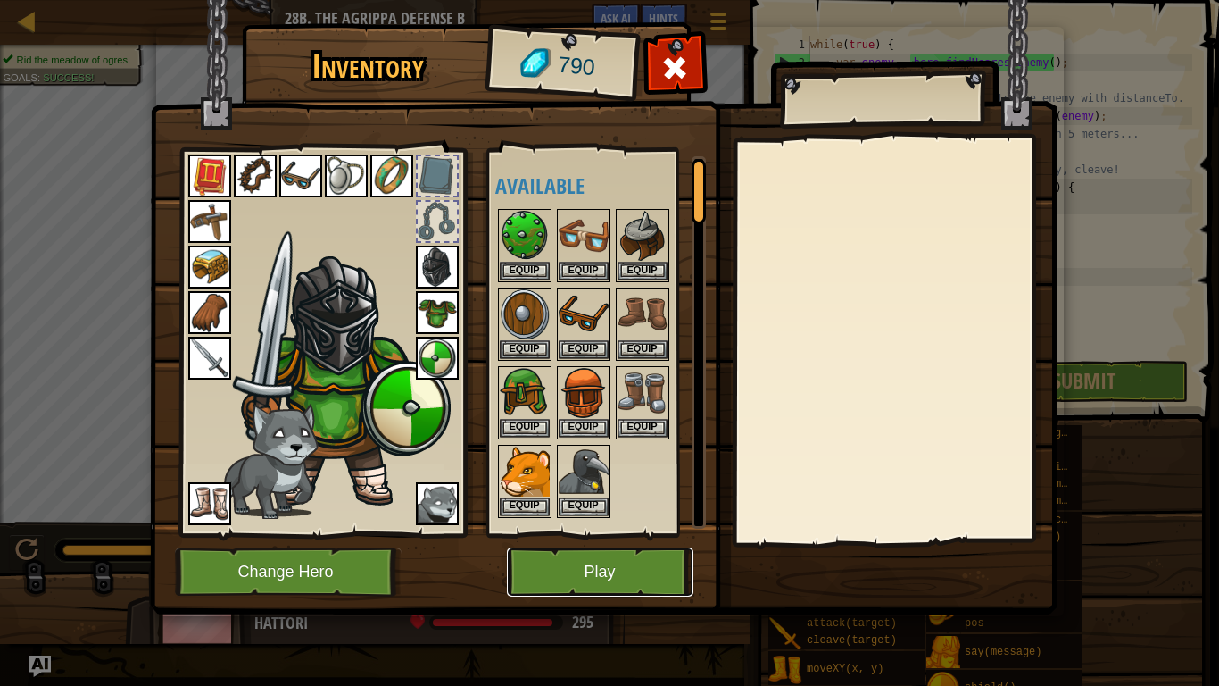
click at [593, 534] on button "Play" at bounding box center [600, 571] width 187 height 49
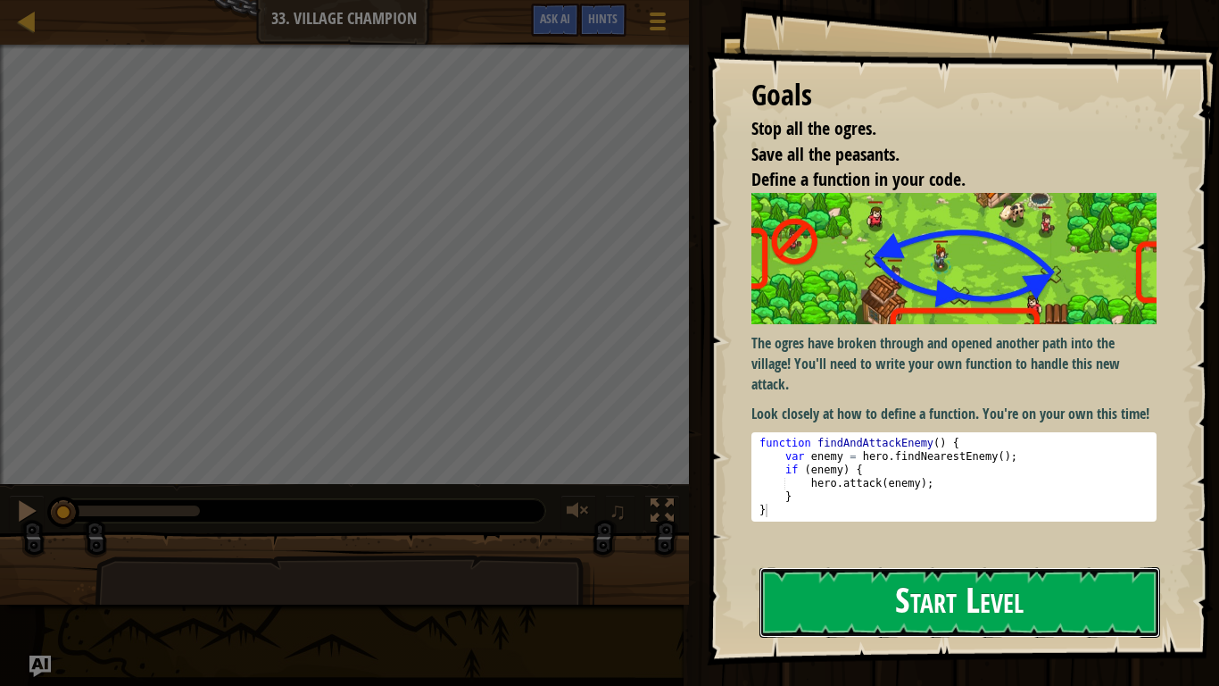
click at [897, 534] on button "Start Level" at bounding box center [960, 602] width 401 height 71
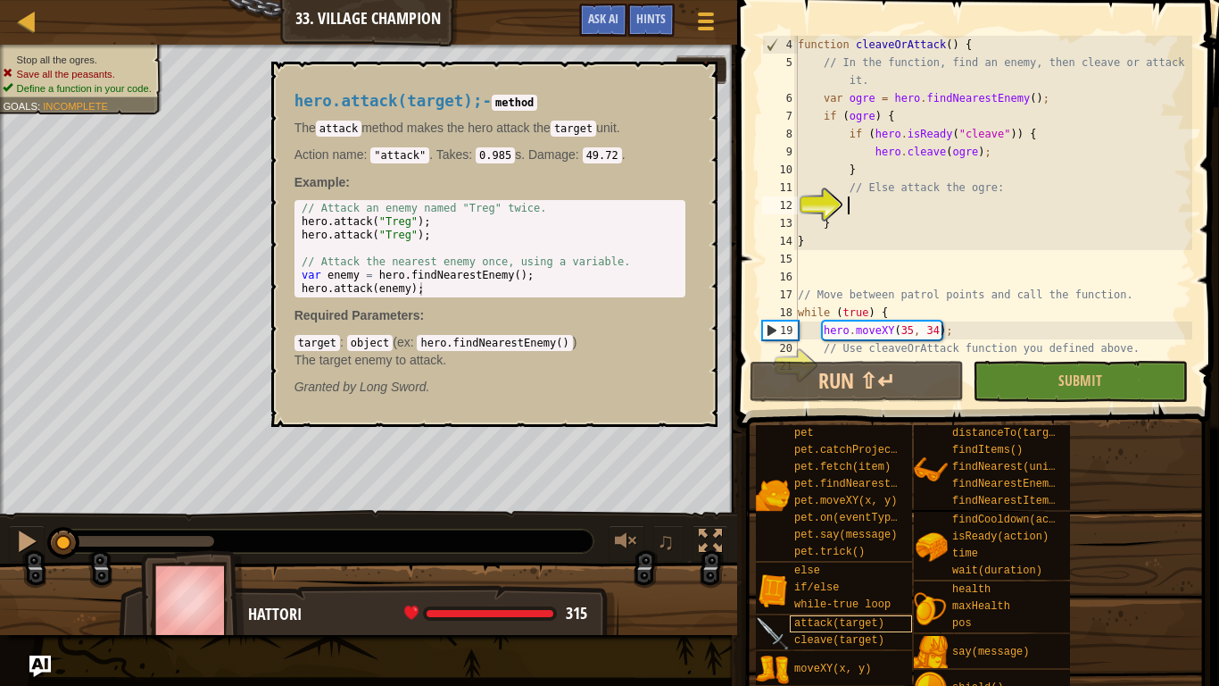
scroll to position [54, 0]
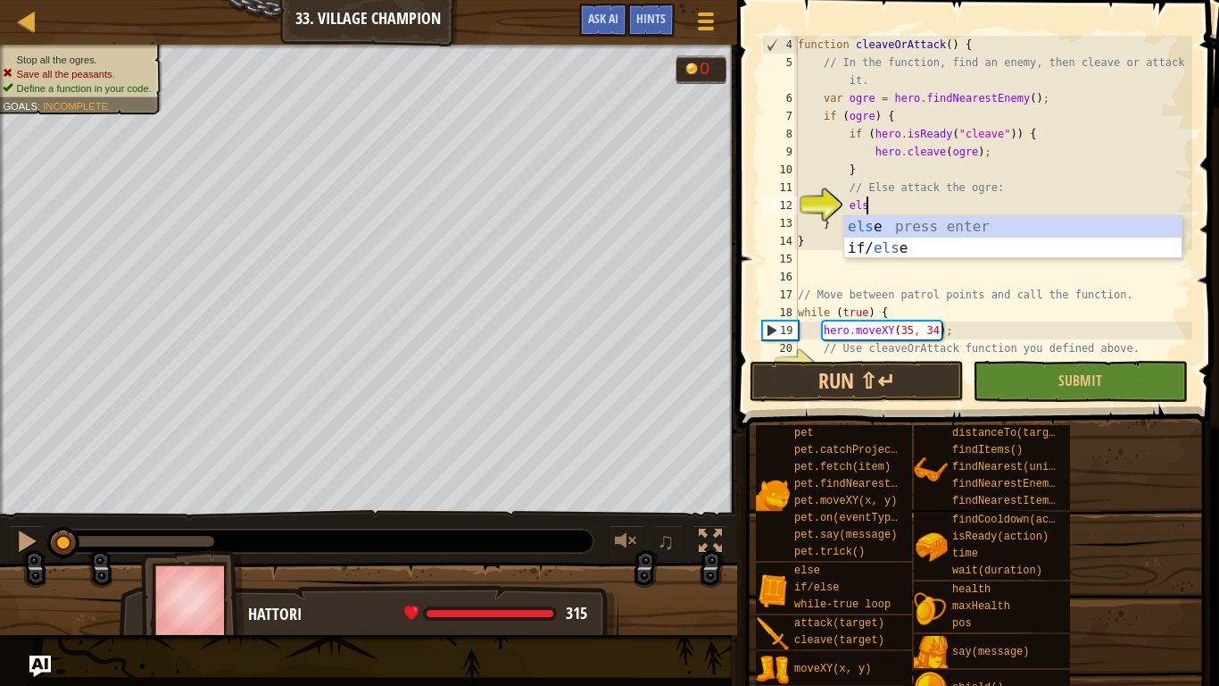
type textarea "else"
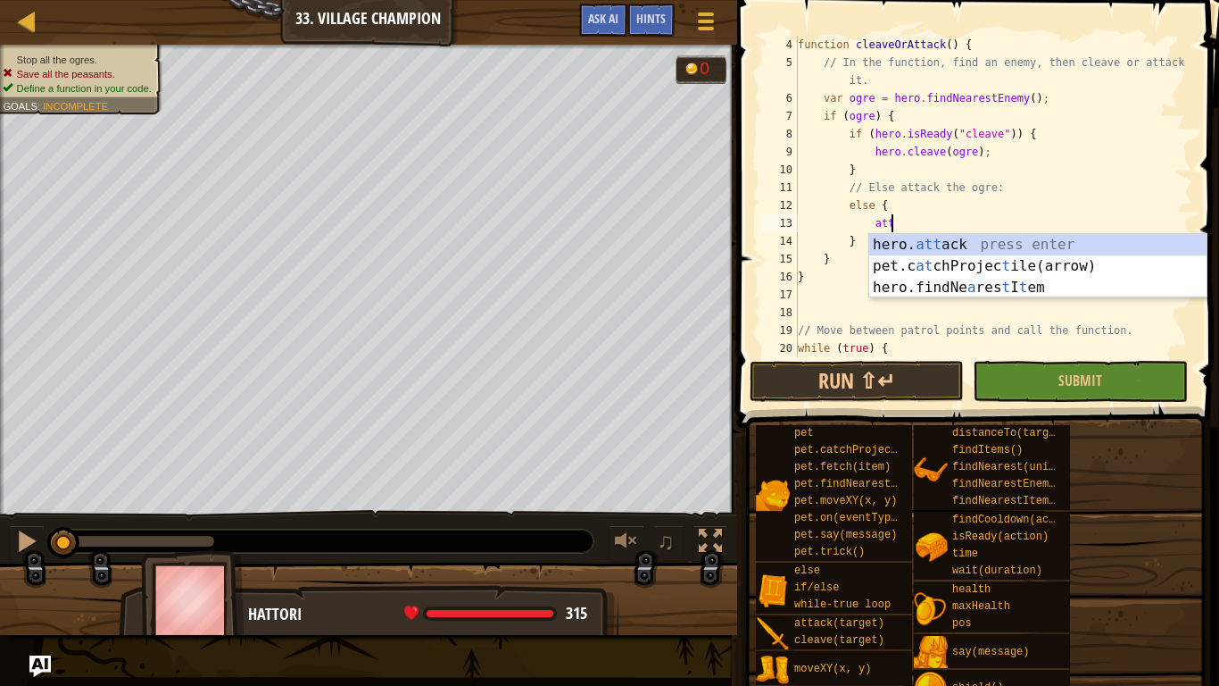
scroll to position [8, 13]
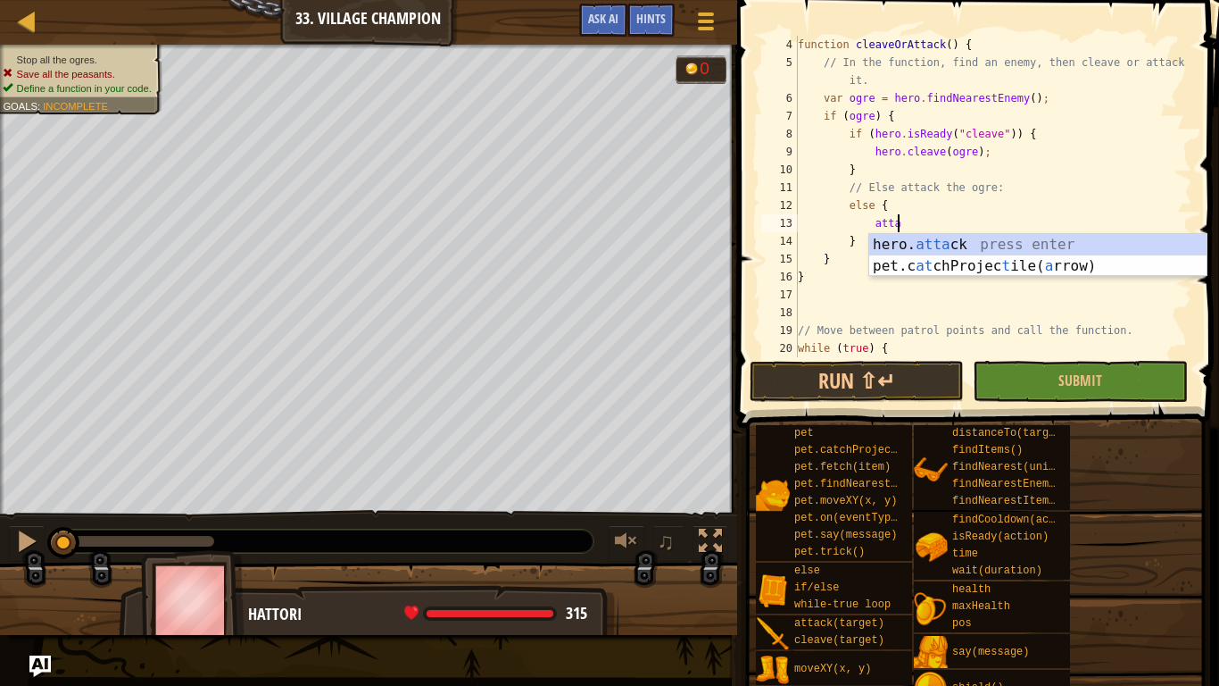
type textarea "hero.attack(enemy);"
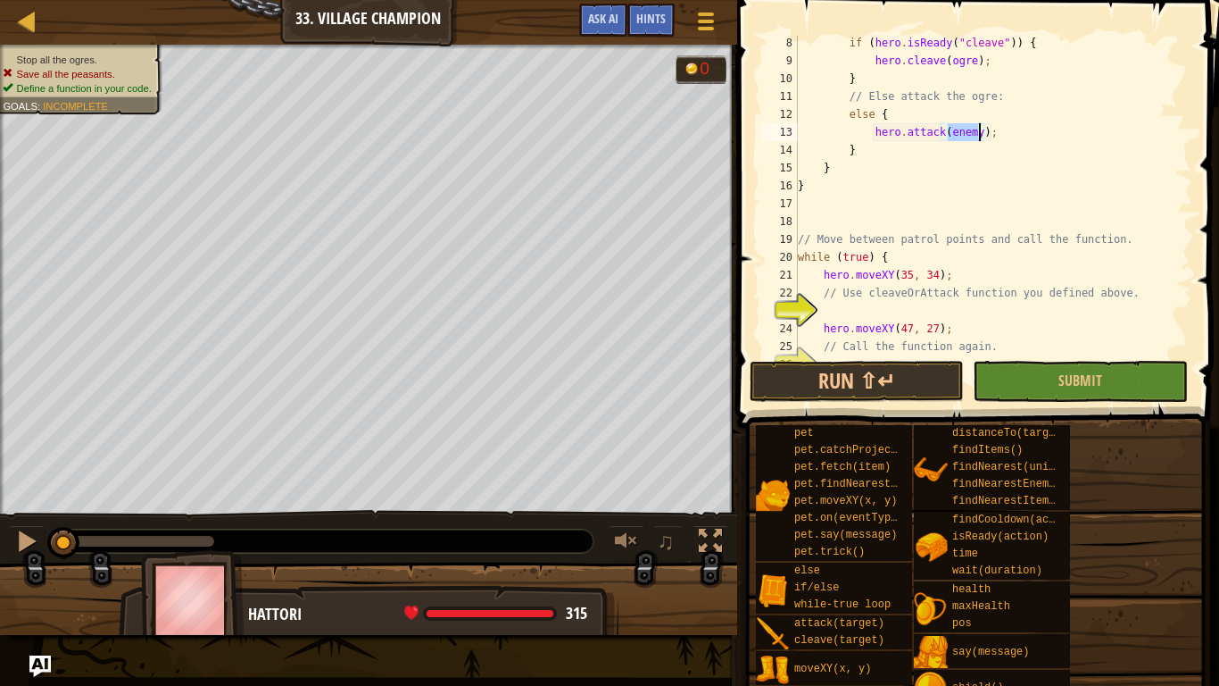
scroll to position [149, 0]
click at [889, 311] on div "if ( hero . isReady ( "cleave" )) { hero . cleave ( ogre ) ; } // Else attack t…" at bounding box center [993, 208] width 398 height 357
type textarea "cleaveOrAttack();"
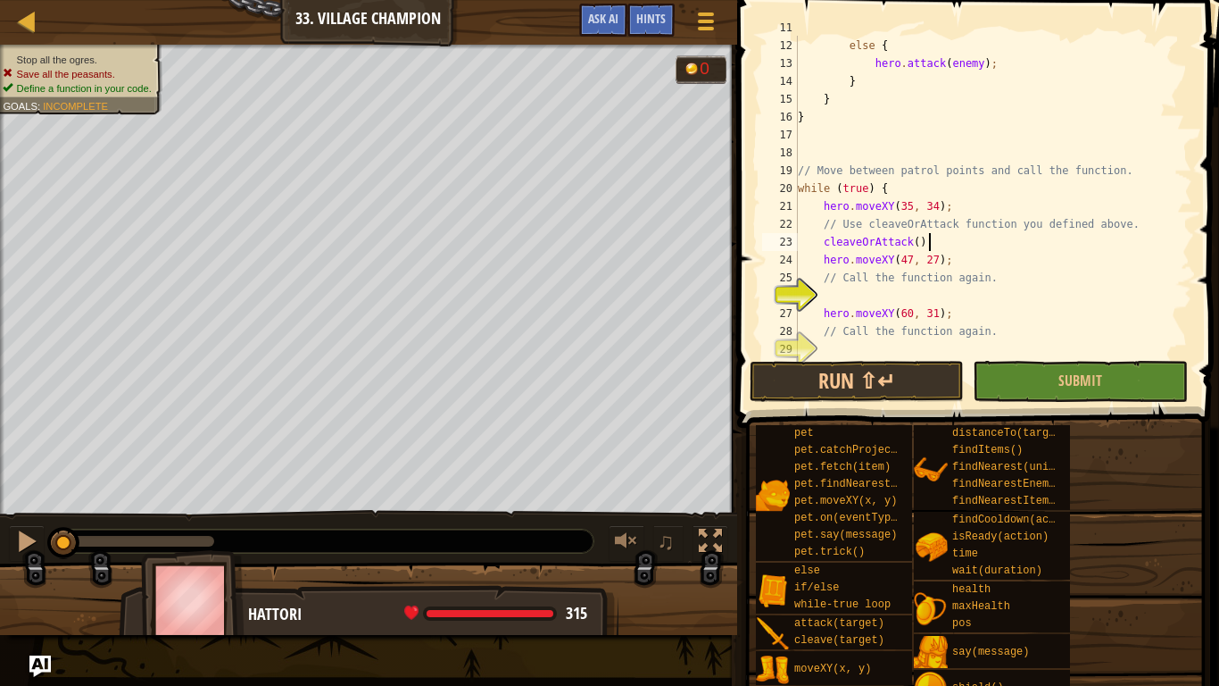
scroll to position [233, 0]
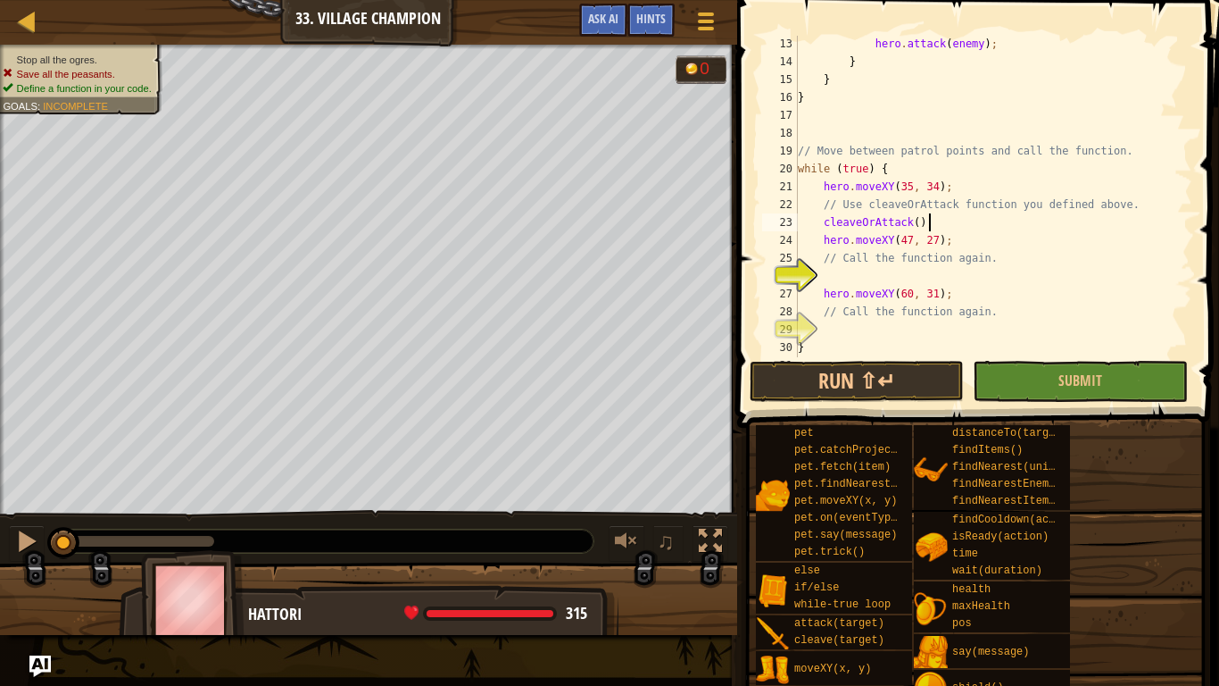
click at [927, 273] on div "hero . attack ( enemy ) ; } } } // Move between patrol points and call the func…" at bounding box center [993, 213] width 398 height 357
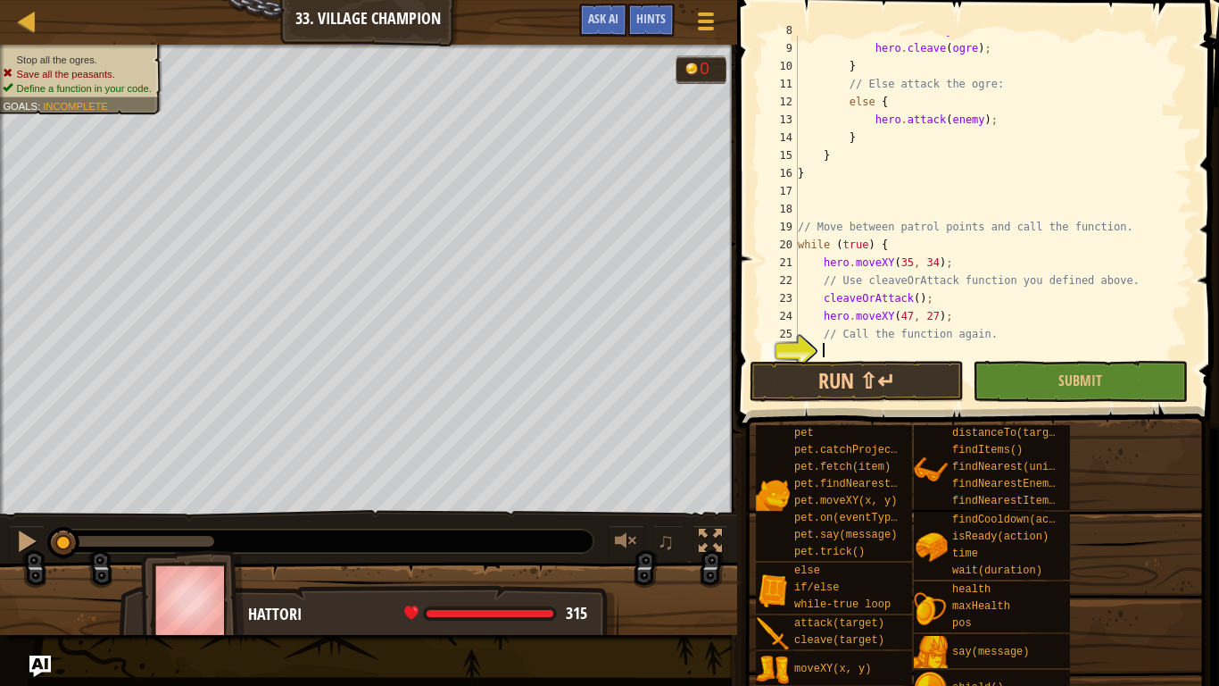
scroll to position [158, 0]
click at [823, 262] on div "if ( hero . isReady ( "cleave" )) { hero . cleave ( ogre ) ; } // Else attack t…" at bounding box center [993, 199] width 398 height 357
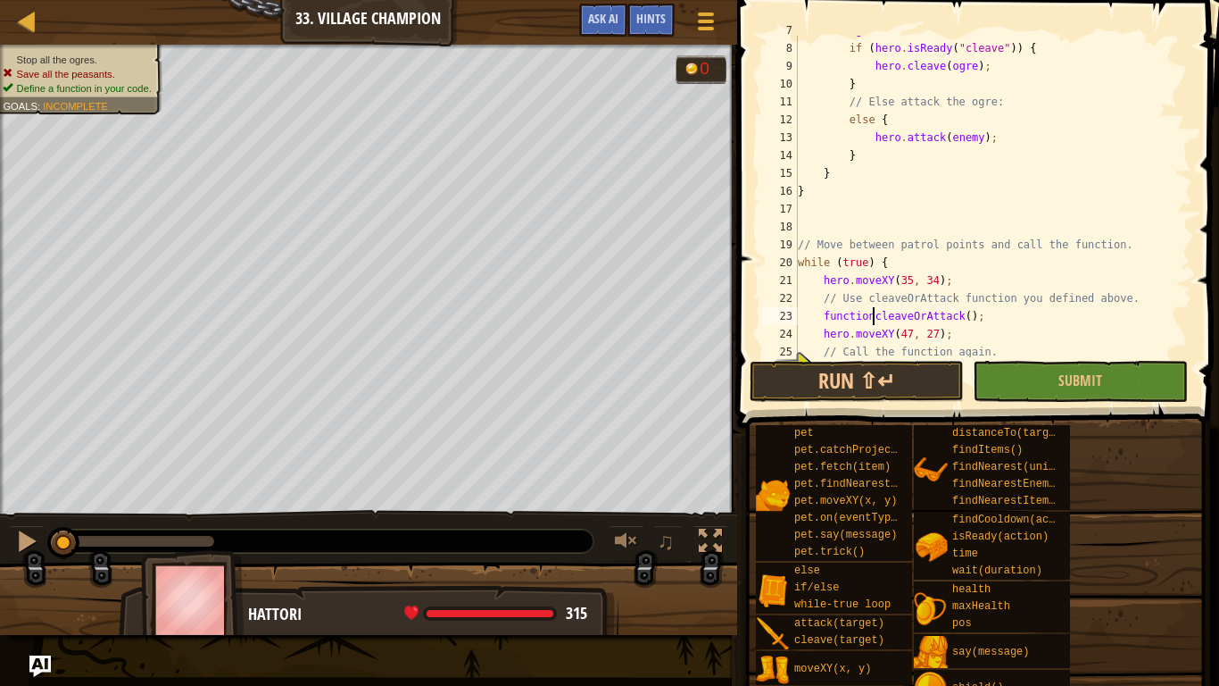
scroll to position [8, 11]
click at [827, 319] on div "if ( ogre ) { if ( hero . isReady ( "cleave" )) { hero . cleave ( ogre ) ; } //…" at bounding box center [993, 199] width 398 height 357
type textarea "function cleaveOrAttack();"
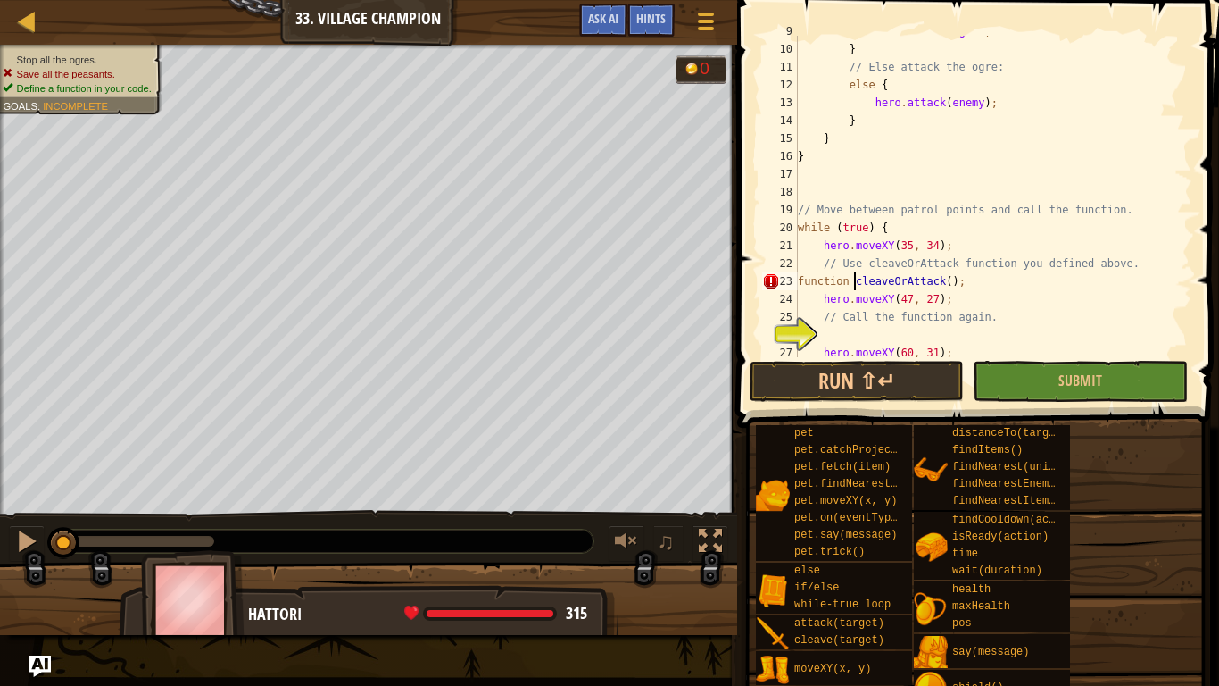
scroll to position [175, 0]
drag, startPoint x: 982, startPoint y: 284, endPoint x: 795, endPoint y: 281, distance: 186.6
click at [795, 281] on div "function cleaveOrAttack(); 9 10 11 12 13 14 15 16 17 18 19 20 21 22 23 24 25 26…" at bounding box center [976, 196] width 434 height 321
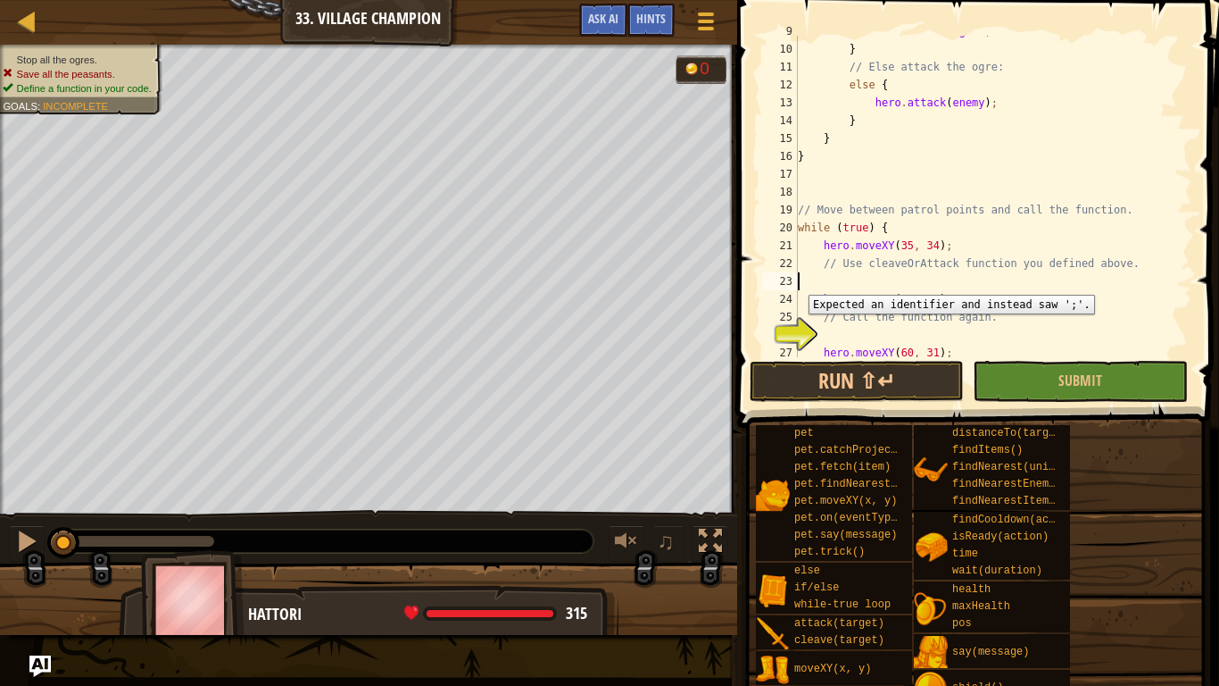
scroll to position [0, 0]
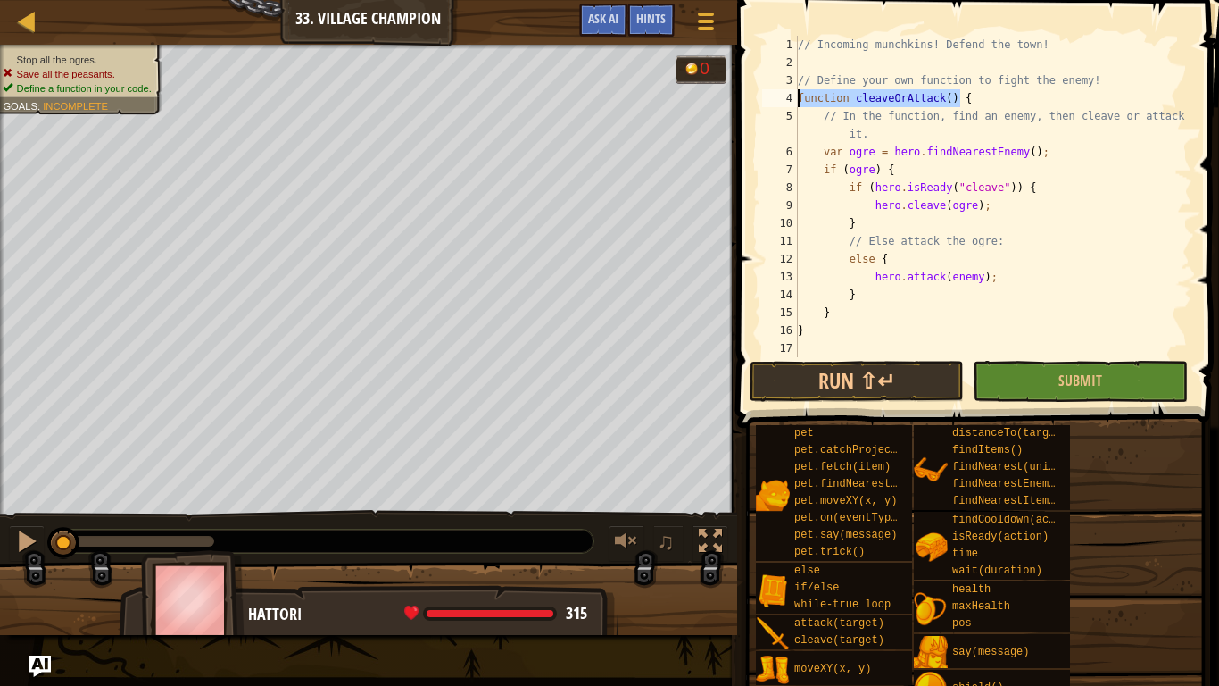
drag, startPoint x: 958, startPoint y: 98, endPoint x: 780, endPoint y: 98, distance: 177.6
click at [780, 98] on div "1 2 3 4 5 6 7 8 9 10 11 12 13 14 15 16 17 18 // Incoming munchkins! Defend the …" at bounding box center [976, 196] width 434 height 321
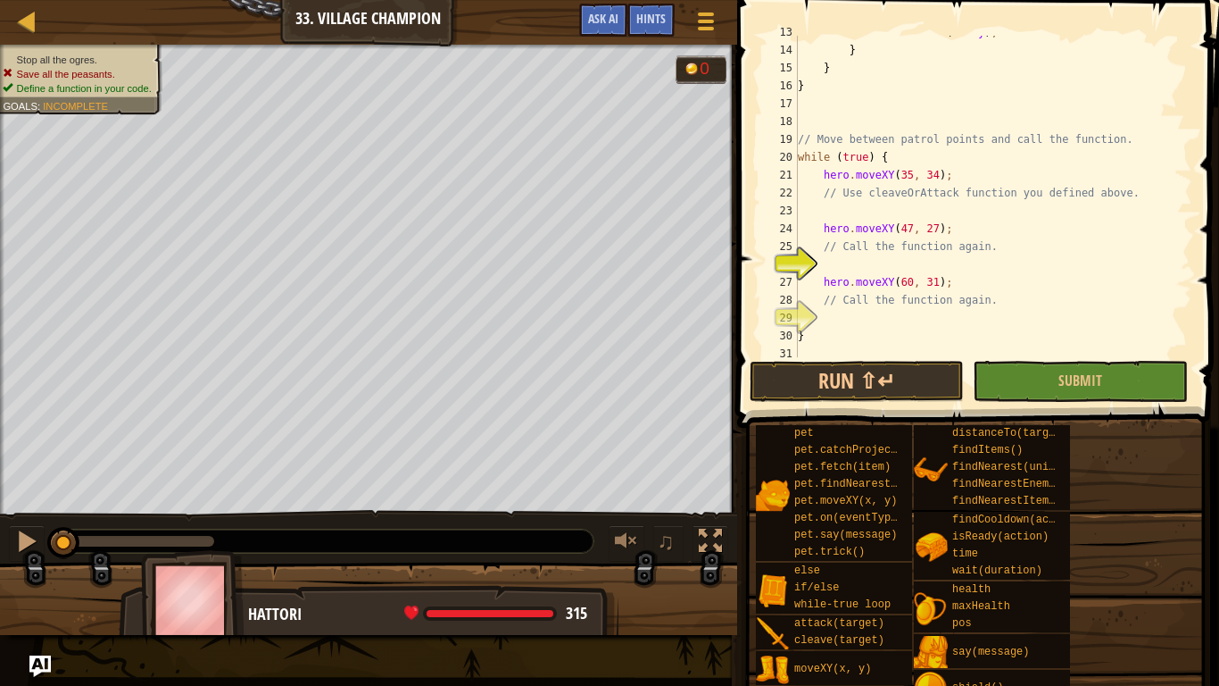
scroll to position [250, 0]
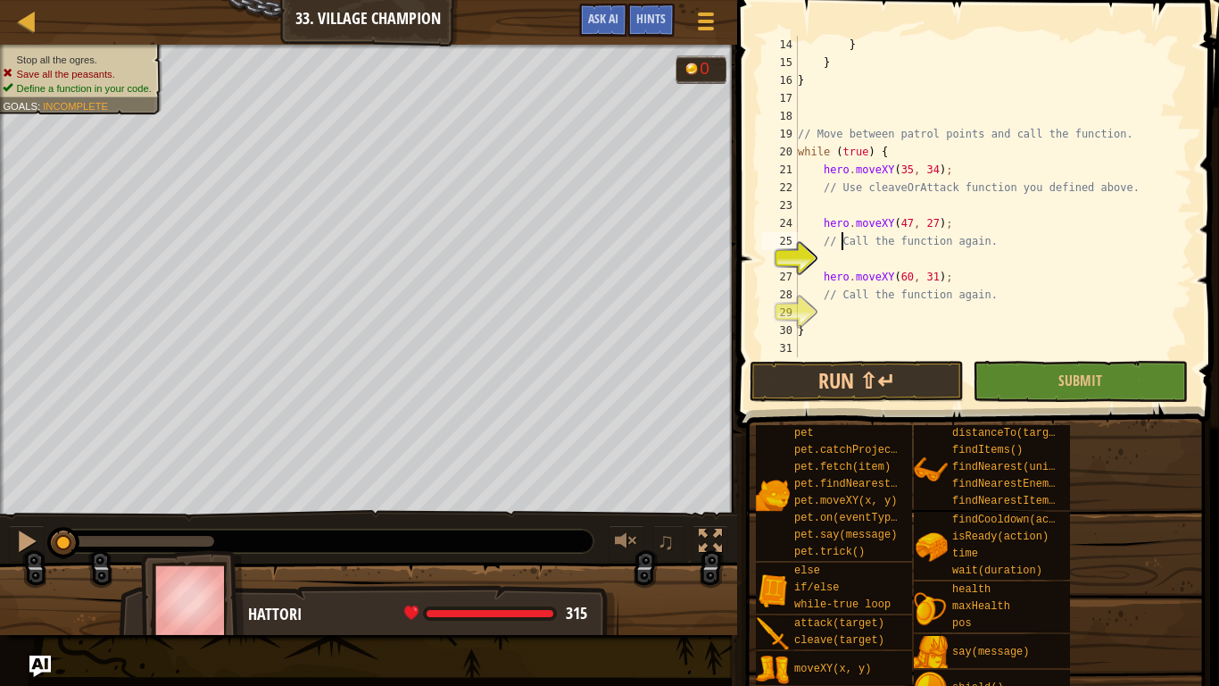
click at [842, 246] on div "} } } // Move between patrol points and call the function. while ( true ) { her…" at bounding box center [993, 214] width 398 height 357
type textarea "// Call the function again."
click at [849, 260] on div "} } } // Move between patrol points and call the function. while ( true ) { her…" at bounding box center [993, 214] width 398 height 357
paste textarea "function cleaveOrAttack()"
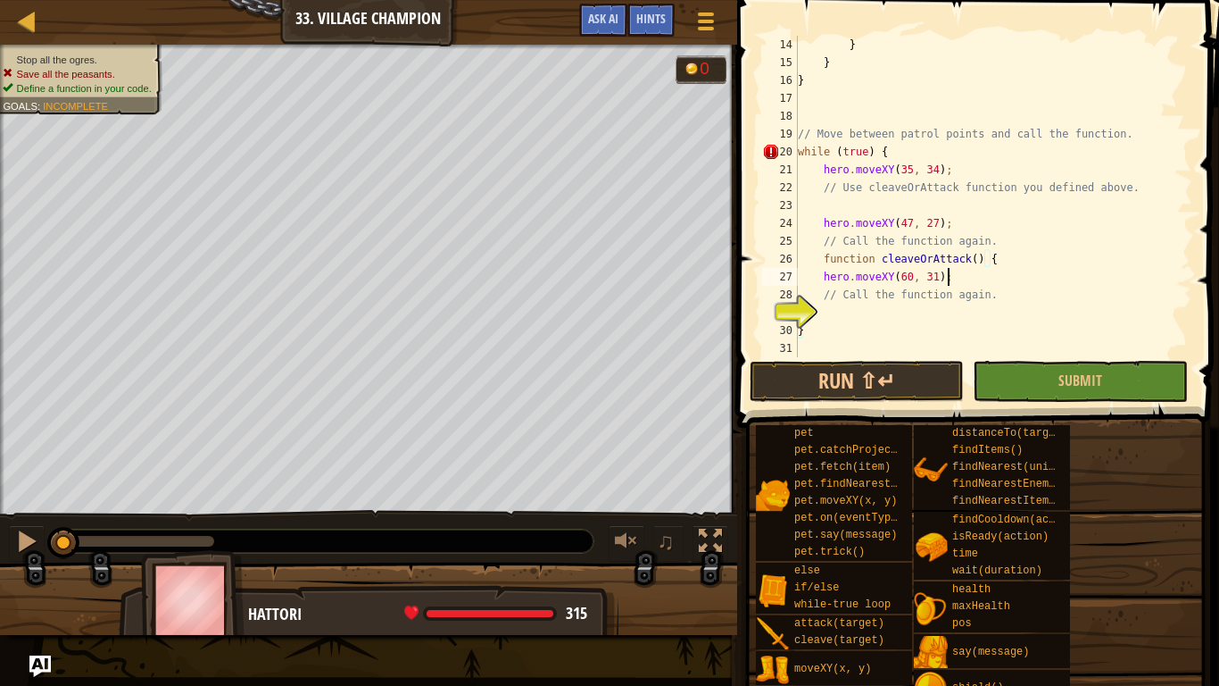
click at [961, 275] on div "} } } // Move between patrol points and call the function. while ( true ) { her…" at bounding box center [993, 214] width 398 height 357
type textarea "hero.moveXY(60, 31);"
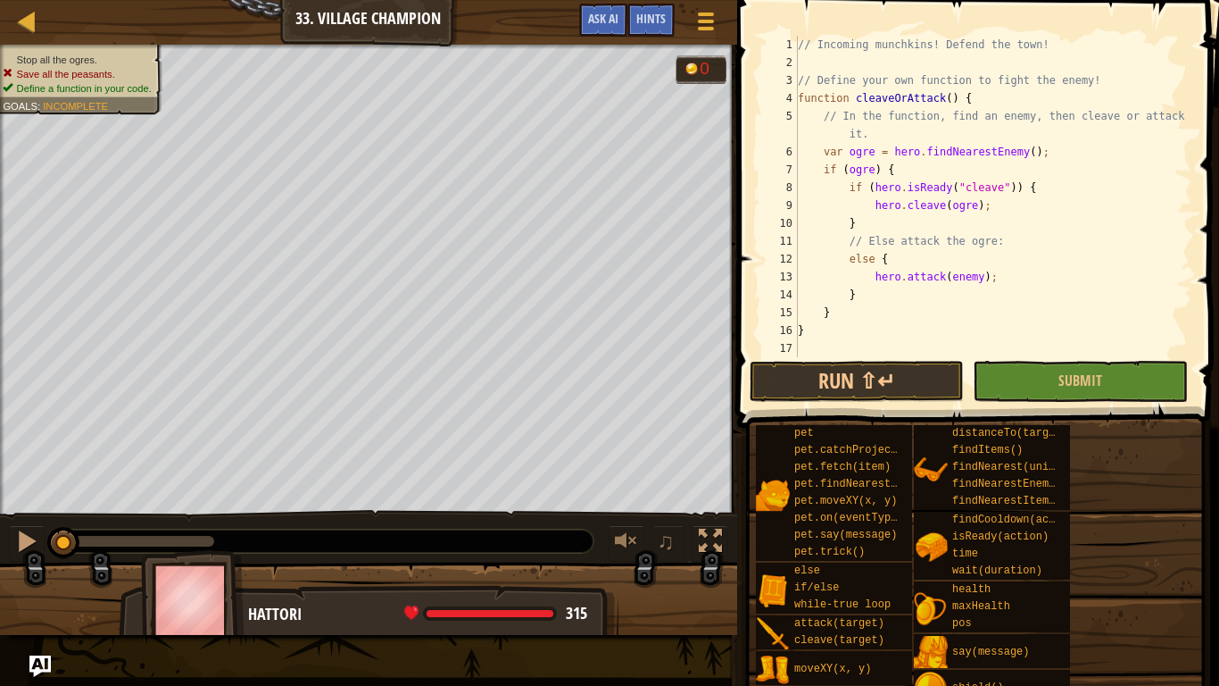
scroll to position [0, 0]
type textarea "}"
click at [903, 374] on button "Run ⇧↵" at bounding box center [857, 381] width 214 height 41
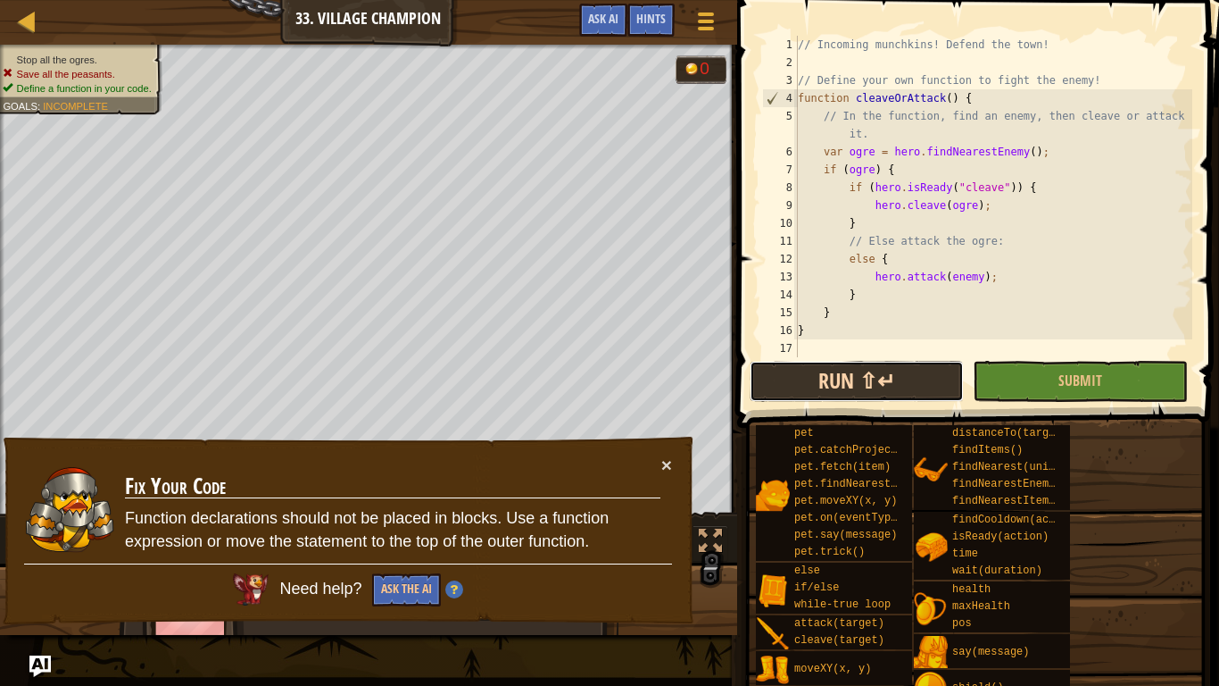
click at [903, 374] on button "Run ⇧↵" at bounding box center [857, 381] width 214 height 41
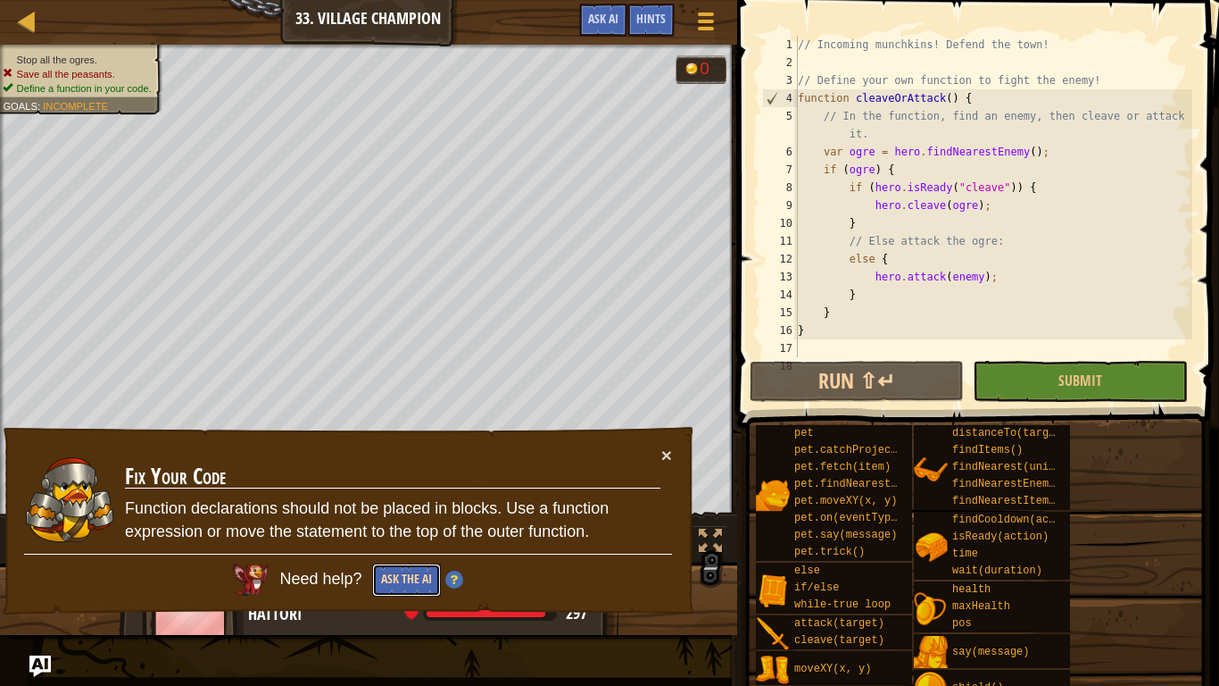
click at [418, 534] on button "Ask the AI" at bounding box center [406, 579] width 69 height 33
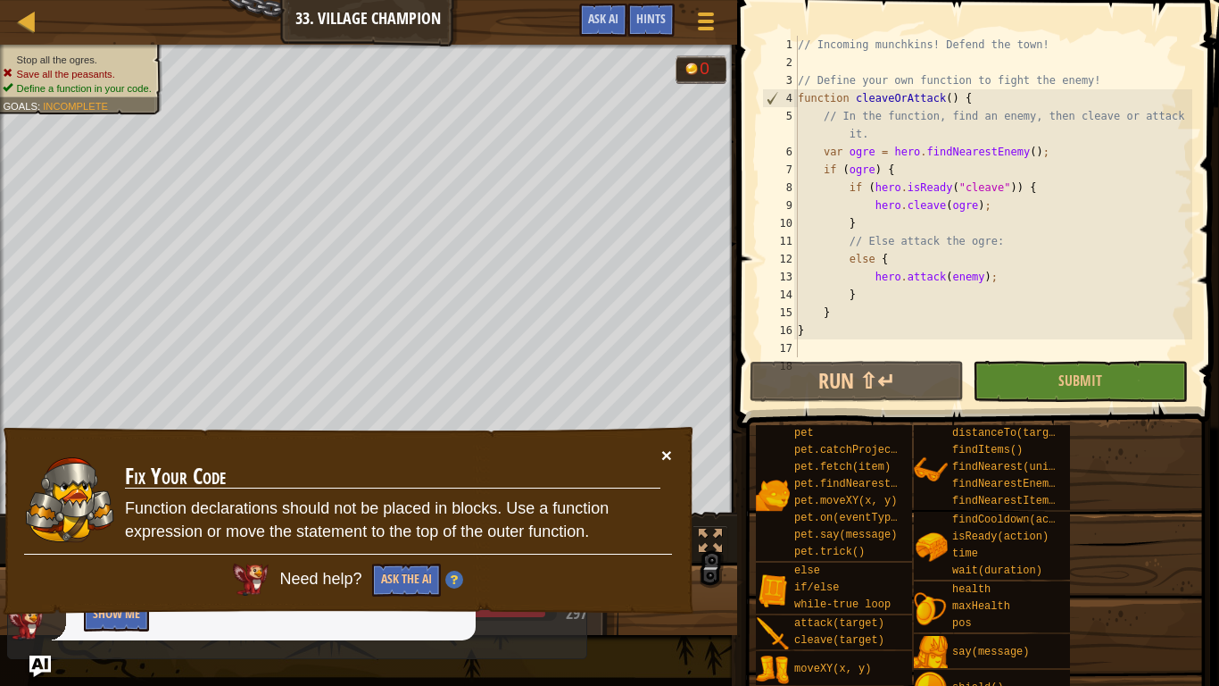
click at [662, 449] on button "×" at bounding box center [666, 454] width 11 height 19
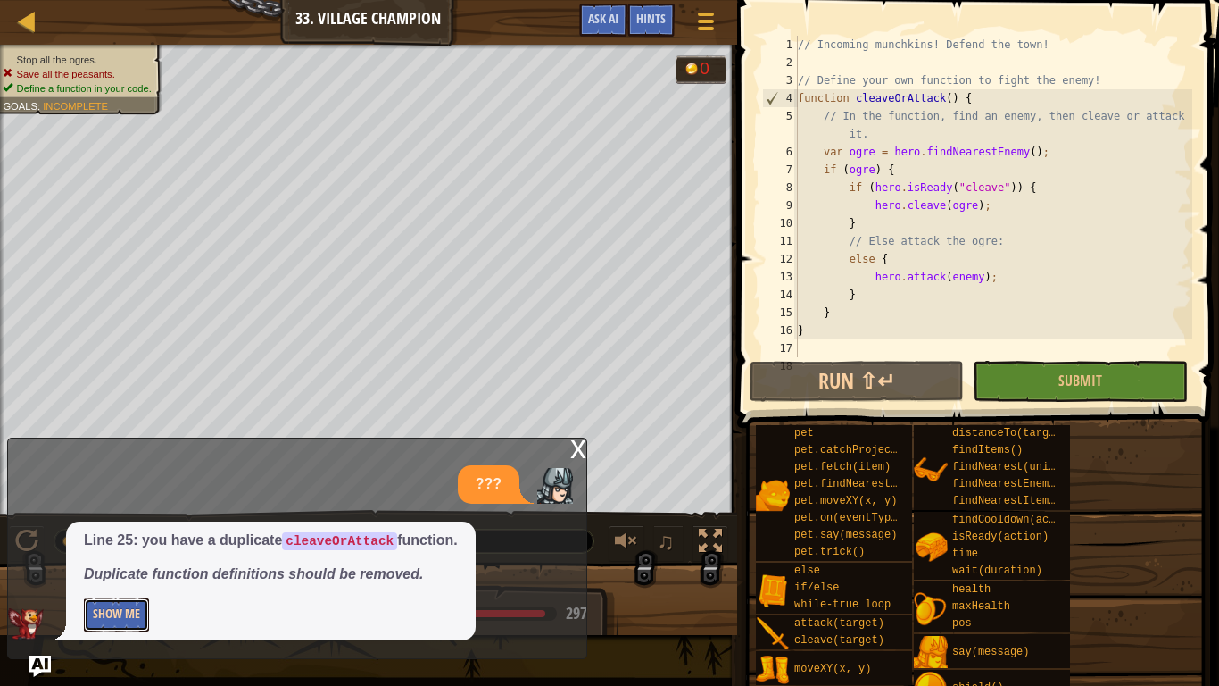
click at [109, 534] on button "Show Me" at bounding box center [116, 614] width 65 height 33
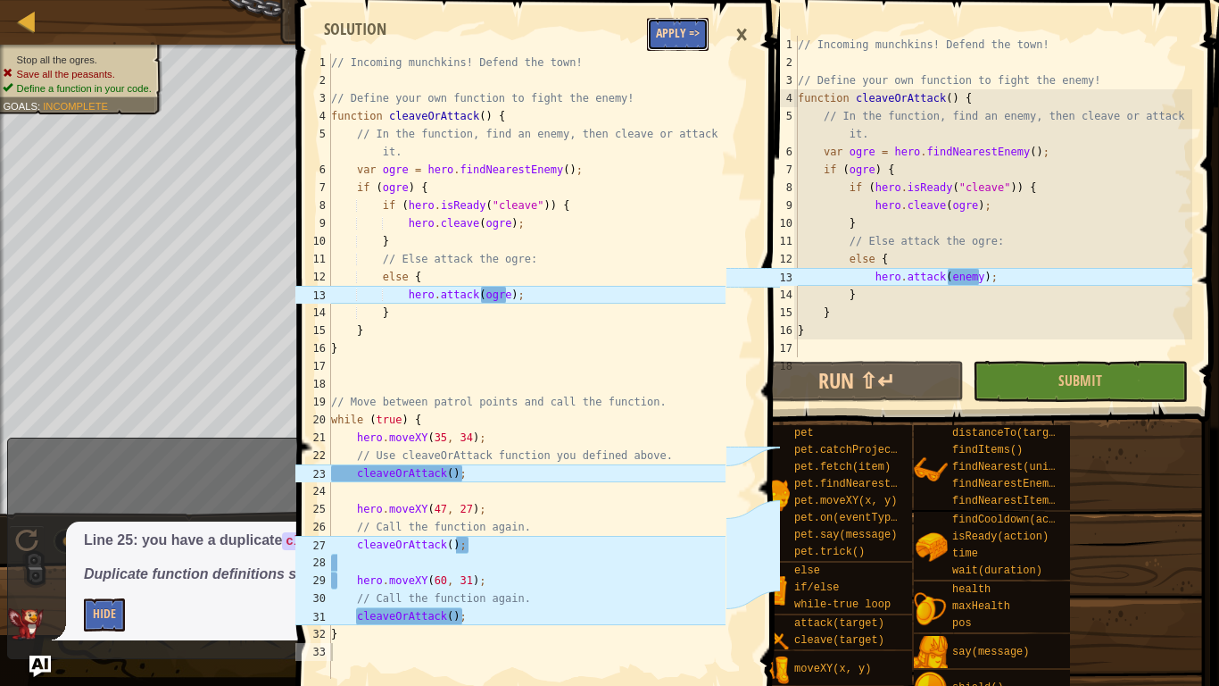
click at [672, 46] on button "Apply =>" at bounding box center [678, 34] width 62 height 33
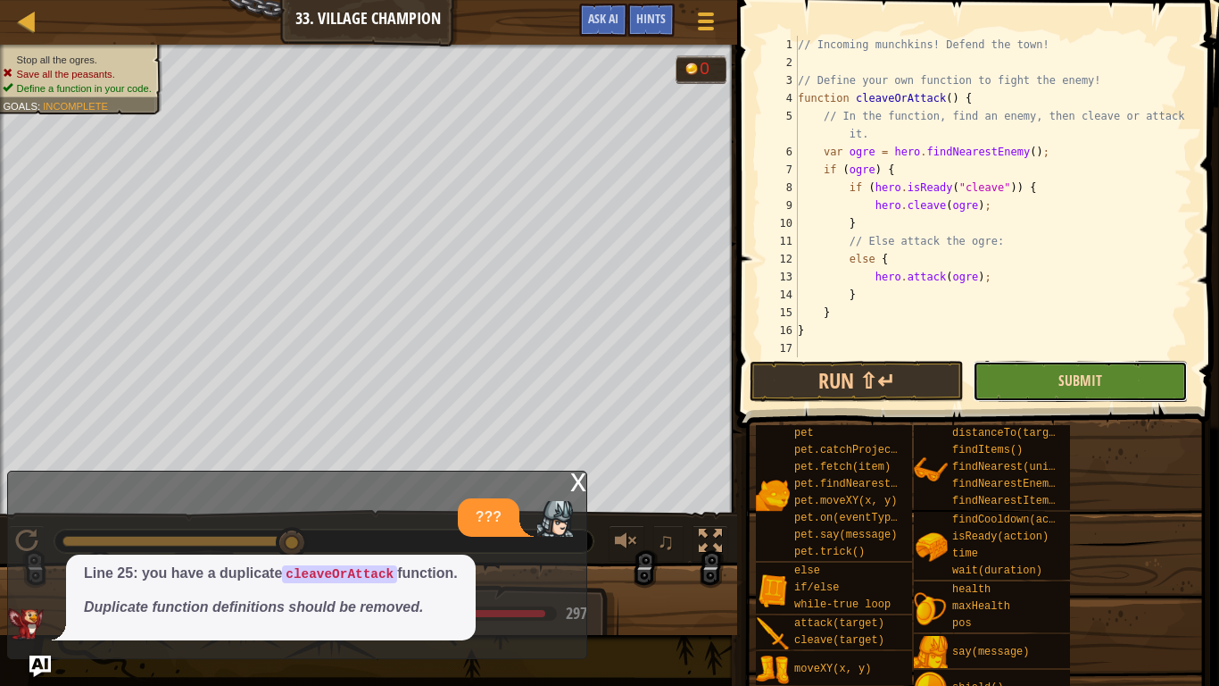
click at [1084, 375] on span "Submit" at bounding box center [1081, 380] width 44 height 20
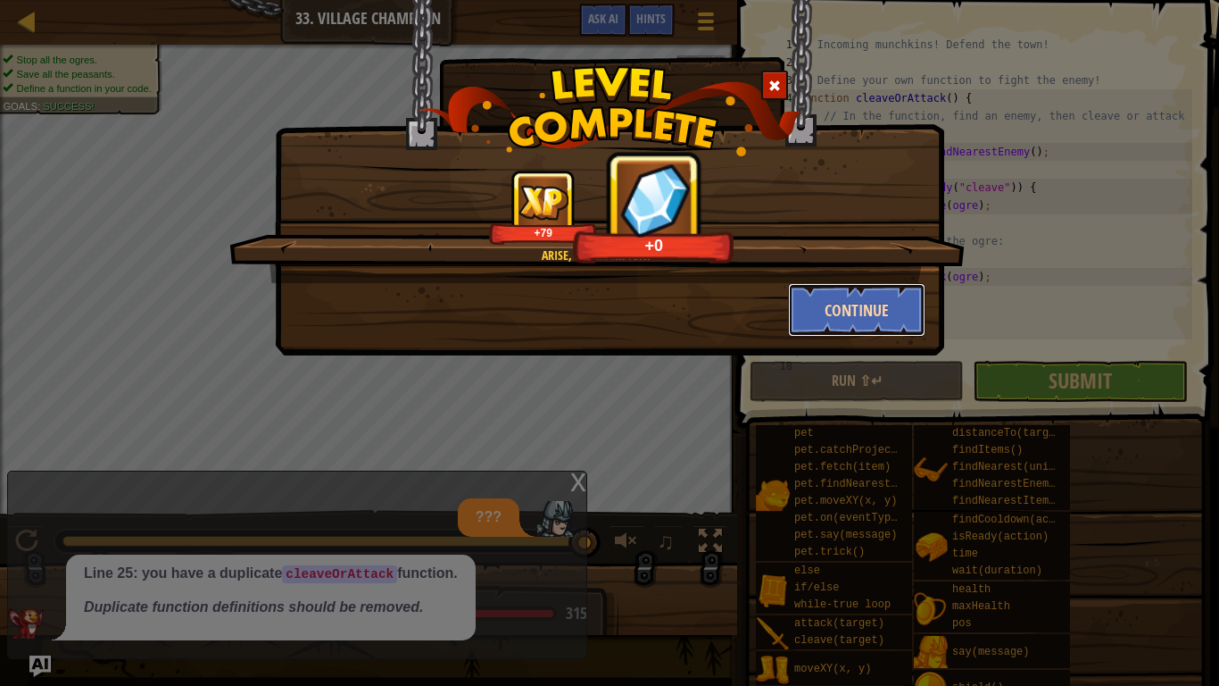
click at [879, 289] on button "Continue" at bounding box center [857, 310] width 138 height 54
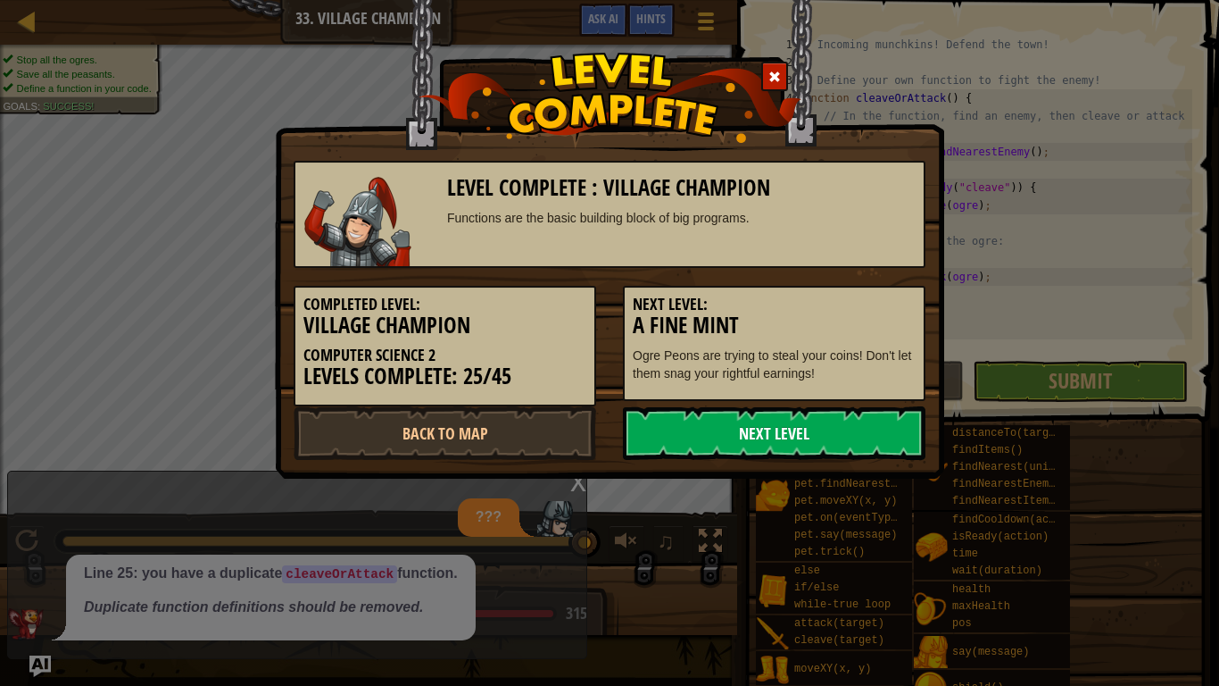
click at [774, 453] on link "Next Level" at bounding box center [774, 433] width 303 height 54
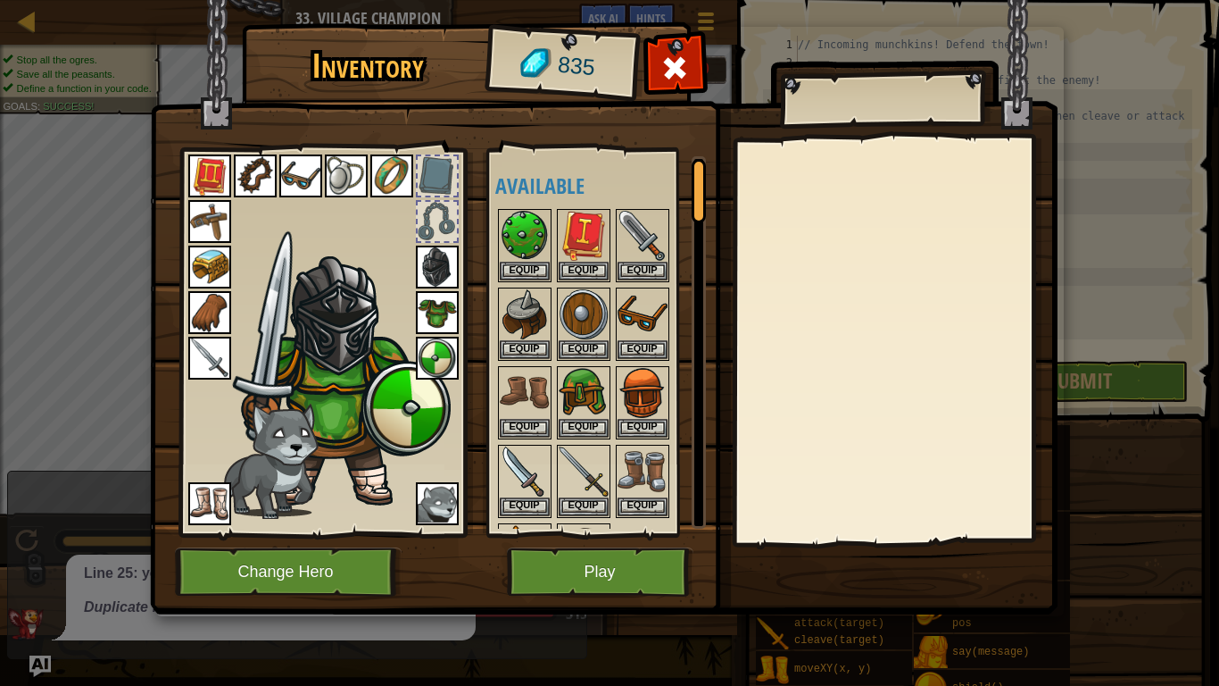
click at [220, 357] on img at bounding box center [209, 358] width 43 height 43
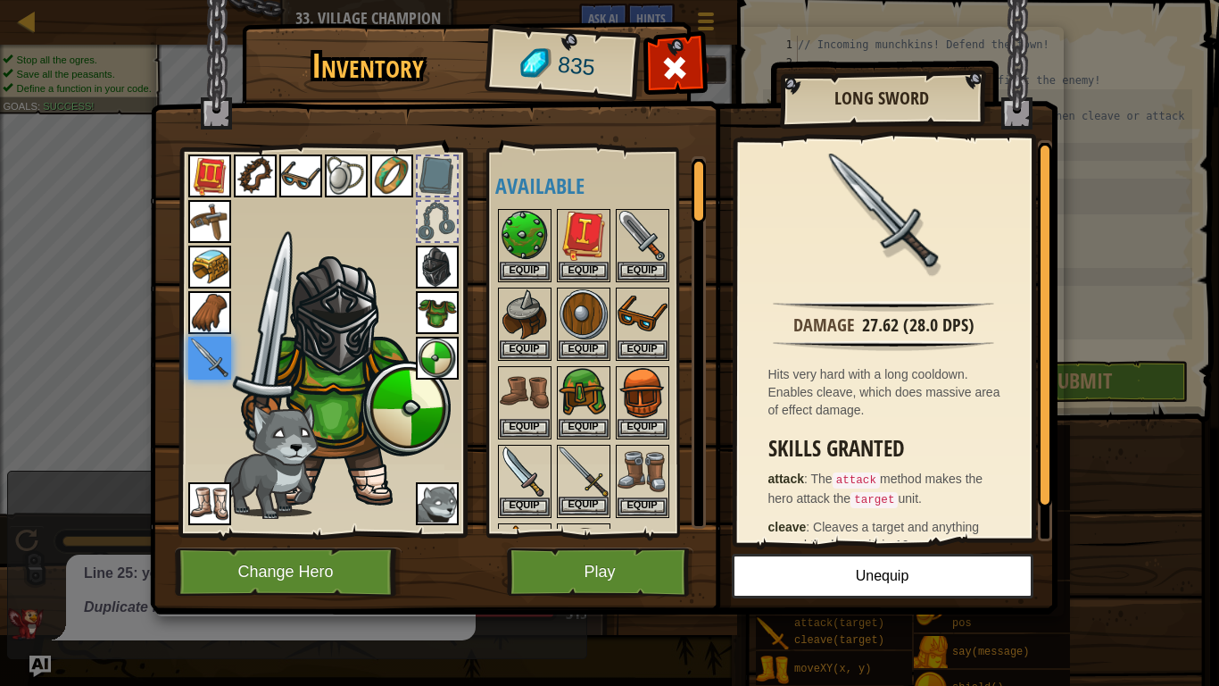
click at [567, 471] on img at bounding box center [584, 471] width 50 height 50
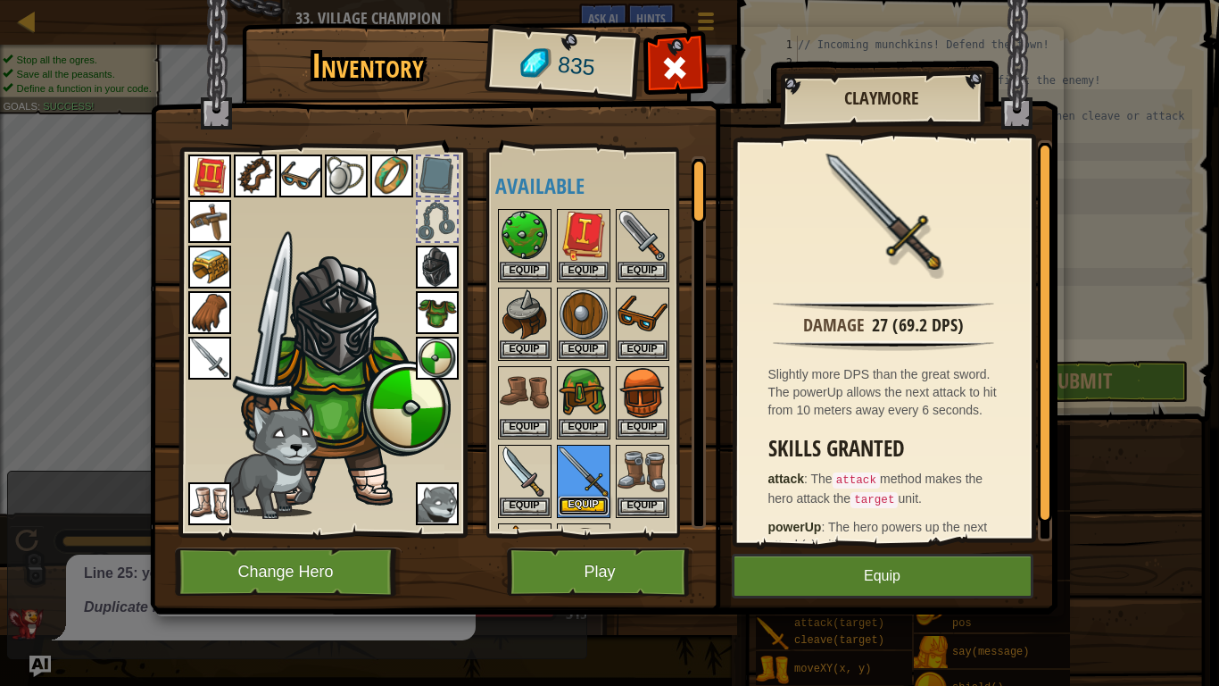
click at [577, 496] on button "Equip" at bounding box center [584, 505] width 50 height 19
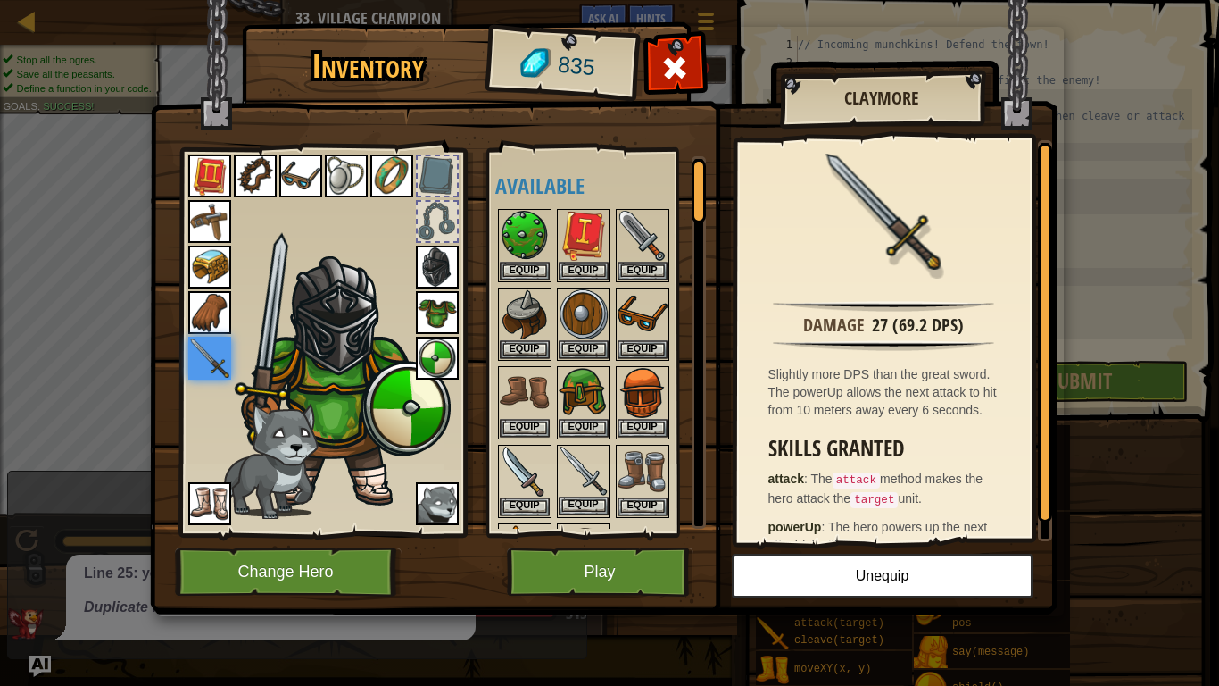
click at [589, 463] on img at bounding box center [584, 471] width 50 height 50
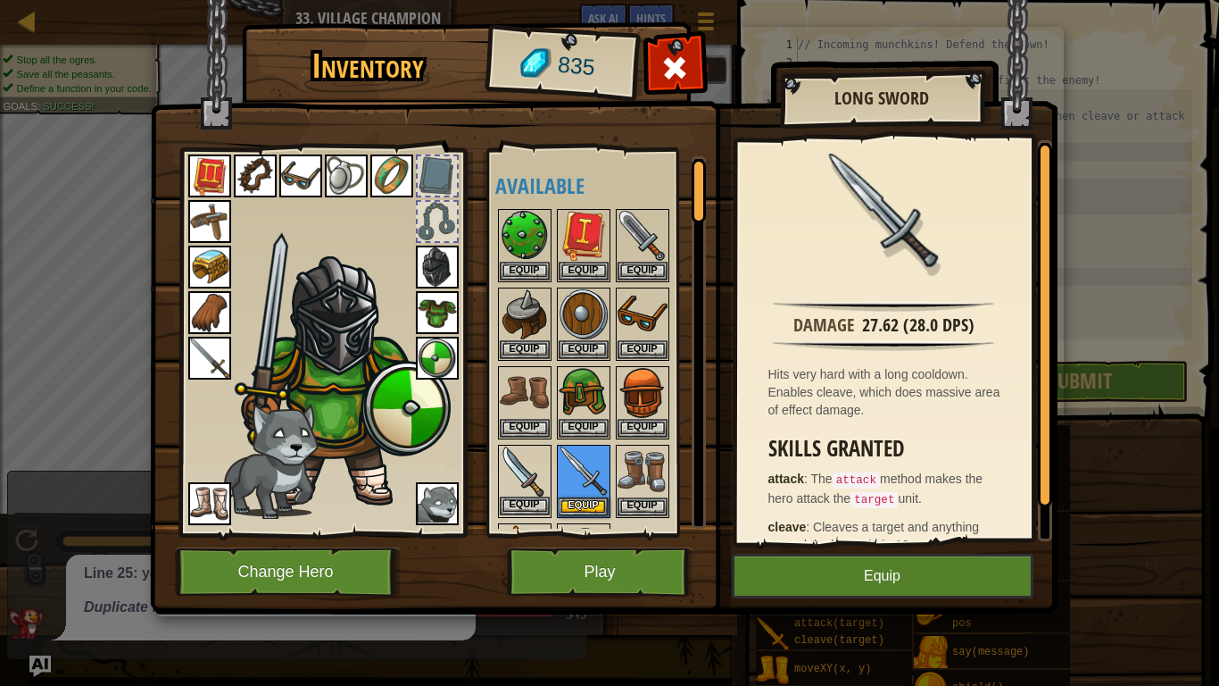
click at [540, 468] on img at bounding box center [525, 471] width 50 height 50
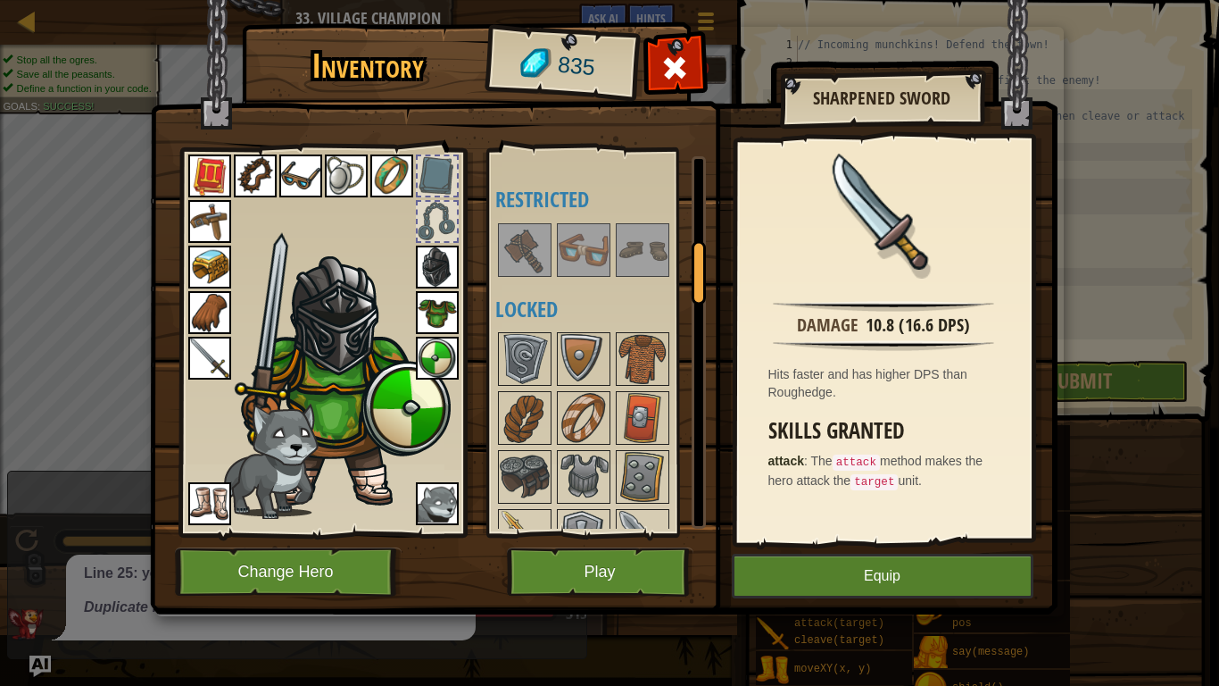
scroll to position [516, 0]
click at [433, 228] on div at bounding box center [437, 221] width 39 height 39
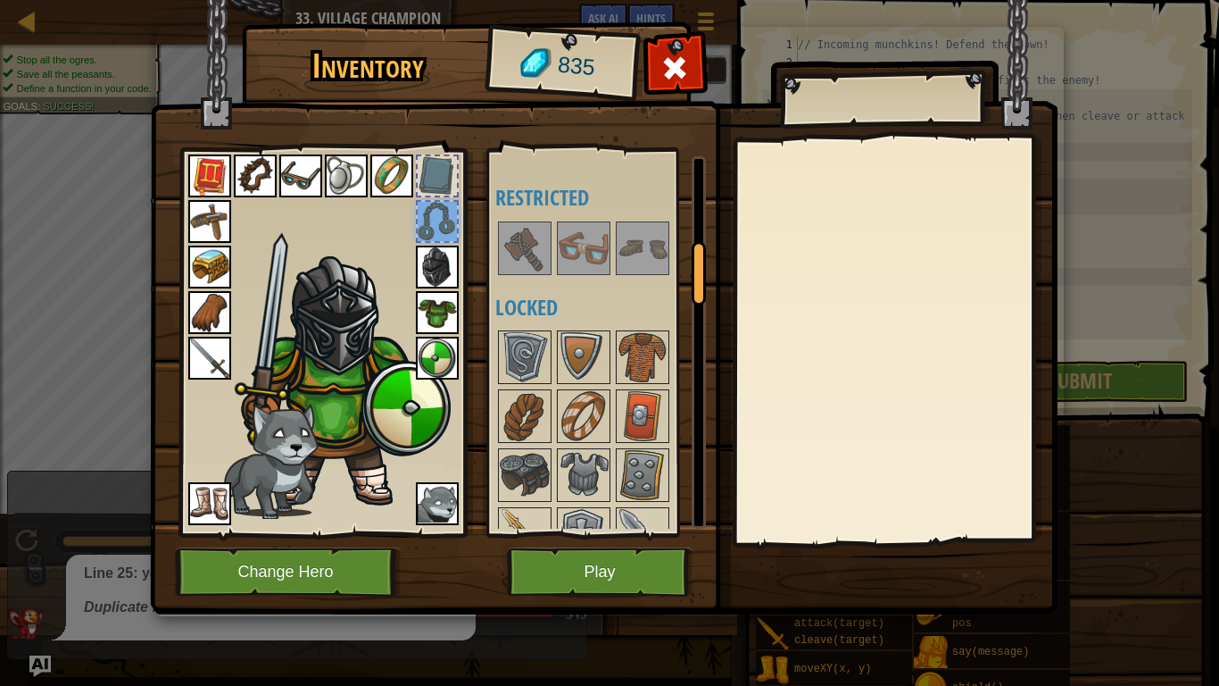
click at [440, 187] on div at bounding box center [437, 175] width 39 height 39
click at [278, 0] on img at bounding box center [604, 290] width 908 height 648
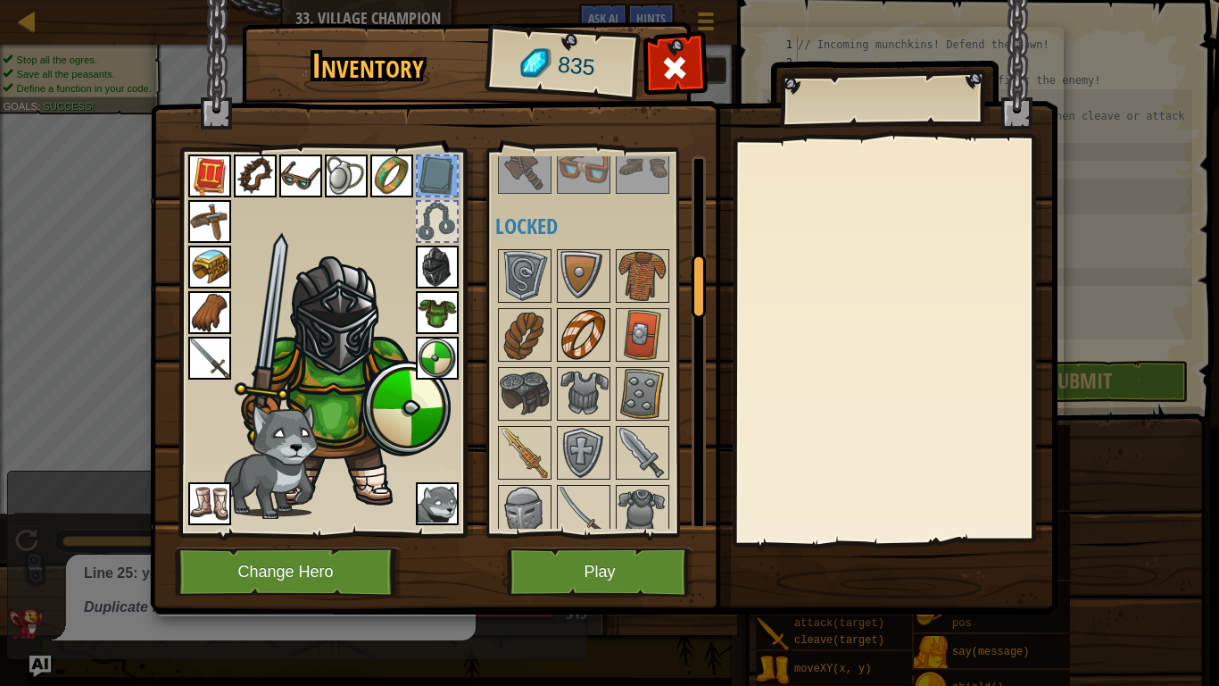
scroll to position [590, 0]
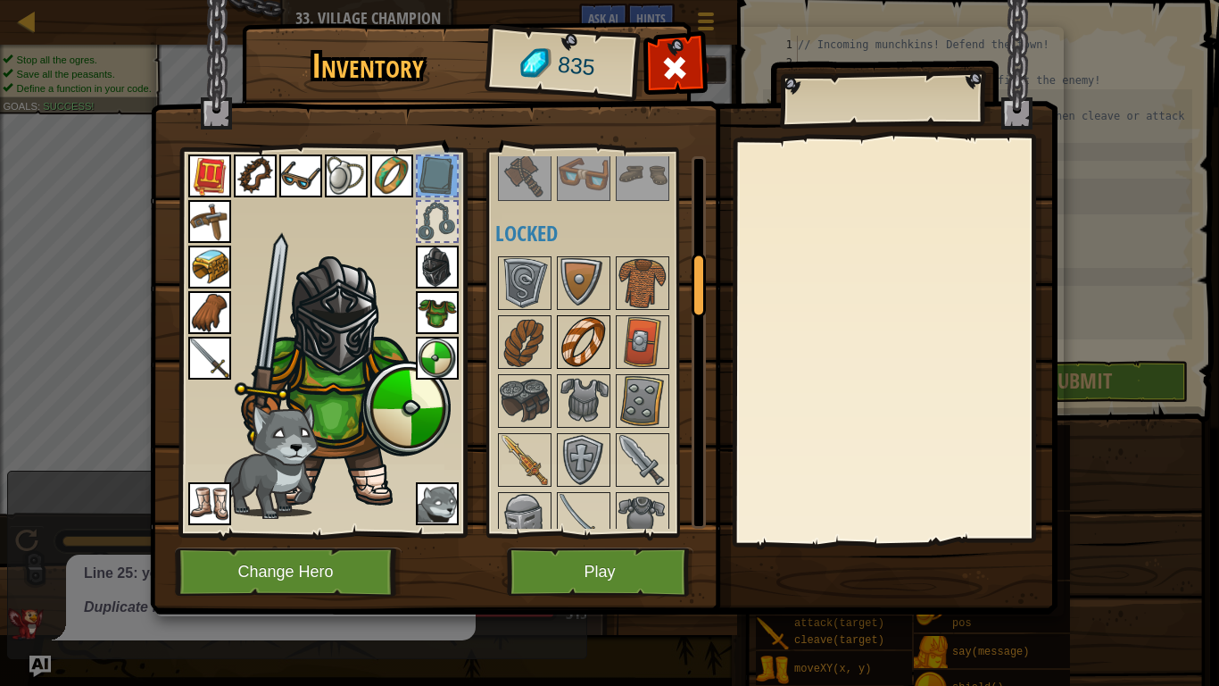
click at [597, 407] on img at bounding box center [584, 401] width 50 height 50
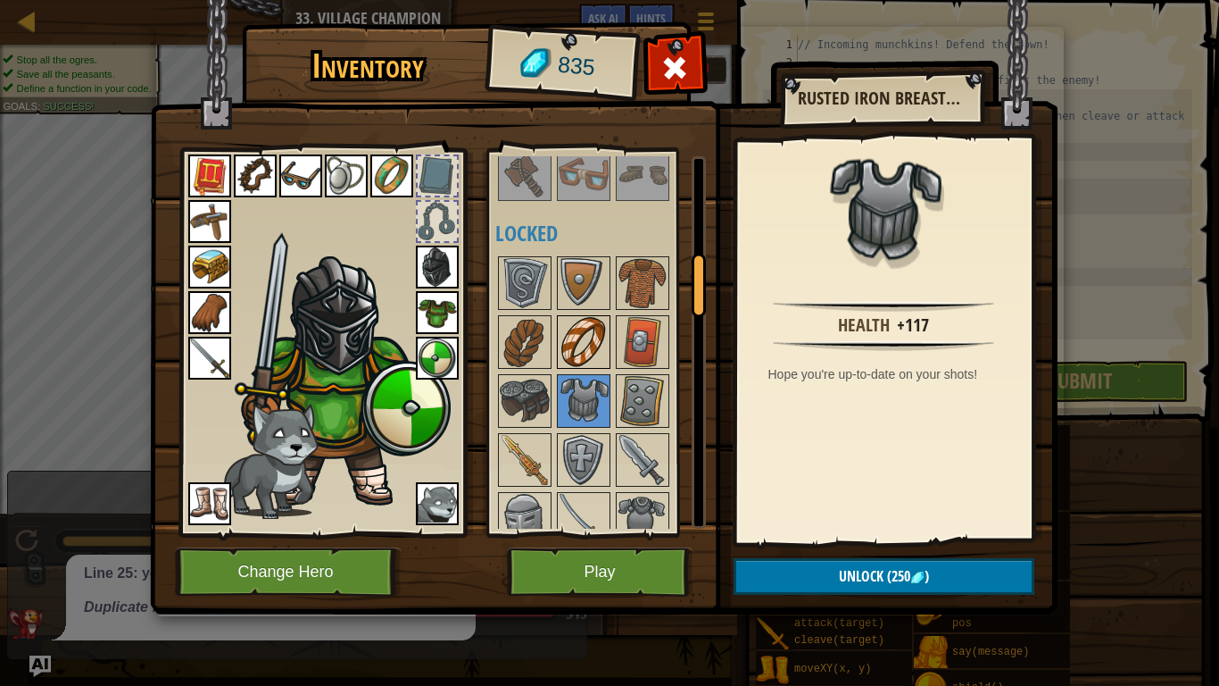
click at [583, 329] on img at bounding box center [584, 342] width 50 height 50
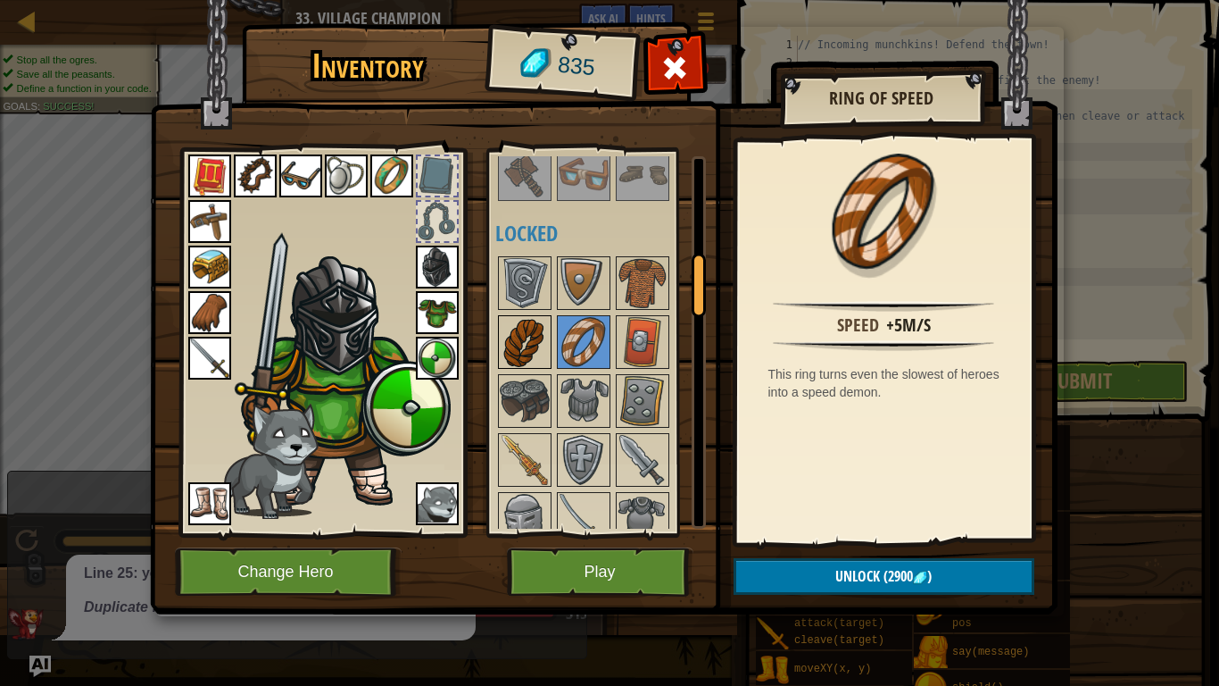
click at [535, 333] on img at bounding box center [525, 342] width 50 height 50
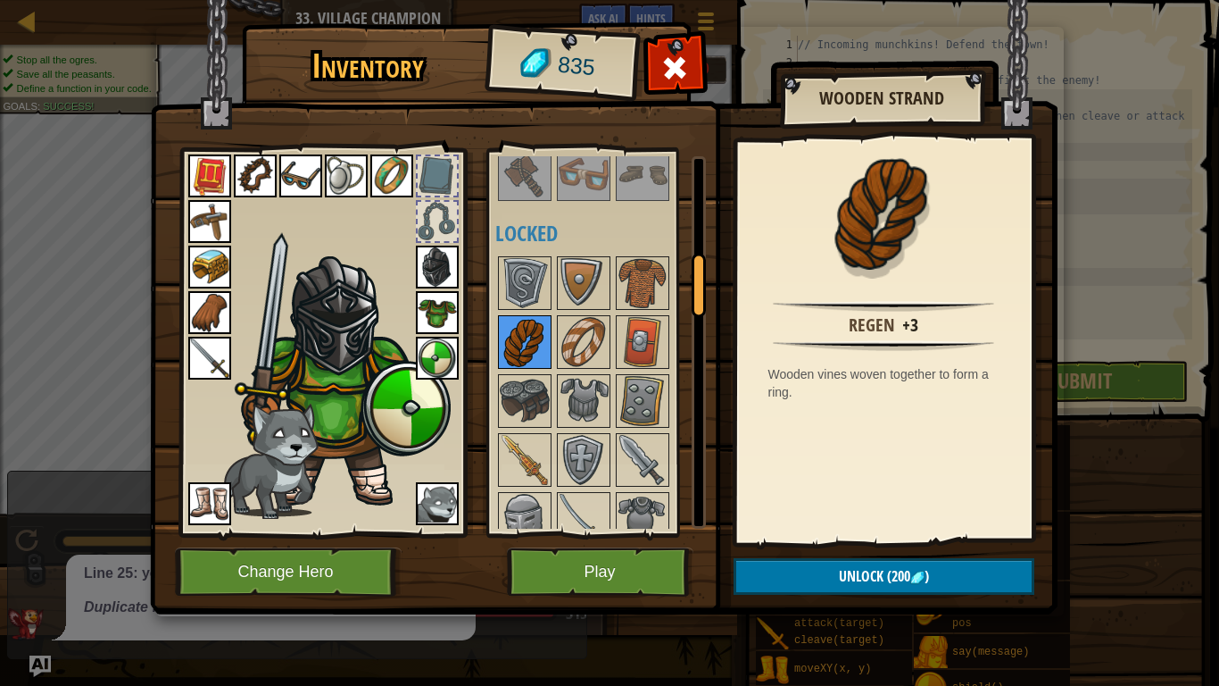
click at [535, 333] on img at bounding box center [525, 342] width 50 height 50
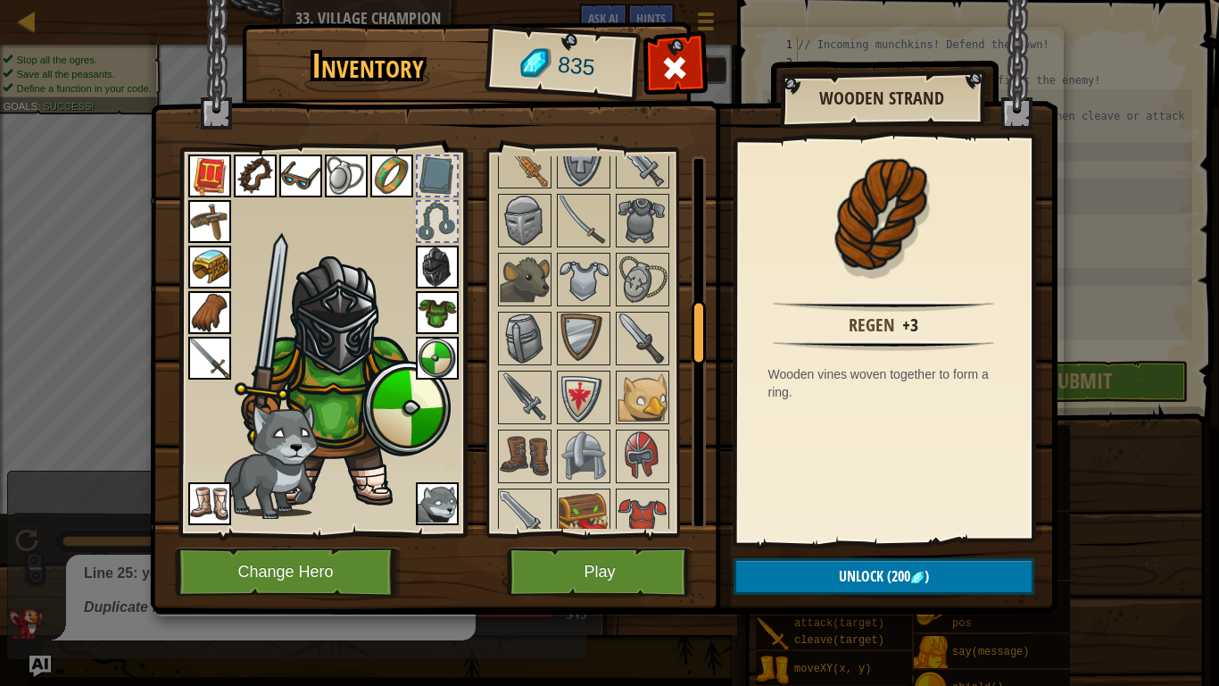
scroll to position [890, 0]
click at [440, 160] on div at bounding box center [437, 175] width 39 height 39
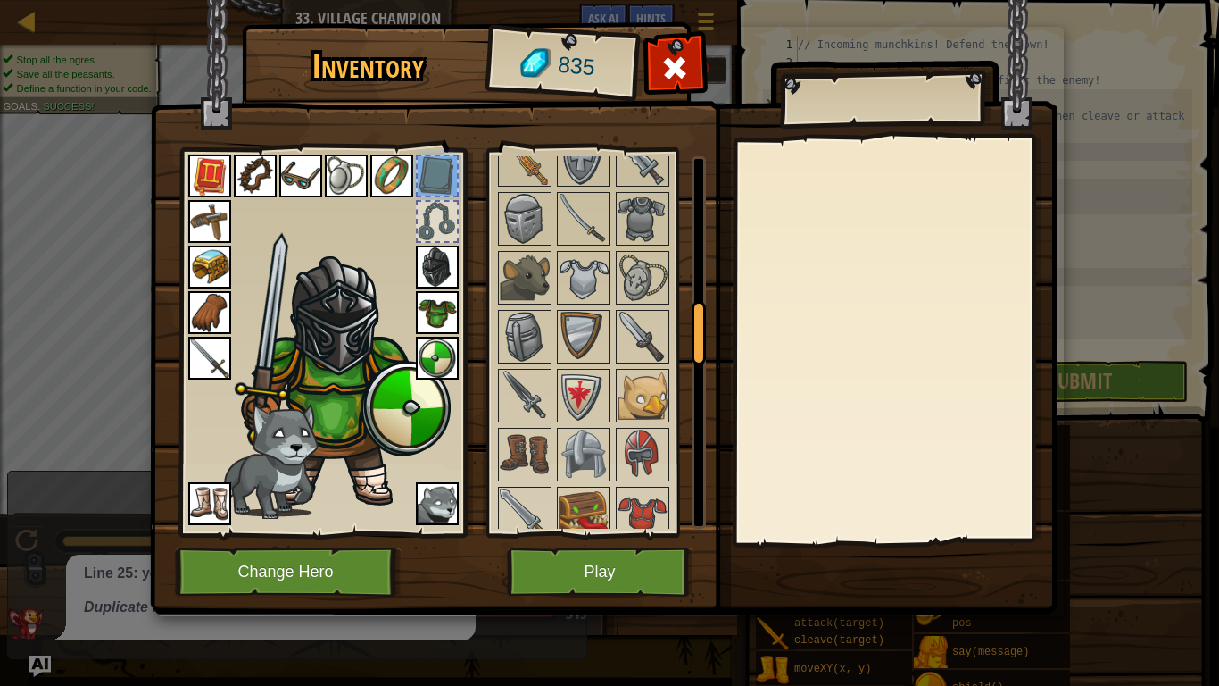
click at [217, 166] on img at bounding box center [209, 175] width 43 height 43
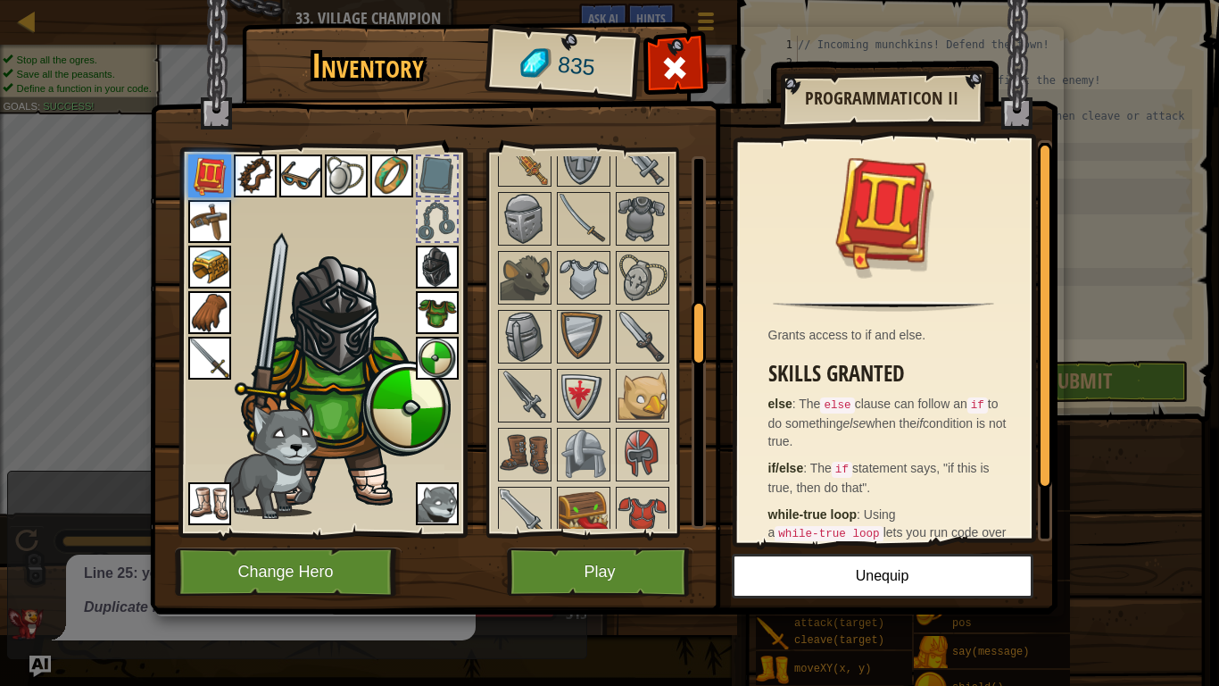
click at [434, 178] on div at bounding box center [437, 175] width 39 height 39
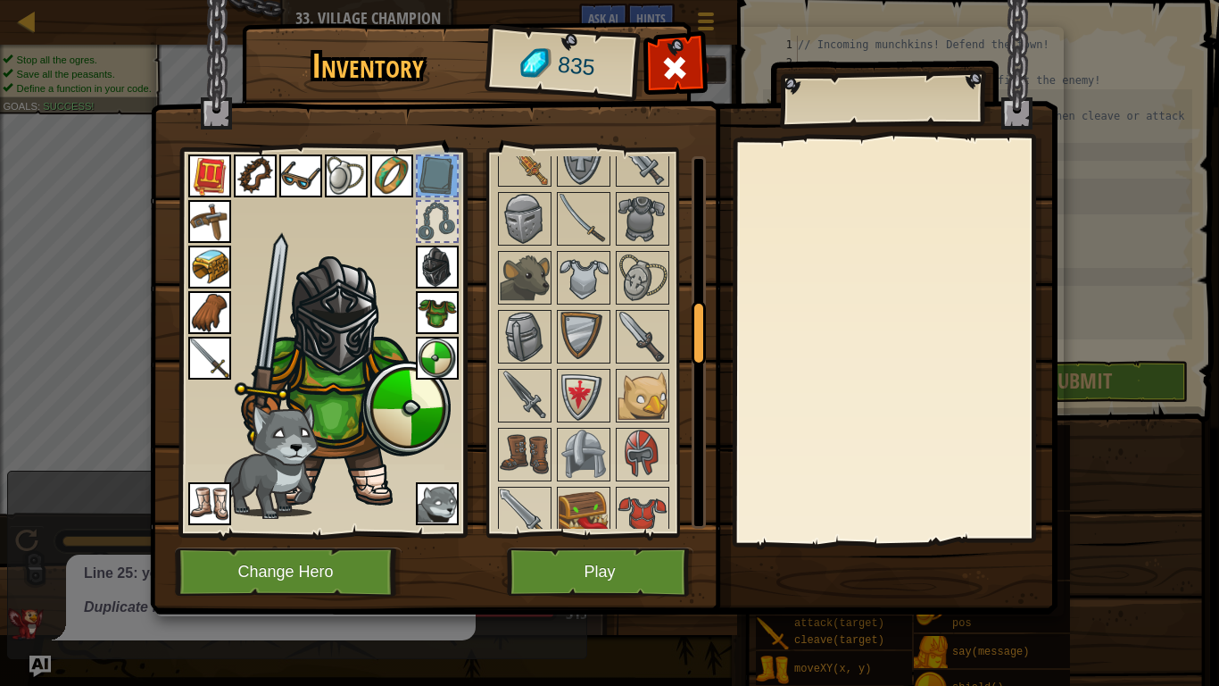
click at [434, 178] on div at bounding box center [437, 175] width 39 height 39
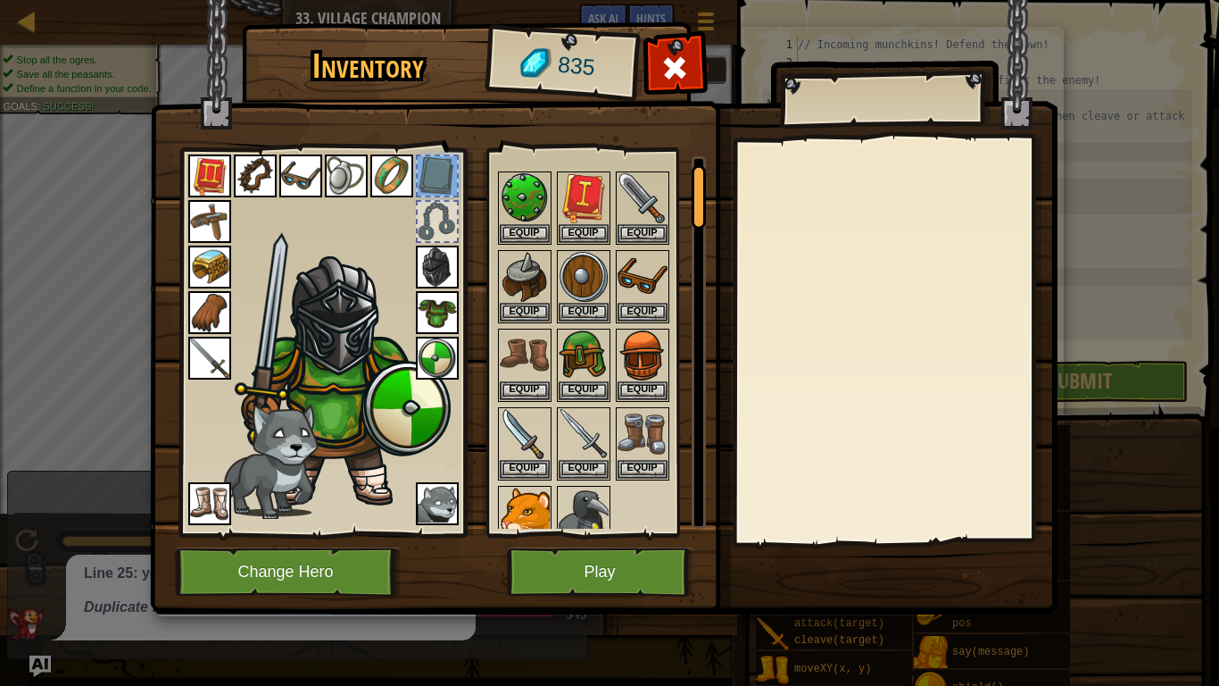
scroll to position [0, 0]
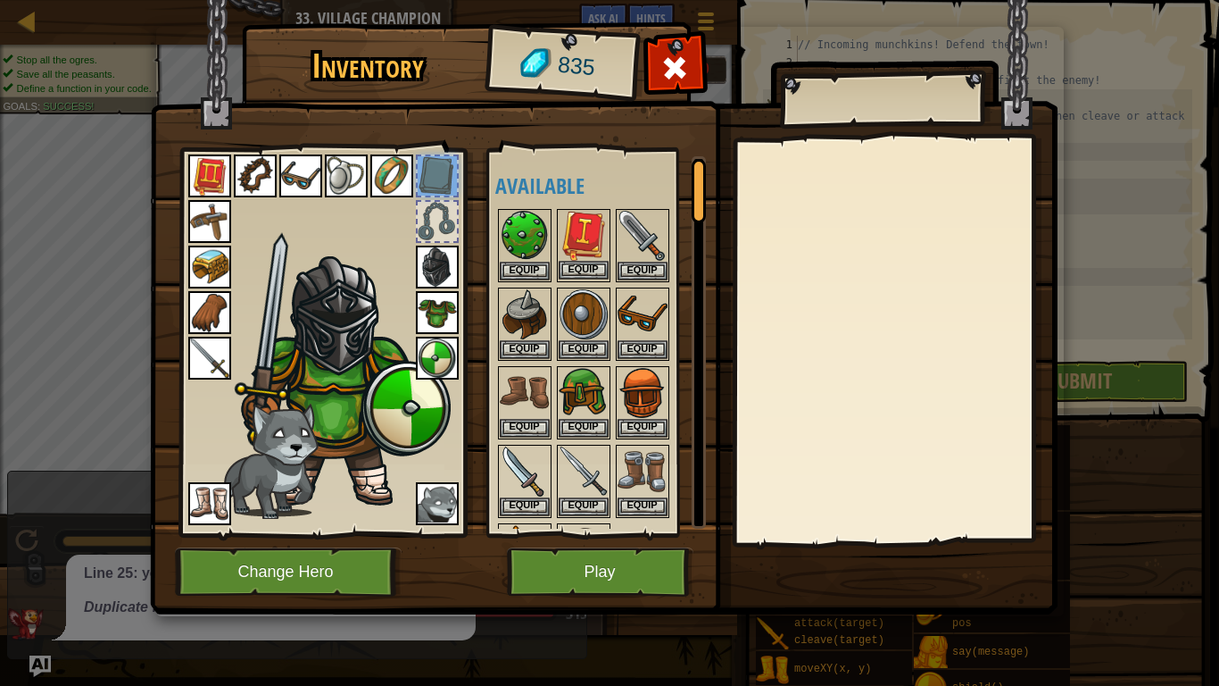
click at [572, 254] on img at bounding box center [584, 236] width 50 height 50
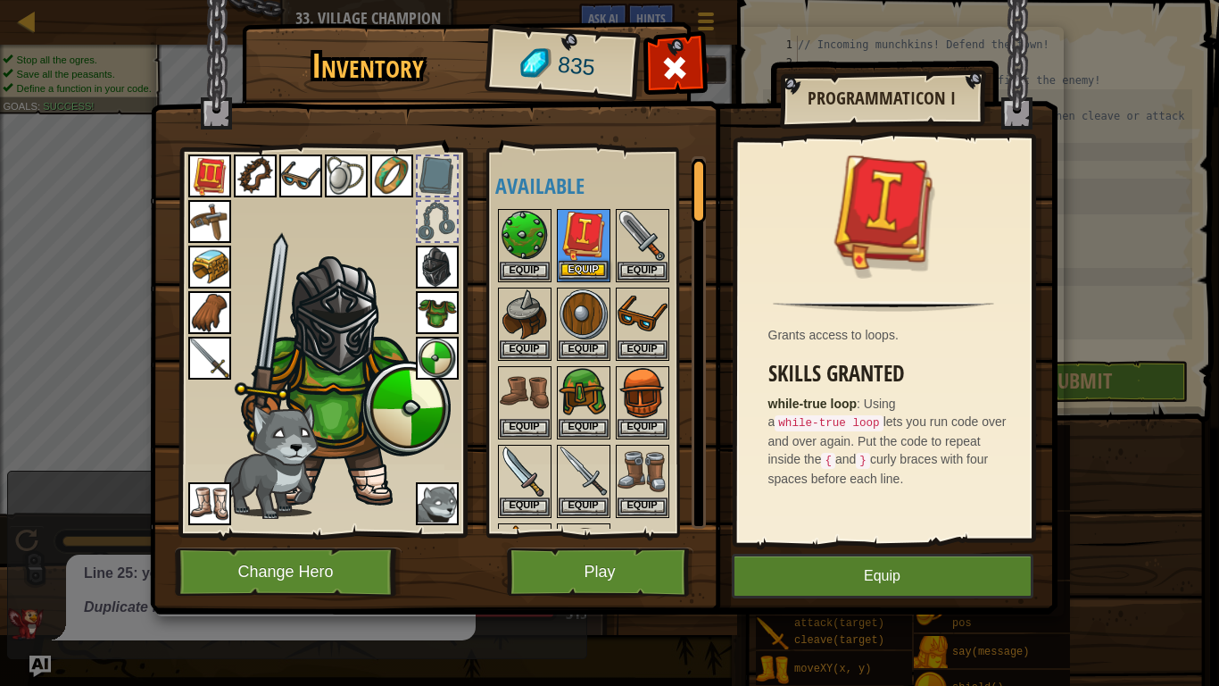
click at [572, 254] on img at bounding box center [584, 236] width 50 height 50
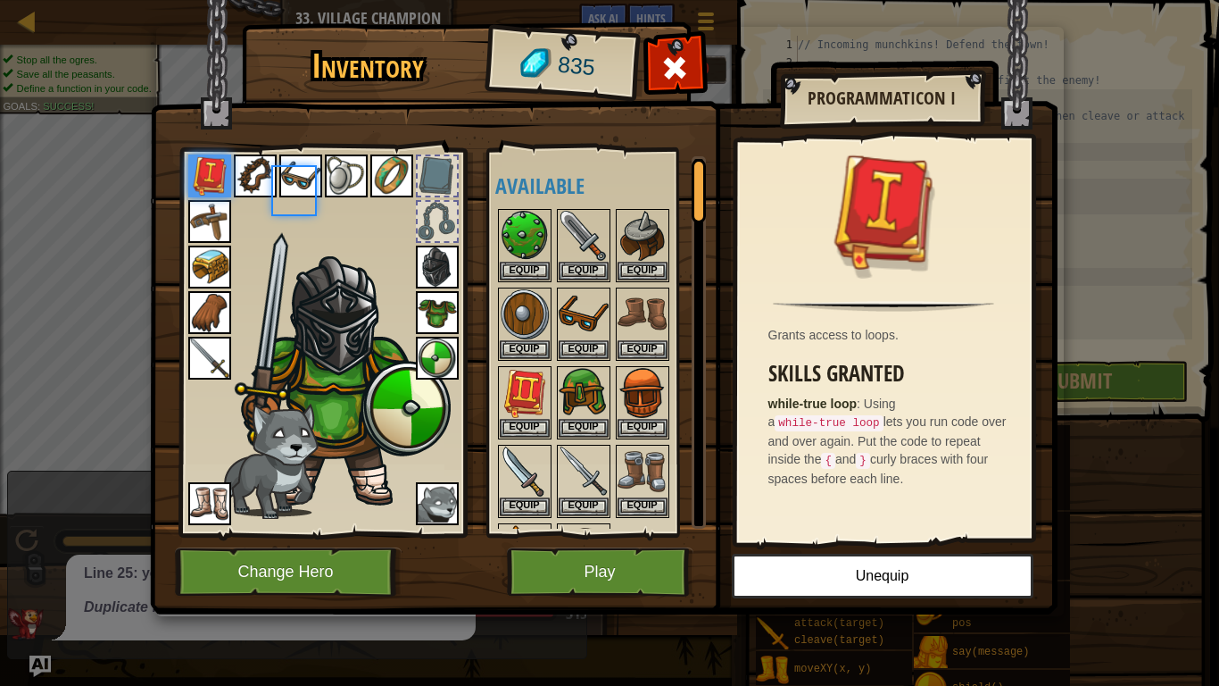
click at [572, 254] on img at bounding box center [584, 236] width 50 height 50
click at [527, 408] on img at bounding box center [525, 393] width 50 height 50
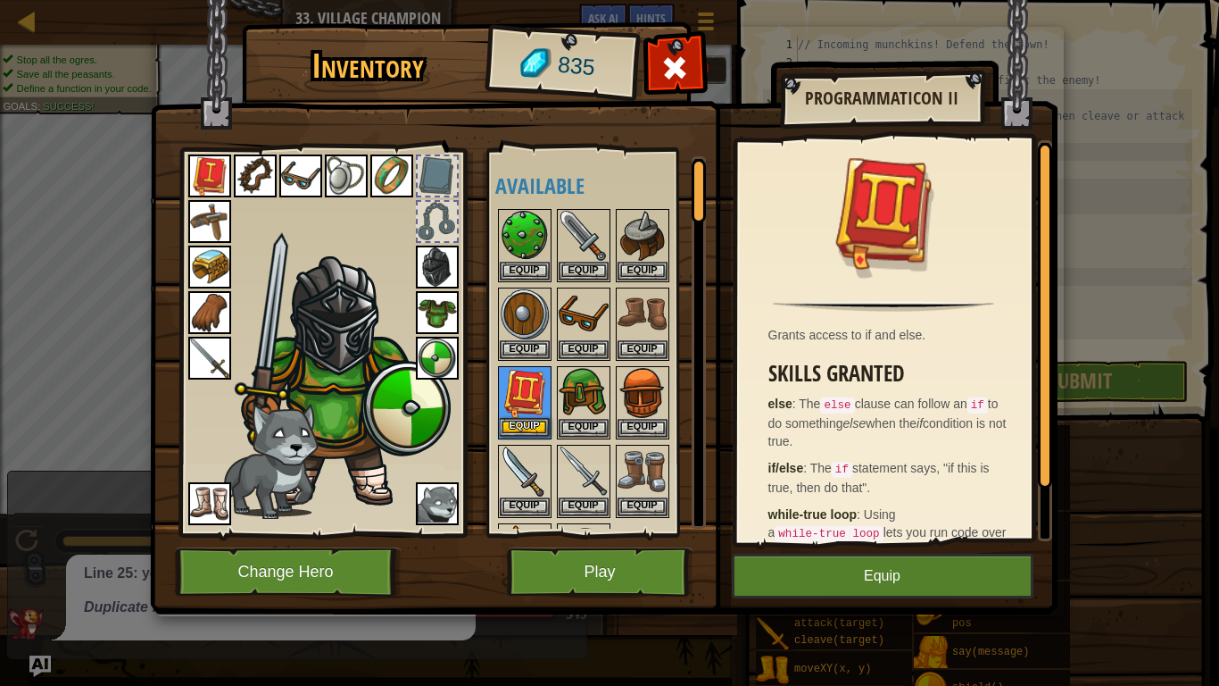
click at [527, 408] on img at bounding box center [525, 393] width 50 height 50
click at [529, 421] on button "Equip" at bounding box center [525, 427] width 50 height 19
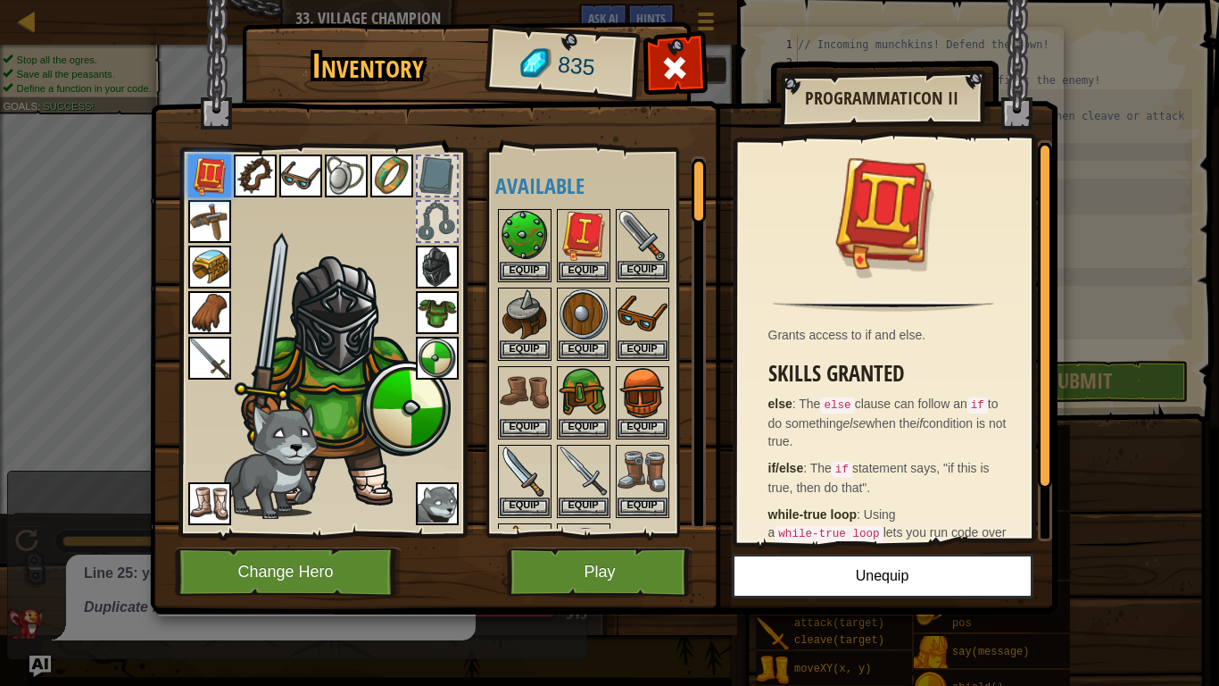
click at [636, 252] on img at bounding box center [643, 236] width 50 height 50
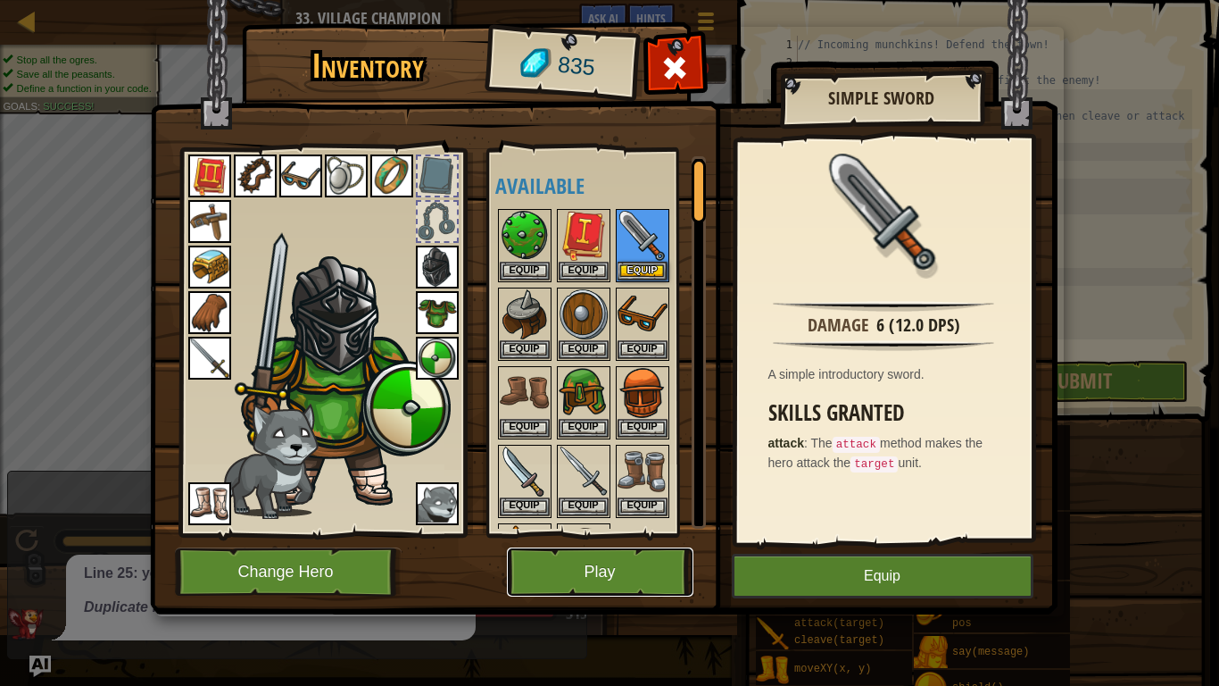
click at [623, 534] on button "Play" at bounding box center [600, 571] width 187 height 49
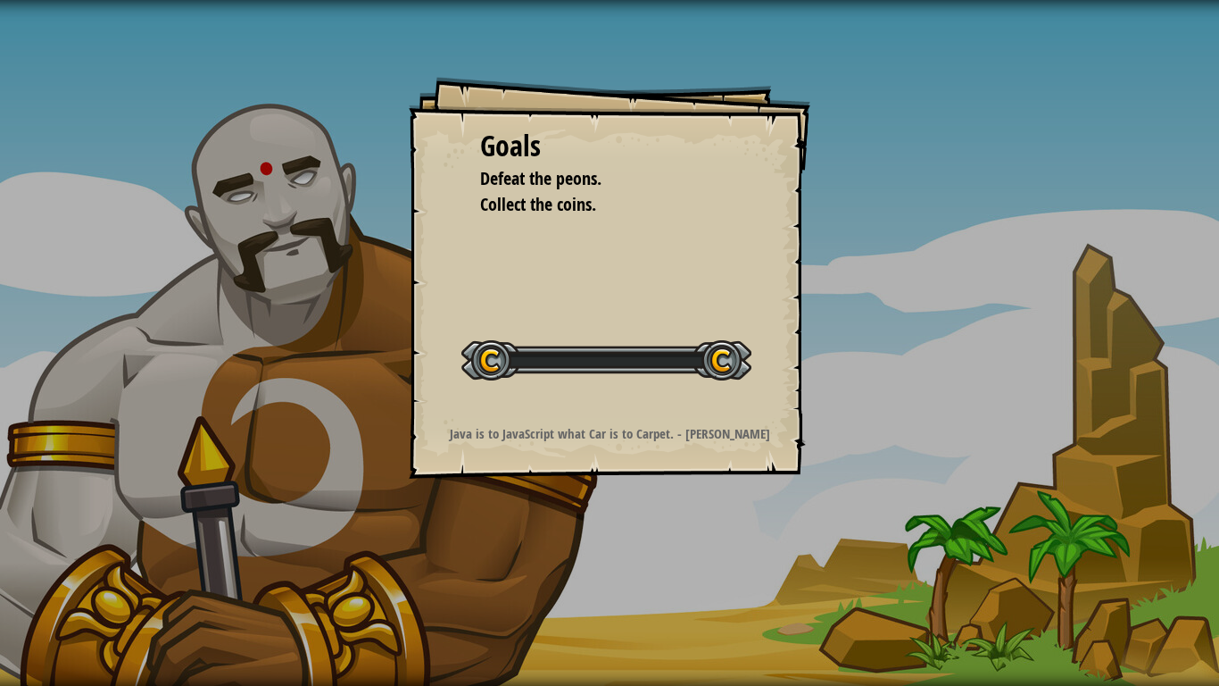
click at [623, 534] on div "Goals Defeat the peons. Collect the coins. Start Level Error loading from serve…" at bounding box center [609, 343] width 1219 height 686
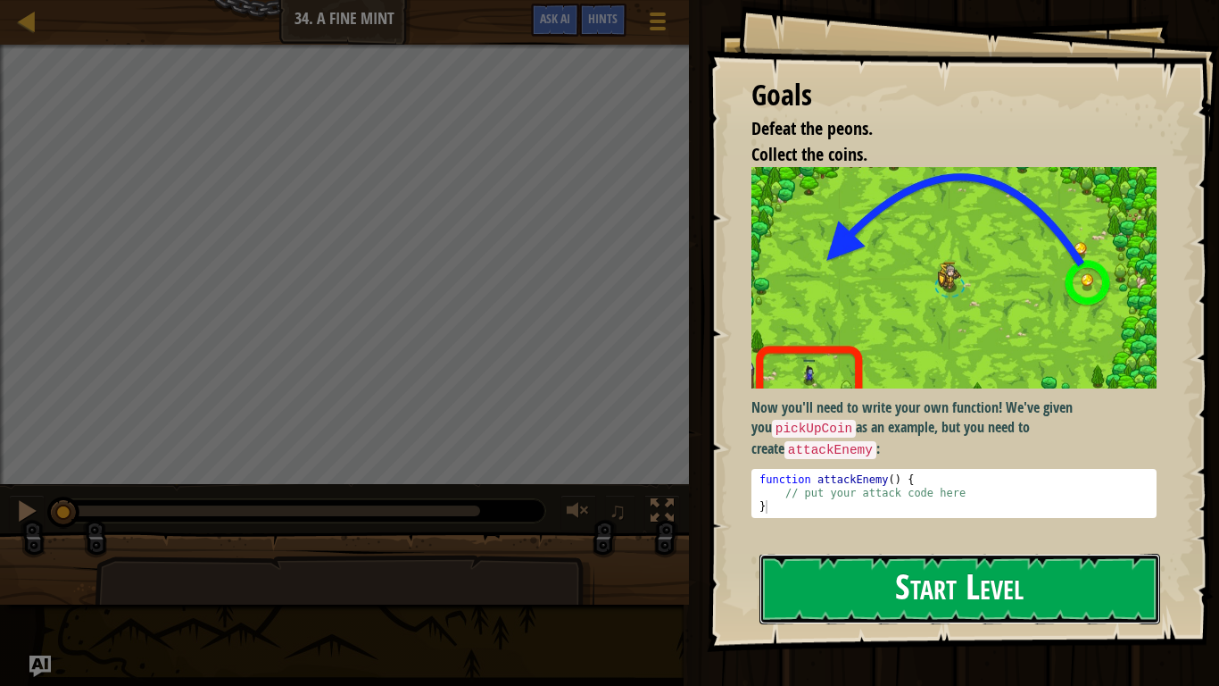
click at [973, 534] on button "Start Level" at bounding box center [960, 588] width 401 height 71
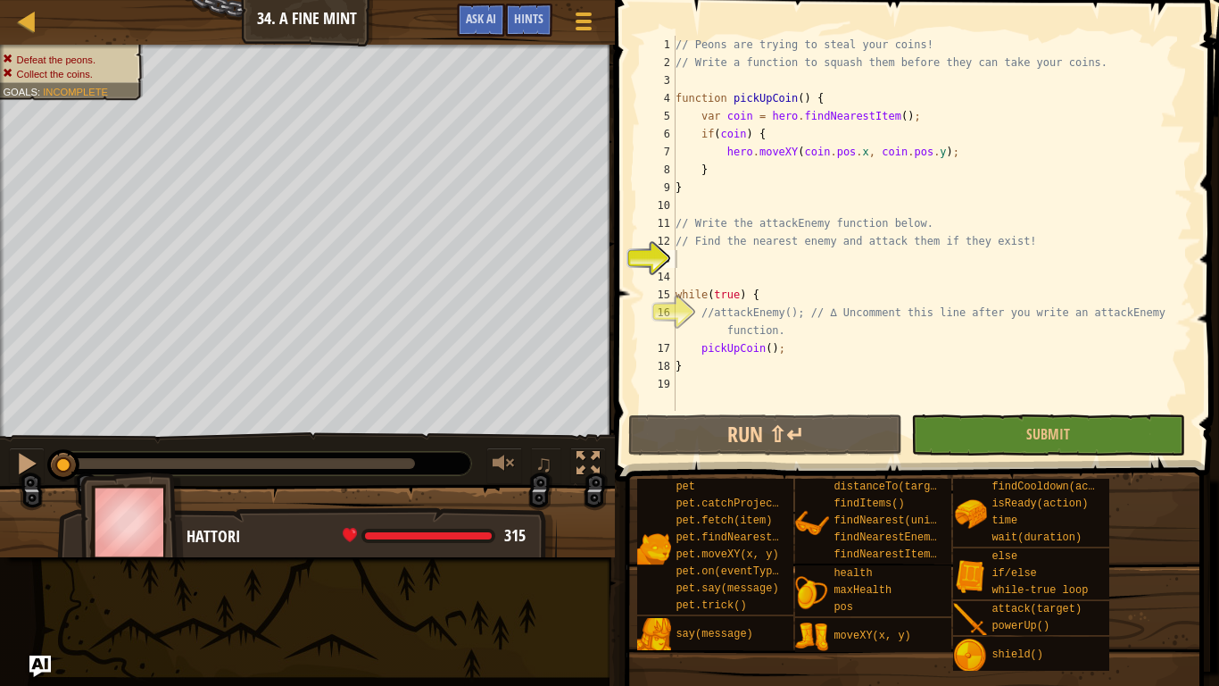
click at [417, 534] on div "Map Computer Science 2 34. A Fine Mint Game Menu Done Hints Ask AI 1 הההההההההה…" at bounding box center [609, 343] width 1219 height 686
